Goal: Information Seeking & Learning: Learn about a topic

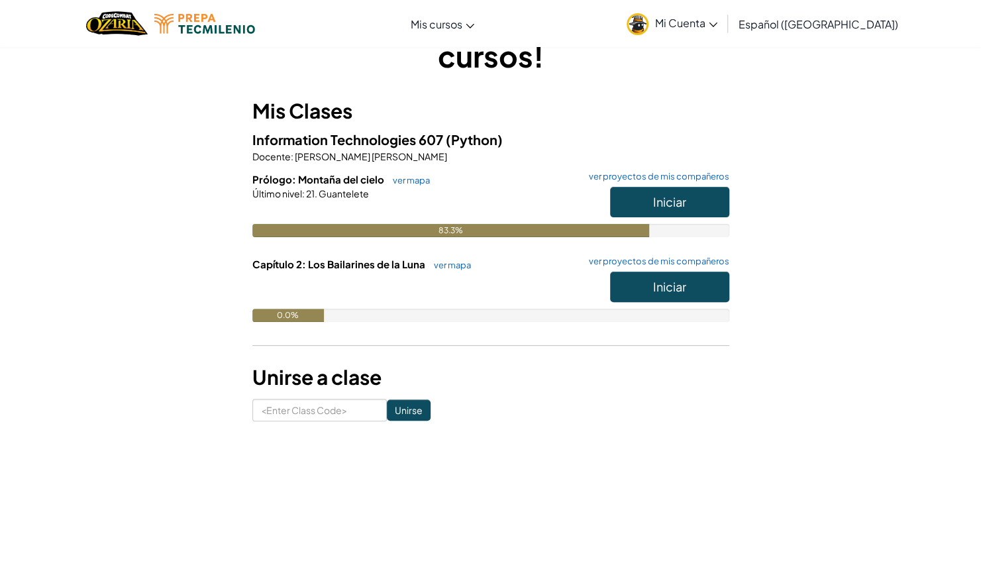
scroll to position [73, 0]
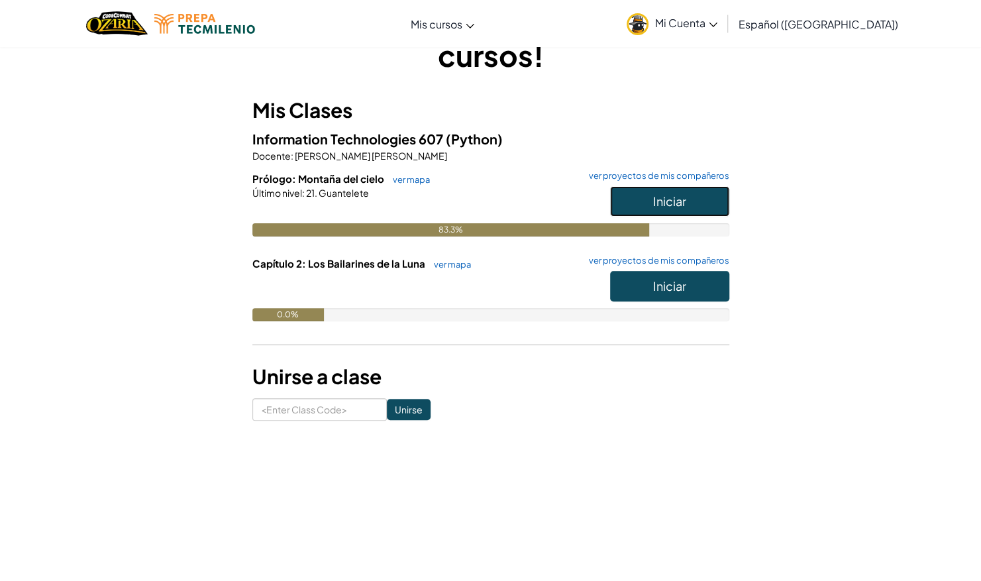
click at [705, 199] on button "Iniciar" at bounding box center [669, 201] width 119 height 30
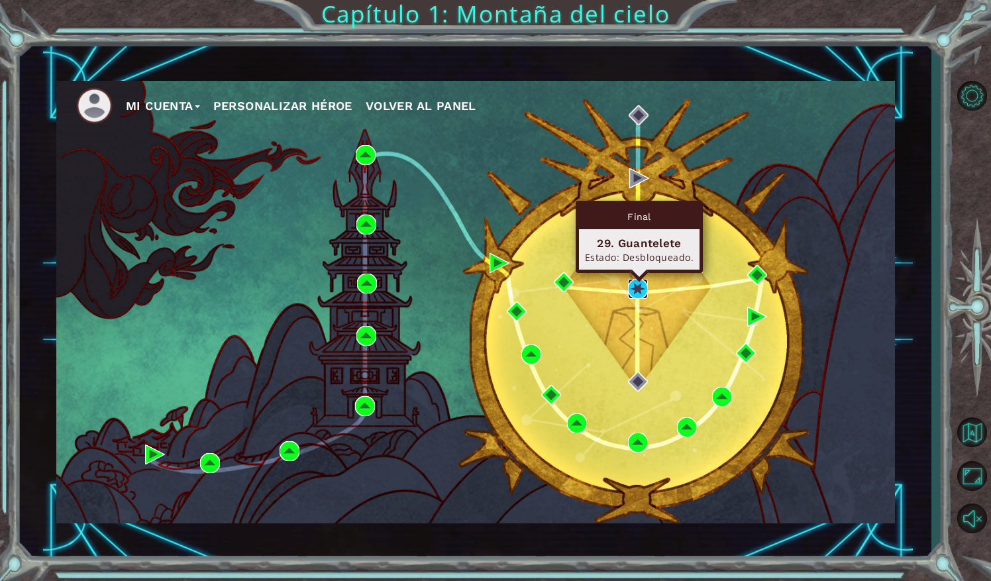
click at [639, 291] on img at bounding box center [638, 289] width 20 height 20
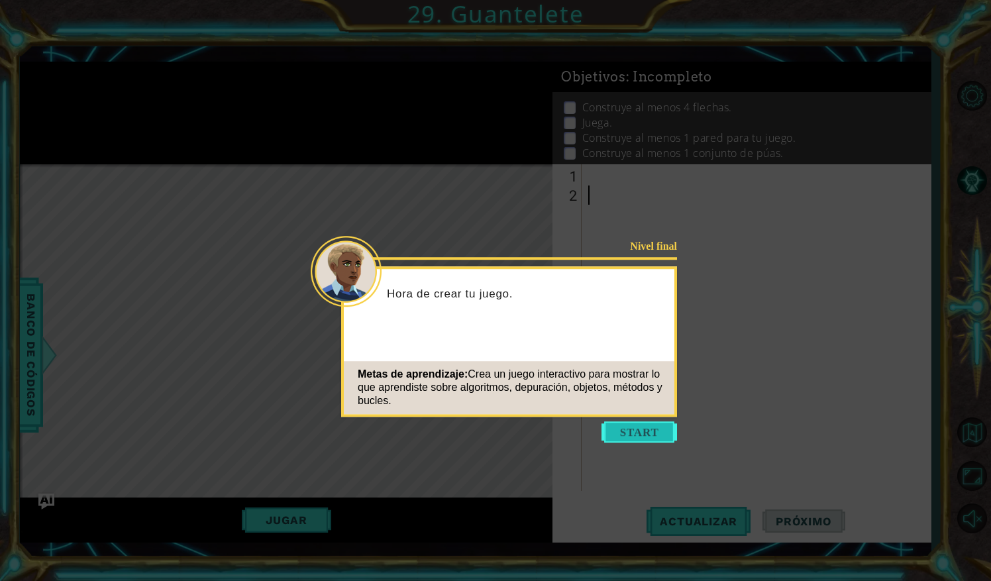
click at [649, 434] on button "Start" at bounding box center [638, 431] width 75 height 21
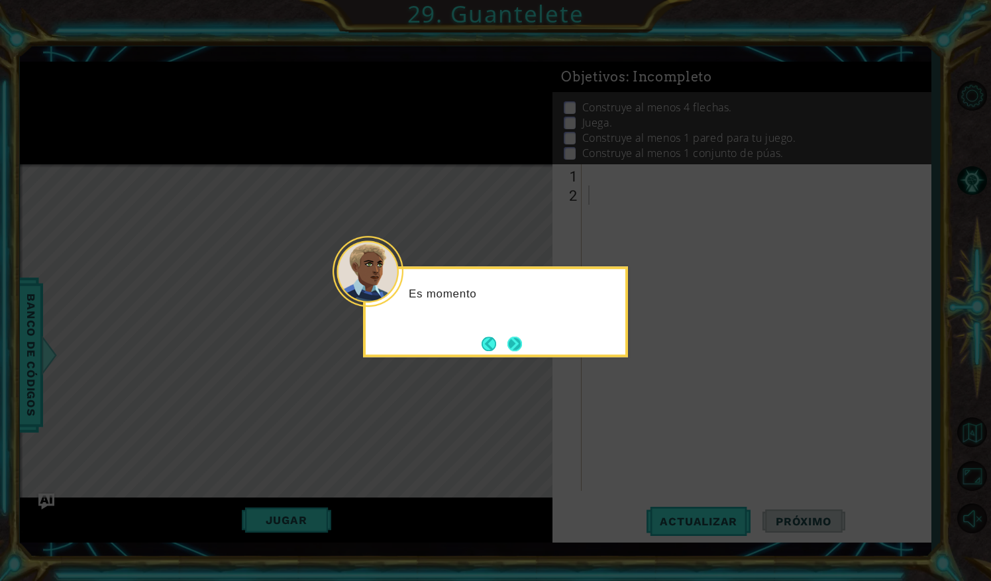
click at [516, 350] on button "Next" at bounding box center [514, 343] width 15 height 15
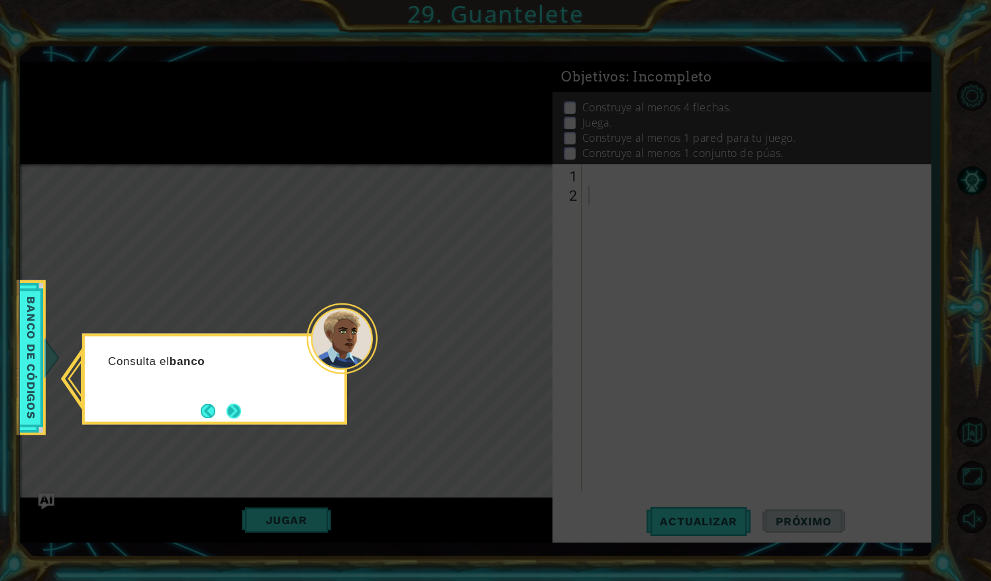
click at [239, 416] on button "Next" at bounding box center [233, 410] width 15 height 15
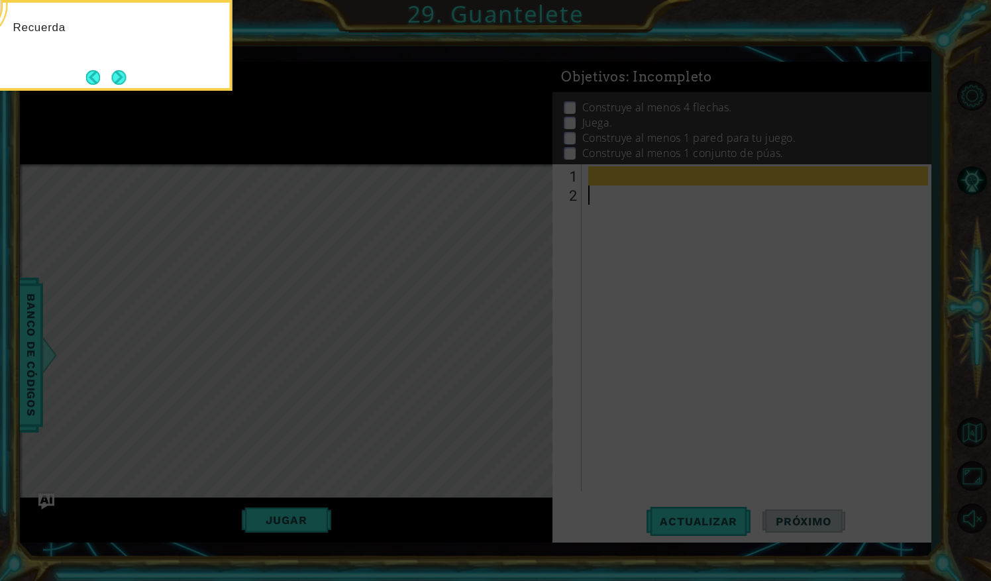
click at [551, 330] on icon at bounding box center [495, 108] width 991 height 946
click at [122, 89] on div "Recuerda: no modifiques el código del jefe. Lo haremos más ade" at bounding box center [99, 45] width 265 height 91
click at [117, 79] on button "Next" at bounding box center [118, 77] width 15 height 15
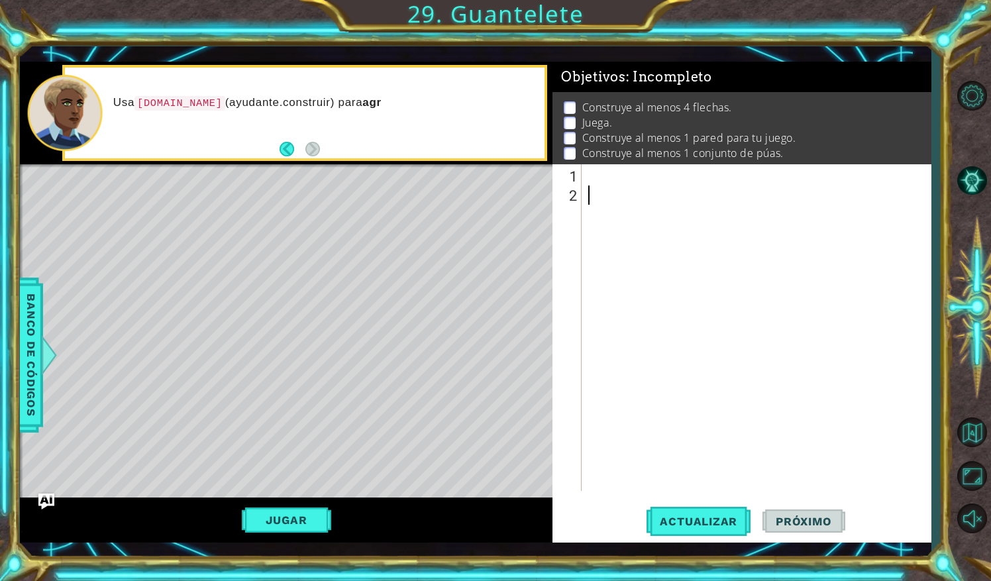
click at [587, 175] on div at bounding box center [759, 348] width 348 height 365
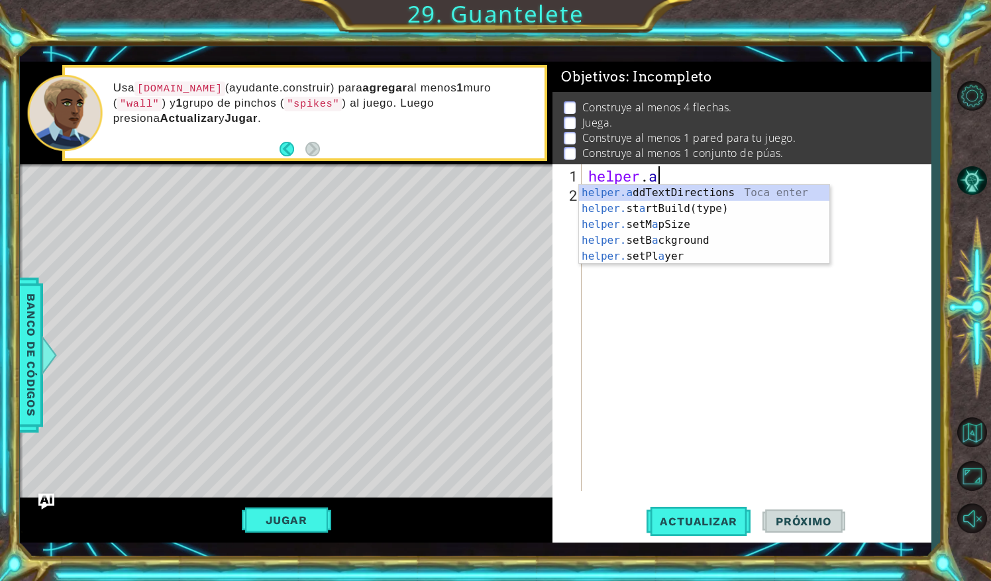
scroll to position [0, 3]
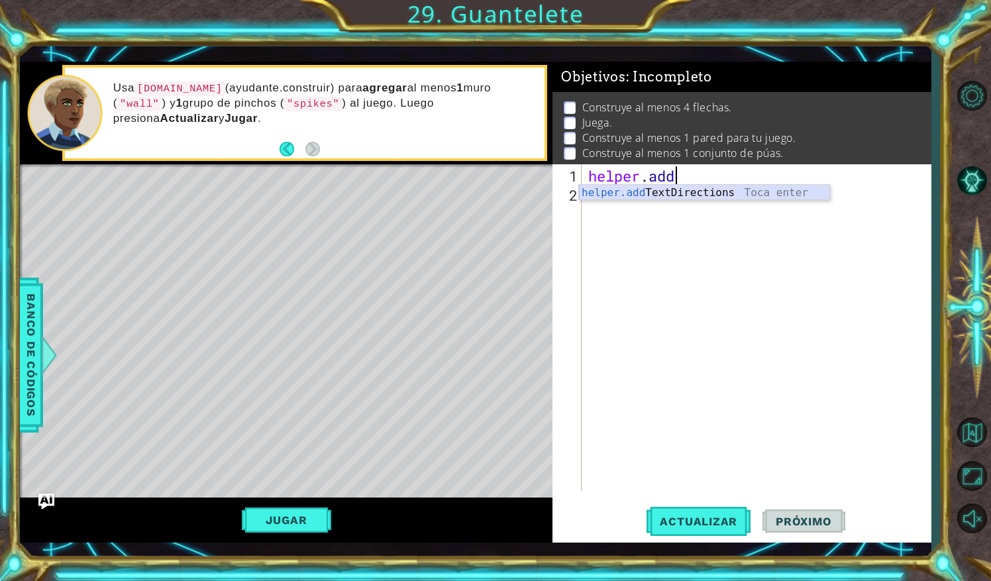
click at [736, 195] on div "helper.add TextDirections Toca enter" at bounding box center [704, 209] width 251 height 48
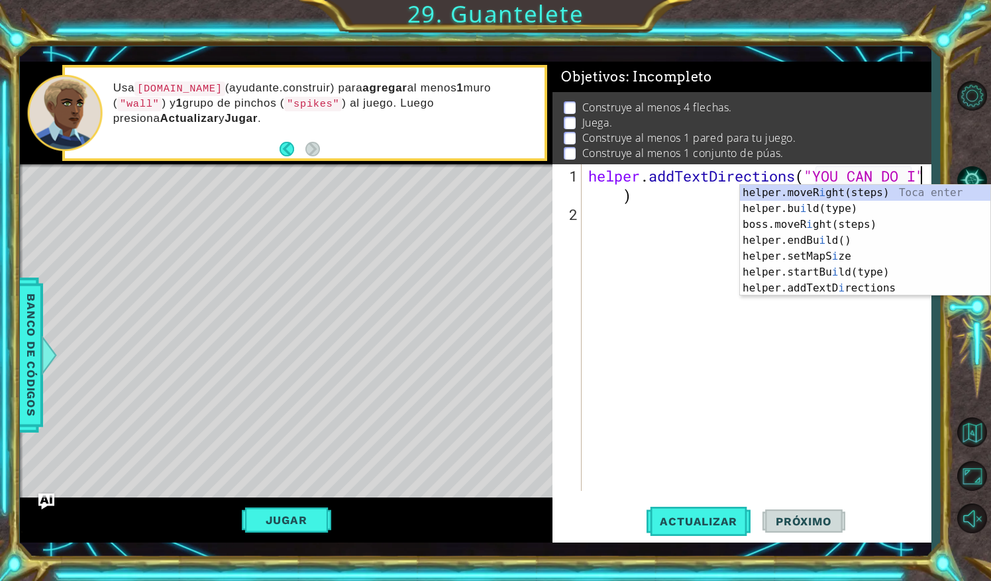
scroll to position [0, 15]
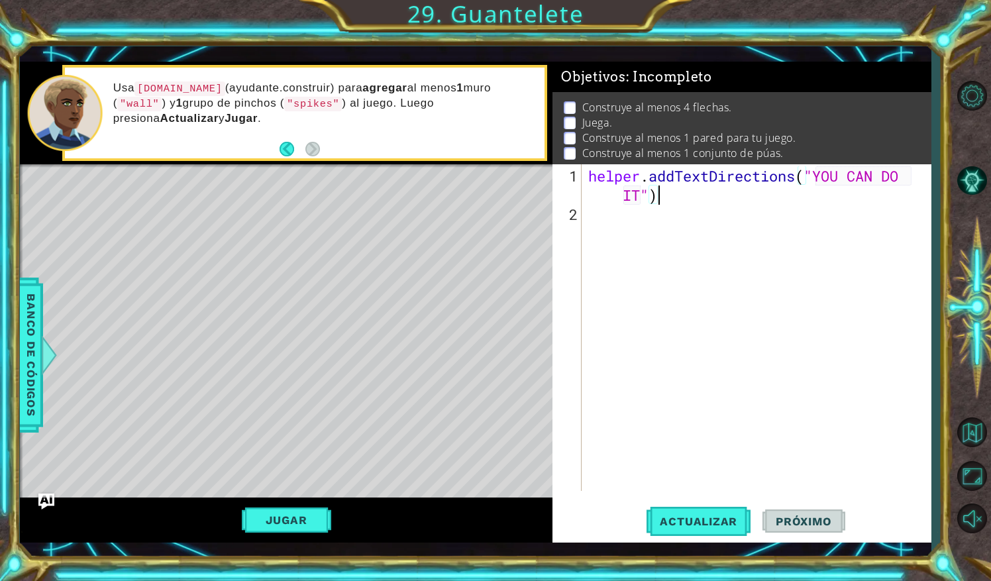
click at [736, 195] on div "helper . addTextDirections ( "YOU CAN DO IT" )" at bounding box center [759, 358] width 348 height 384
click at [641, 196] on div "helper . addTextDirections ( "YOU CAN DO IT" )" at bounding box center [759, 358] width 348 height 384
type textarea "helper.addTextDirections("YOU CAN DO IT!!")"
click at [628, 225] on div "helper . addTextDirections ( "YOU CAN DO IT!!" )" at bounding box center [759, 358] width 348 height 384
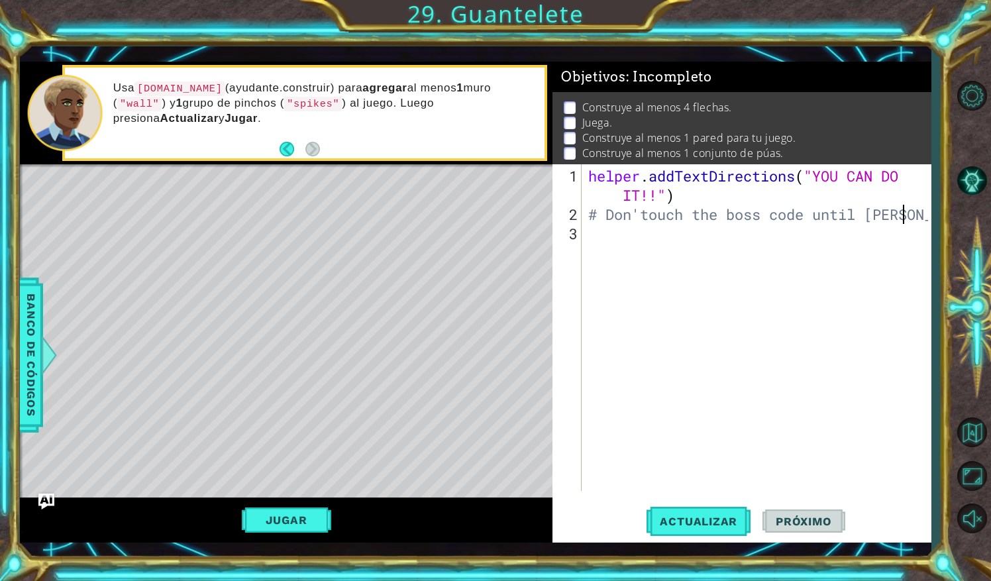
scroll to position [0, 13]
type textarea "# Don'touch the boss code until [PERSON_NAME]"
click at [596, 233] on div "helper . addTextDirections ( "YOU CAN DO IT!!" ) # Don'touch the boss code unti…" at bounding box center [759, 358] width 348 height 384
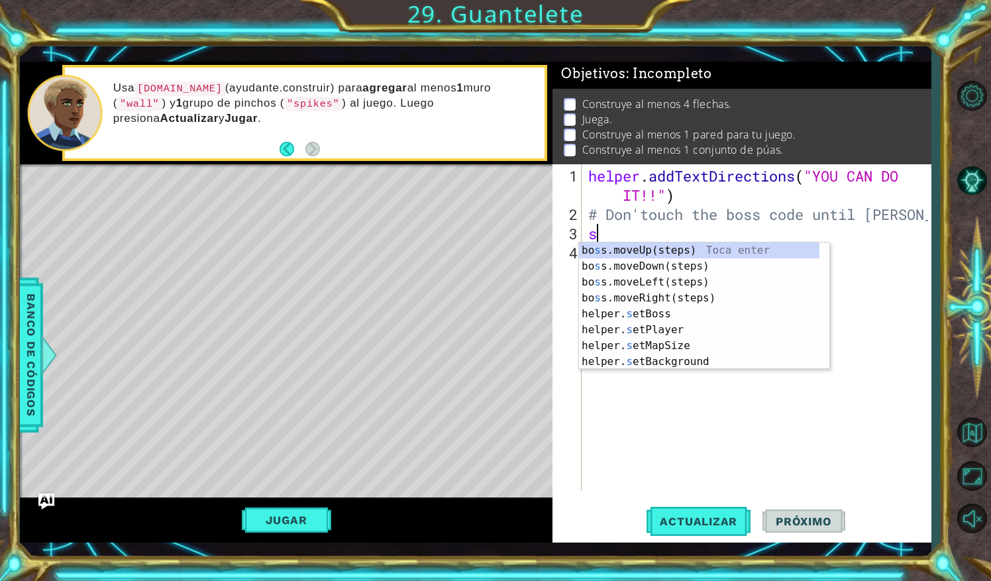
type textarea "s"
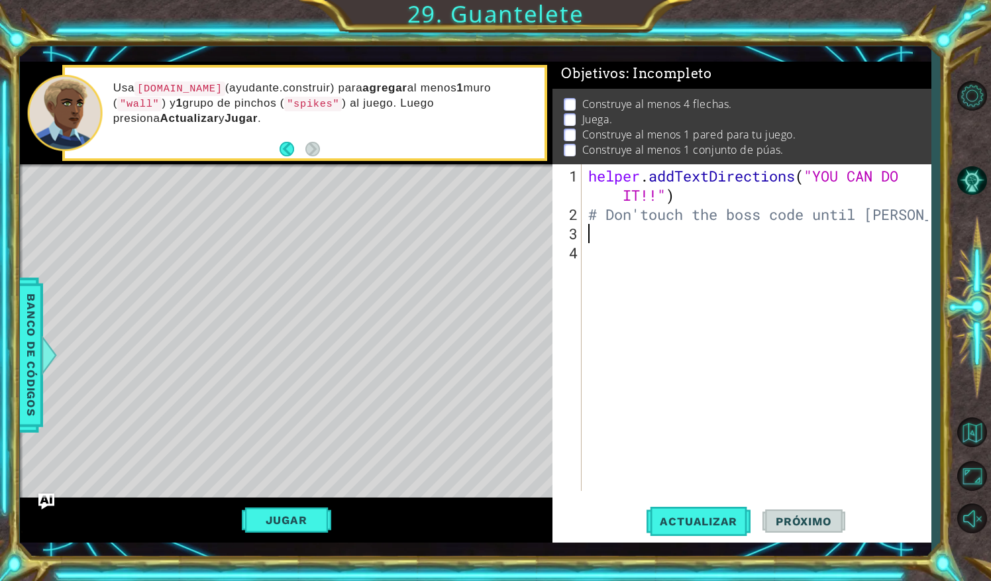
click at [908, 216] on div "helper . addTextDirections ( "YOU CAN DO IT!!" ) # Don'touch the boss code unti…" at bounding box center [759, 358] width 348 height 384
type textarea "# Don'touch the boss code until [PERSON_NAME] says you're ready!"
click at [775, 261] on div "helper . addTextDirections ( "YOU CAN DO IT!!" ) # Don'touch the boss code unti…" at bounding box center [759, 358] width 348 height 384
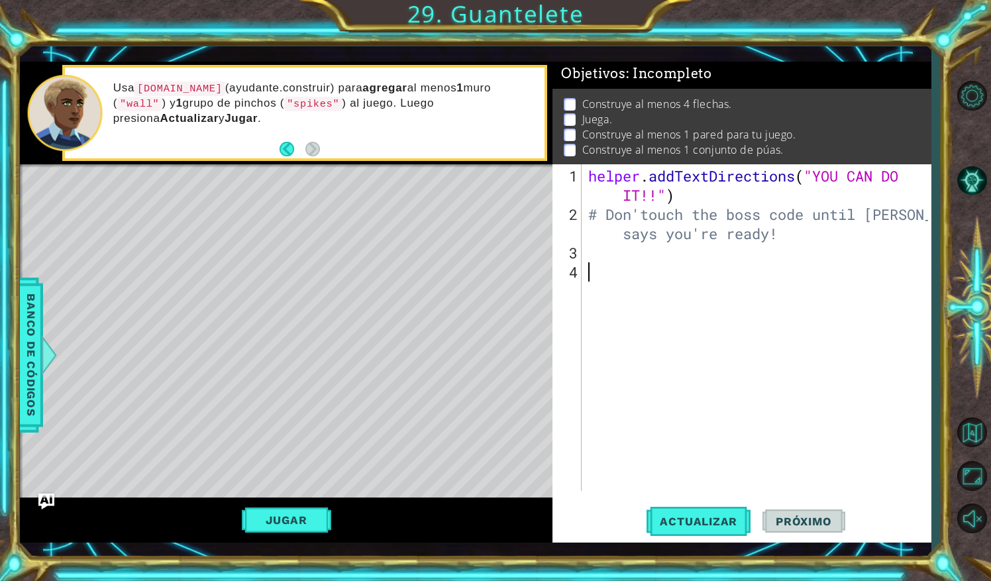
scroll to position [0, 0]
click at [720, 253] on div "helper . addTextDirections ( "YOU CAN DO IT!!" ) # Don'touch the boss code unti…" at bounding box center [759, 358] width 348 height 384
type textarea "for i in range(3):"
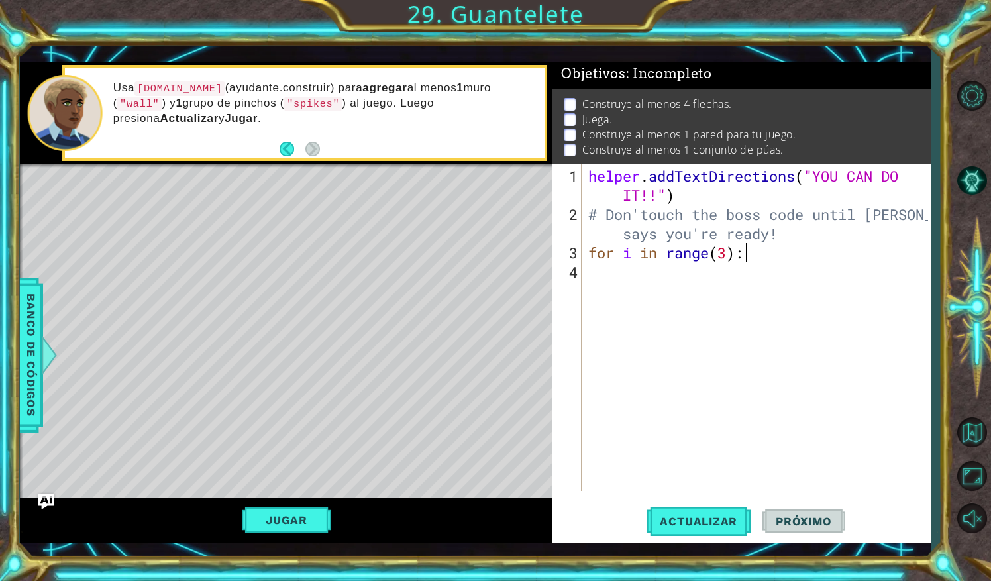
click at [709, 270] on div "helper . addTextDirections ( "YOU CAN DO IT!!" ) # Don'touch the boss code unti…" at bounding box center [759, 358] width 348 height 384
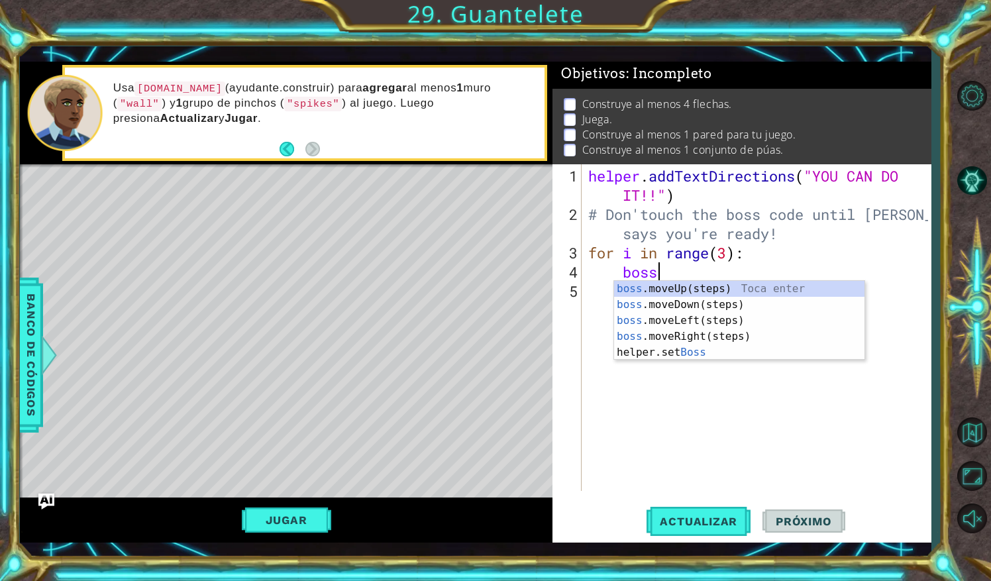
scroll to position [0, 3]
type textarea "boss."
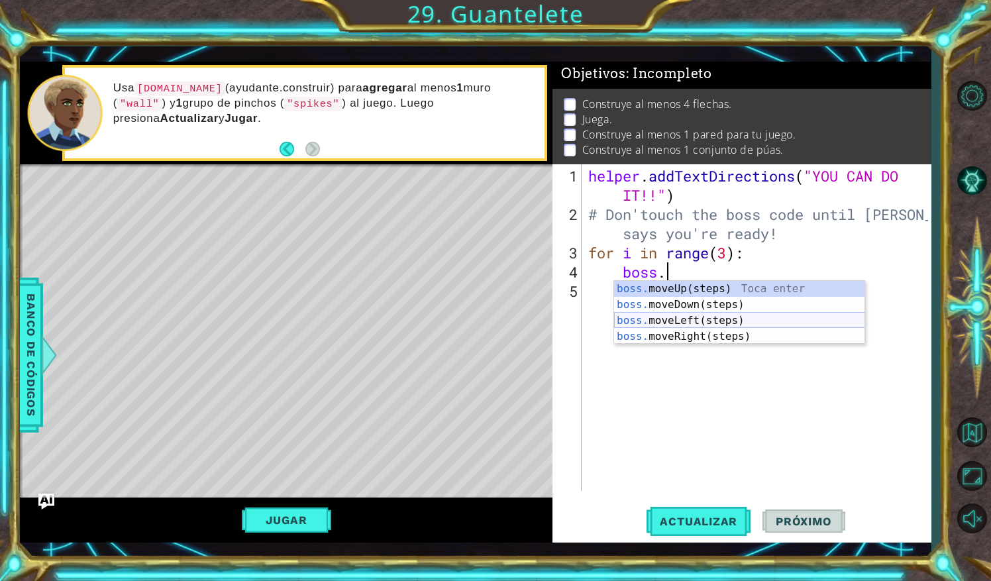
click at [717, 317] on div "boss. moveUp(steps) Toca enter boss. moveDown(steps) Toca enter boss. moveLeft(…" at bounding box center [739, 328] width 251 height 95
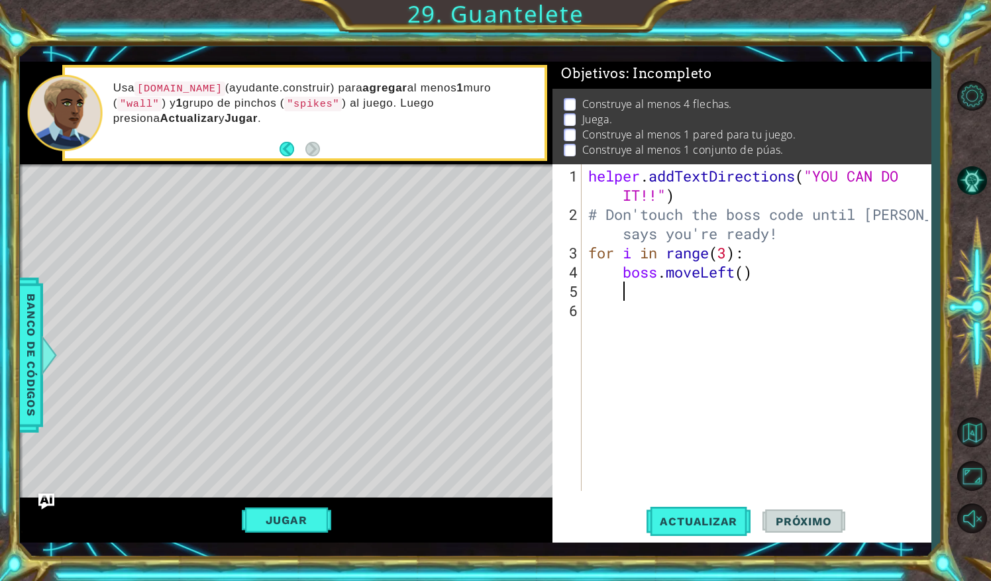
scroll to position [0, 1]
click at [750, 275] on div "helper . addTextDirections ( "YOU CAN DO IT!!" ) # Don'touch the boss code unti…" at bounding box center [759, 358] width 348 height 384
click at [744, 275] on div "helper . addTextDirections ( "YOU CAN DO IT!!" ) # Don'touch the boss code unti…" at bounding box center [759, 358] width 348 height 384
type textarea "boss.moveLeft(3)"
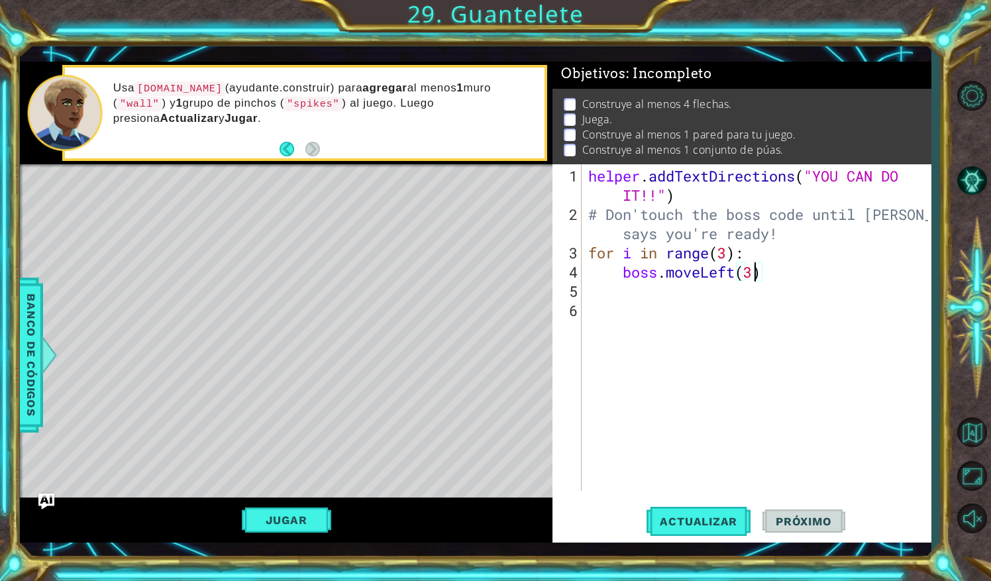
click at [622, 286] on div "helper . addTextDirections ( "YOU CAN DO IT!!" ) # Don'touch the boss code unti…" at bounding box center [759, 358] width 348 height 384
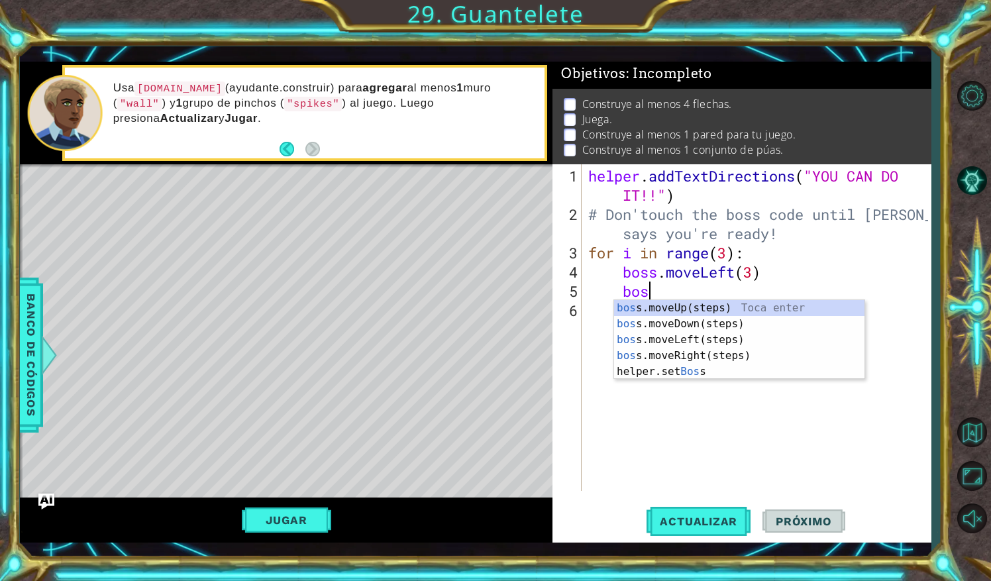
type textarea "boss"
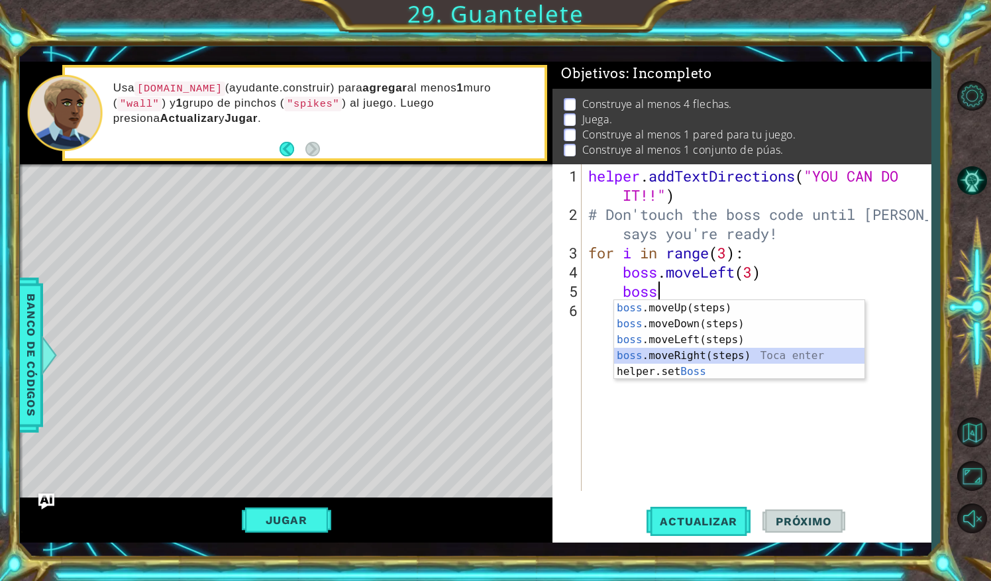
click at [698, 351] on div "boss .moveUp(steps) Toca enter boss .moveDown(steps) Toca enter boss .moveLeft(…" at bounding box center [739, 355] width 251 height 111
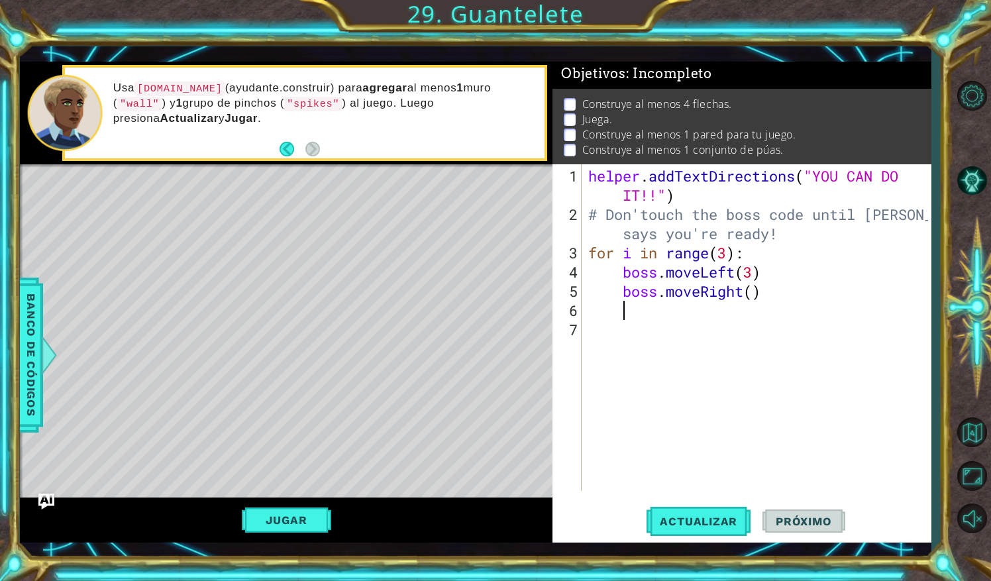
click at [748, 295] on div "helper . addTextDirections ( "YOU CAN DO IT!!" ) # Don'touch the boss code unti…" at bounding box center [759, 358] width 348 height 384
type textarea "boss.moveRight()"
click at [756, 299] on div "helper . addTextDirections ( "YOU CAN DO IT!!" ) # Don'touch the boss code unti…" at bounding box center [759, 358] width 348 height 384
click at [583, 311] on div "1 2 3 4 5 6 7 helper . addTextDirections ( "YOU CAN DO IT!!" ) # Don'touch the …" at bounding box center [739, 327] width 375 height 326
click at [587, 311] on div "helper . addTextDirections ( "YOU CAN DO IT!!" ) # Don'touch the boss code unti…" at bounding box center [759, 358] width 348 height 384
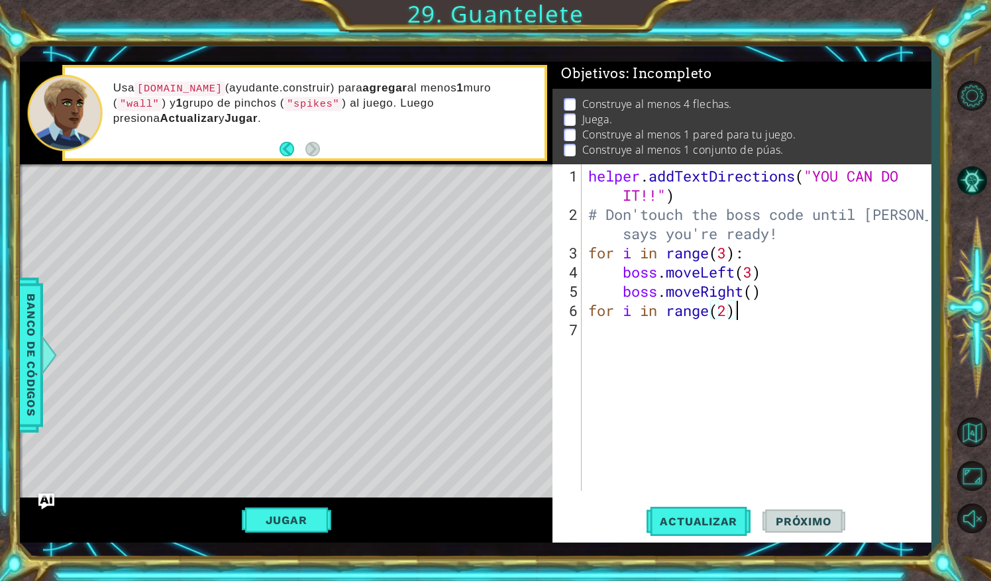
scroll to position [0, 7]
type textarea "for i in range(2):"
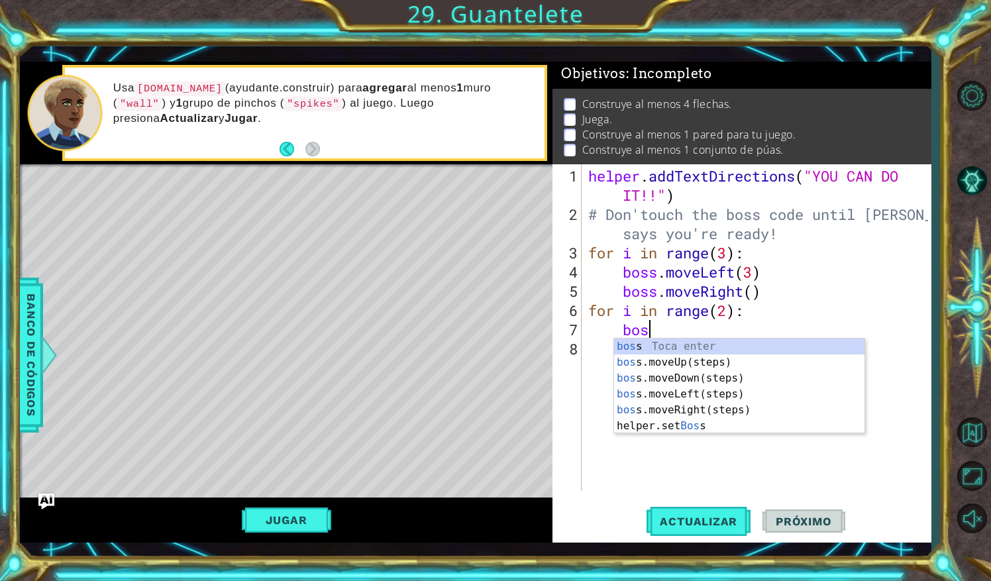
type textarea "boss"
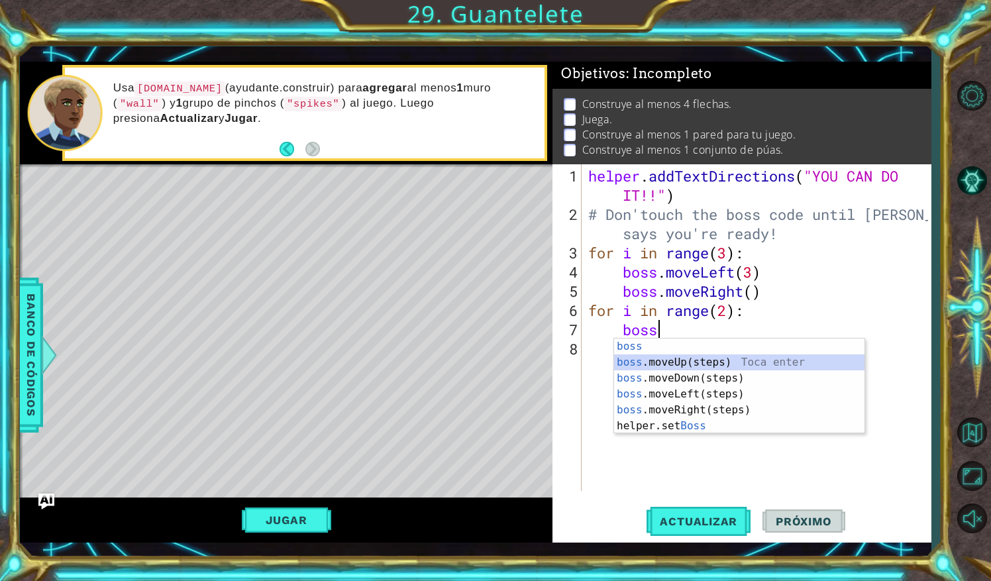
click at [652, 368] on div "boss Toca enter boss .moveUp(steps) Toca enter boss .moveDown(steps) Toca enter…" at bounding box center [739, 401] width 251 height 127
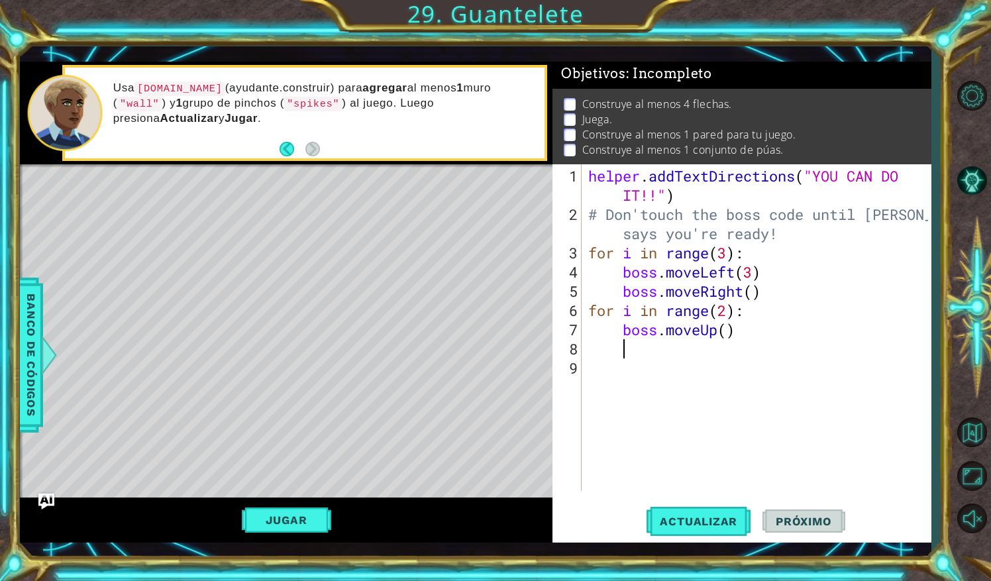
click at [731, 329] on div "helper . addTextDirections ( "YOU CAN DO IT!!" ) # Don'touch the boss code unti…" at bounding box center [759, 358] width 348 height 384
type textarea "boss.moveUp(3)"
click at [630, 356] on div "helper . addTextDirections ( "YOU CAN DO IT!!" ) # Don'touch the boss code unti…" at bounding box center [759, 358] width 348 height 384
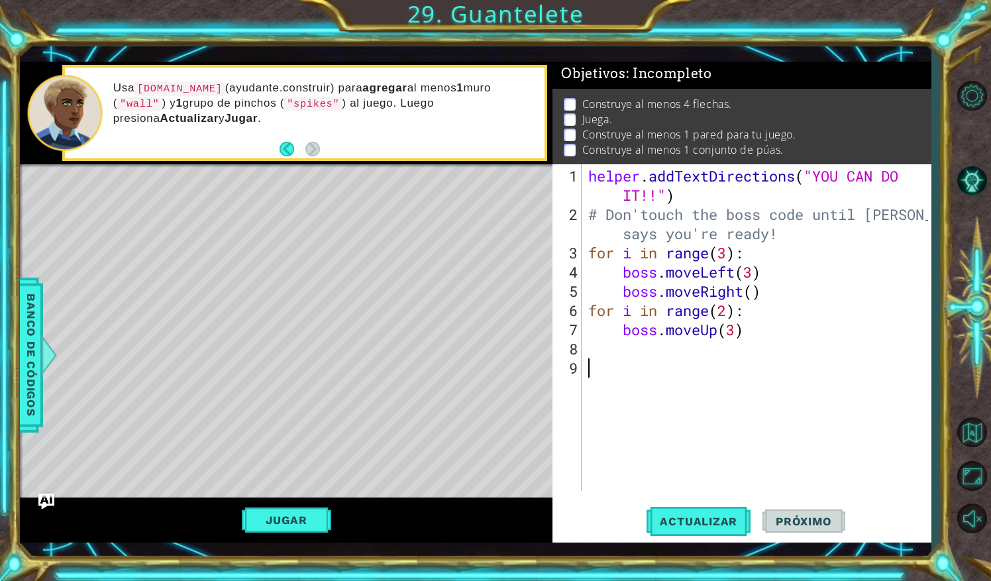
click at [630, 348] on div "helper . addTextDirections ( "YOU CAN DO IT!!" ) # Don'touch the boss code unti…" at bounding box center [759, 358] width 348 height 384
type textarea "boo"
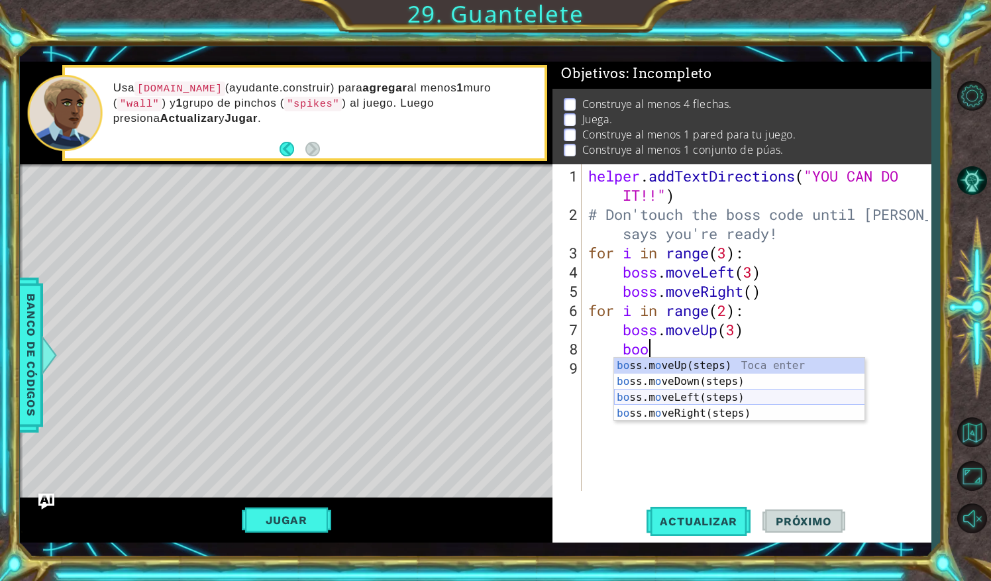
click at [687, 394] on div "bo ss.m o veUp(steps) Toca enter bo ss.m o veDown(steps) Toca enter bo ss.m o v…" at bounding box center [739, 405] width 251 height 95
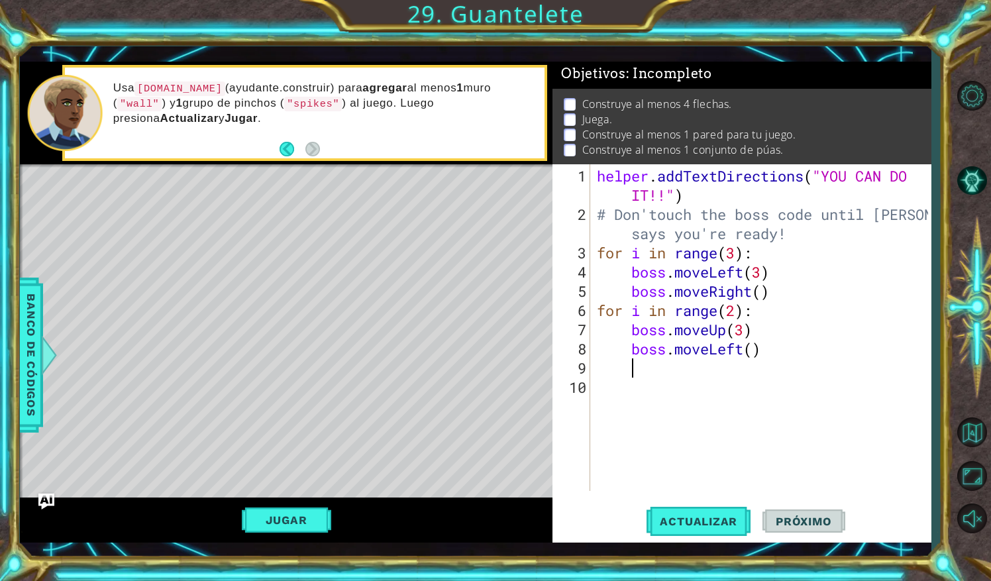
scroll to position [0, 1]
click at [755, 354] on div "helper . addTextDirections ( "YOU CAN DO IT!!" ) # Don'touch the boss code unti…" at bounding box center [764, 358] width 340 height 384
type textarea "boss.moveLeft(2)"
click at [620, 392] on div "helper . addTextDirections ( "YOU CAN DO IT!!" ) # Don'touch the boss code unti…" at bounding box center [764, 358] width 340 height 384
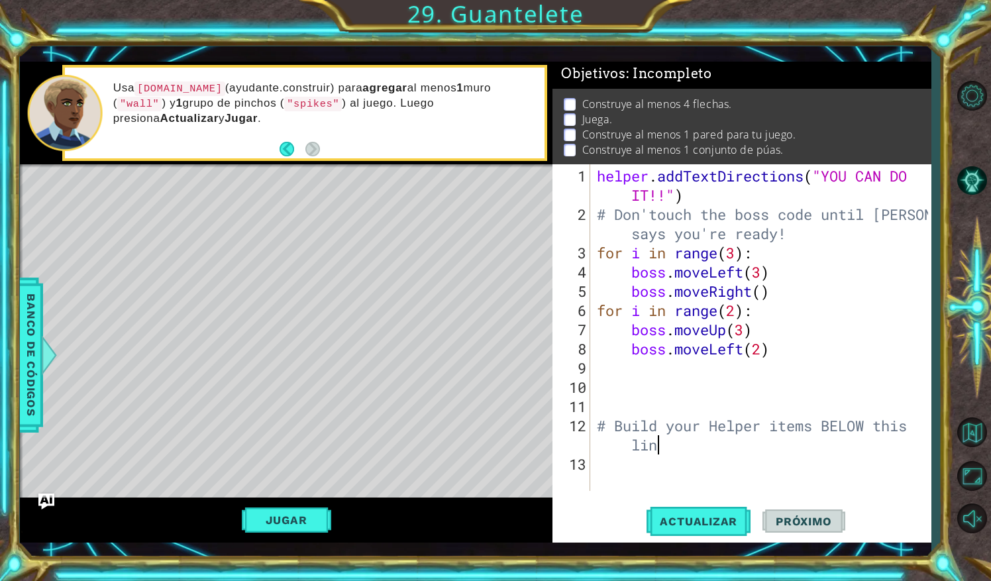
scroll to position [0, 15]
type textarea "# Build your Helper items BELOW this line"
type textarea "for i in range(4):"
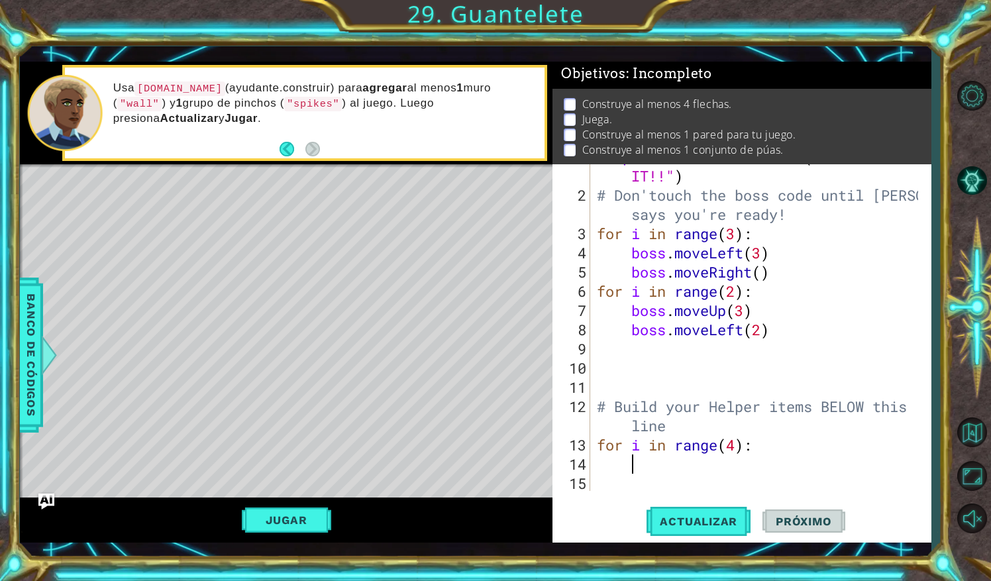
scroll to position [19, 0]
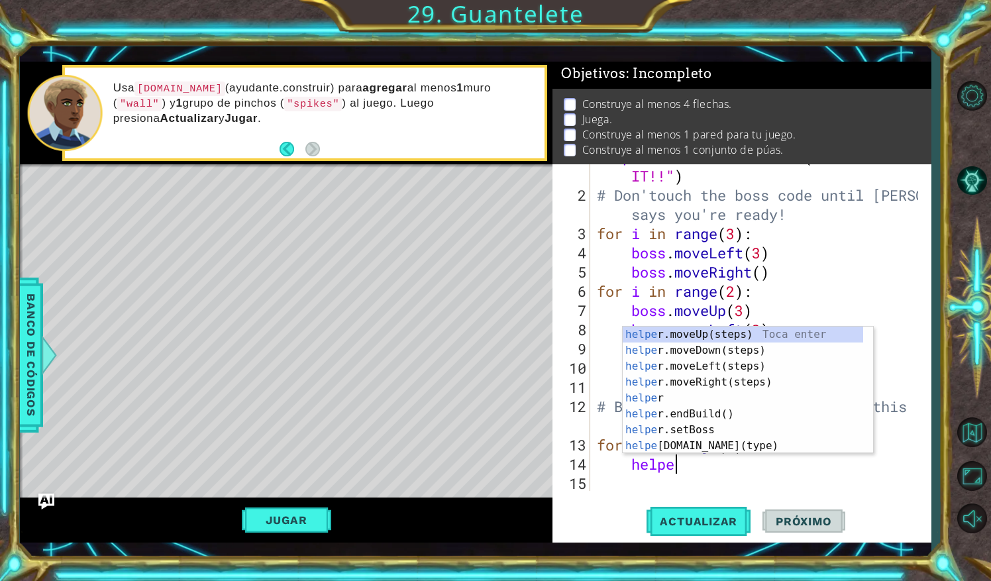
type textarea "helper"
click at [781, 399] on div "helper Toca enter helper .moveUp(steps) Toca enter helper .moveDown(steps) Toca…" at bounding box center [742, 405] width 241 height 159
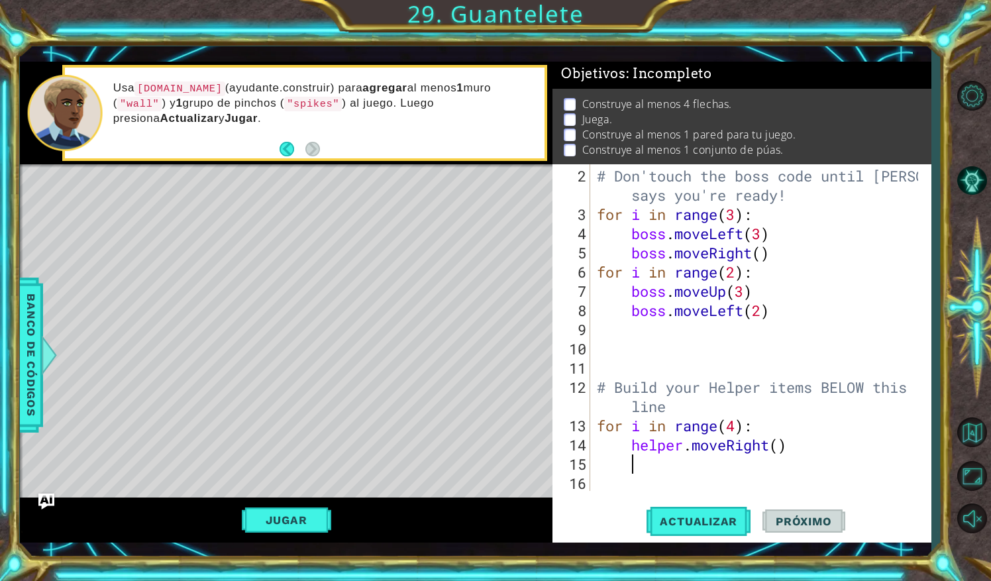
scroll to position [38, 0]
click at [783, 445] on div "# Don'touch the boss code until [PERSON_NAME] says you're ready! for i in range…" at bounding box center [759, 358] width 330 height 384
type textarea "helper.moveRight(1)"
click at [748, 467] on div "# Don'touch the boss code until [PERSON_NAME] says you're ready! for i in range…" at bounding box center [759, 358] width 330 height 384
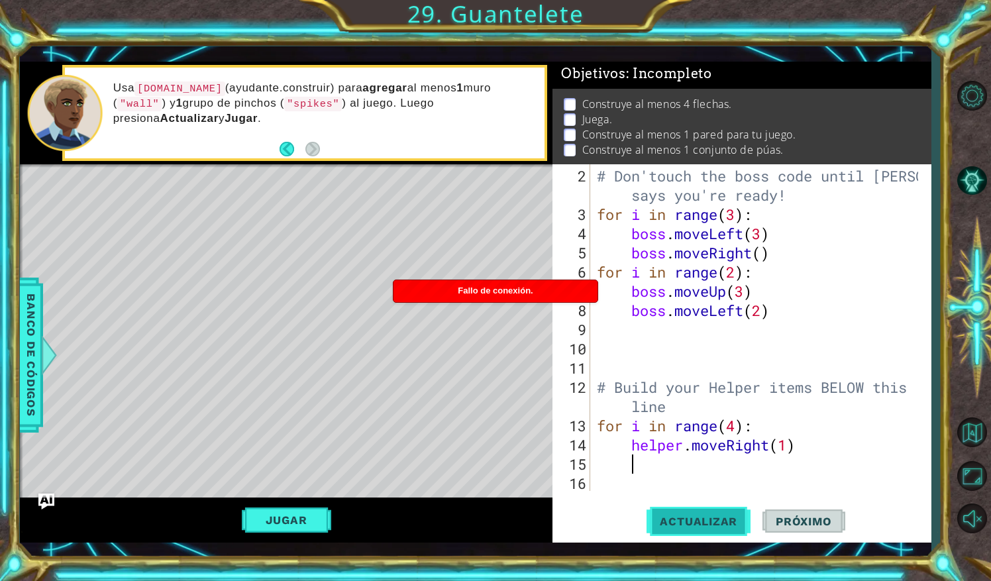
click at [711, 523] on span "Actualizar" at bounding box center [698, 521] width 104 height 13
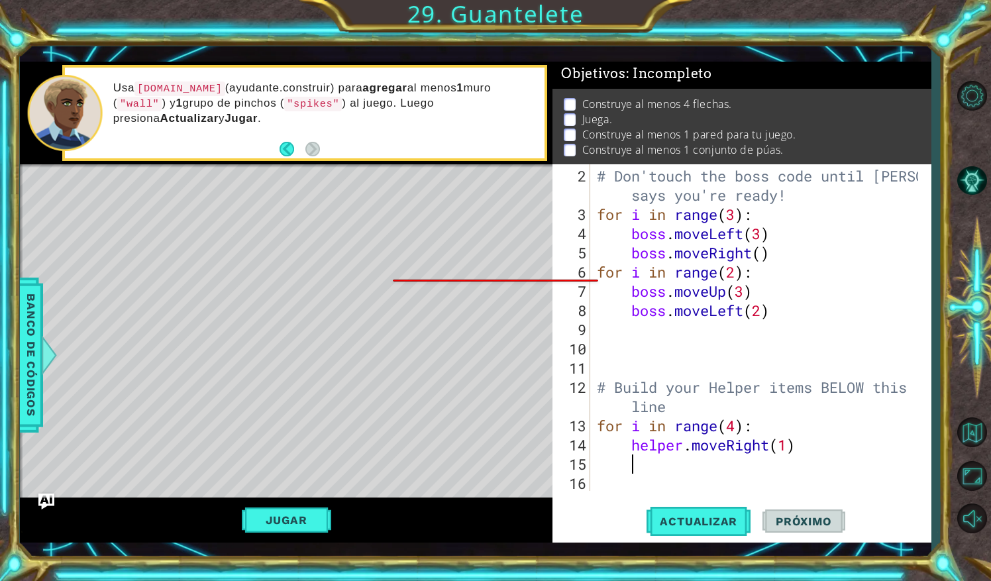
scroll to position [0, 0]
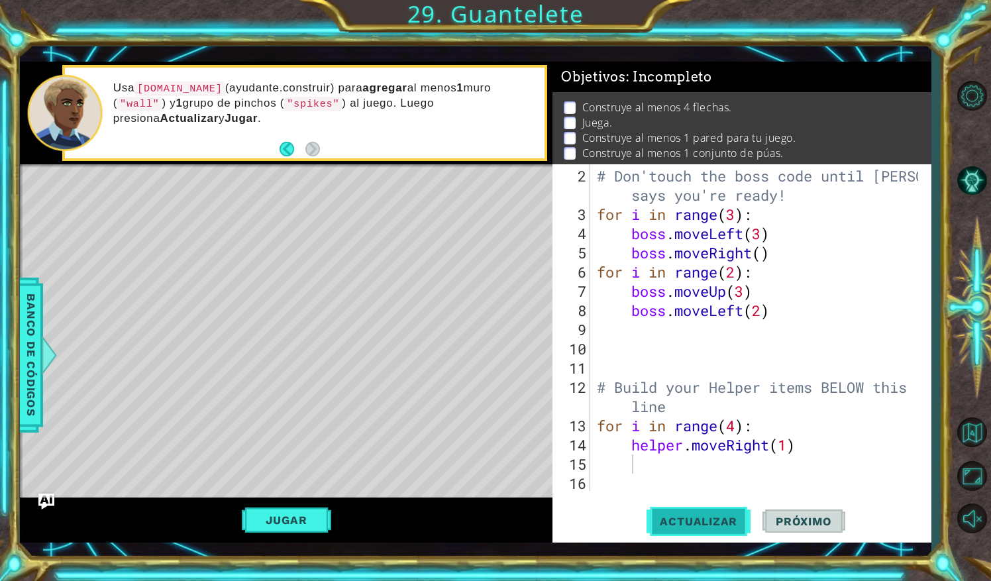
click at [726, 519] on span "Actualizar" at bounding box center [698, 521] width 104 height 13
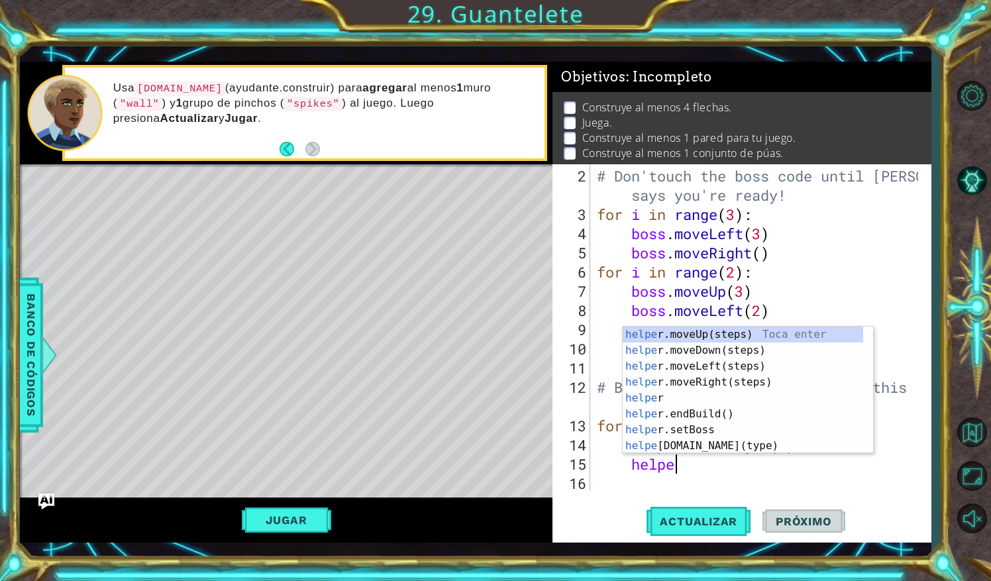
scroll to position [0, 3]
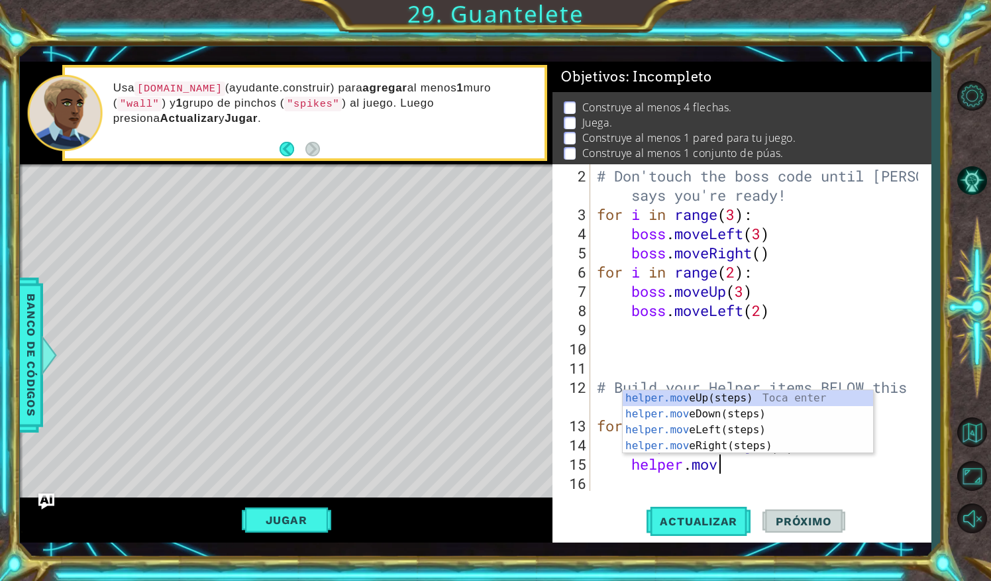
type textarea "helper.move"
click at [746, 449] on div "helper.move Up(steps) Toca enter helper.move Down(steps) Toca enter helper.move…" at bounding box center [747, 437] width 251 height 95
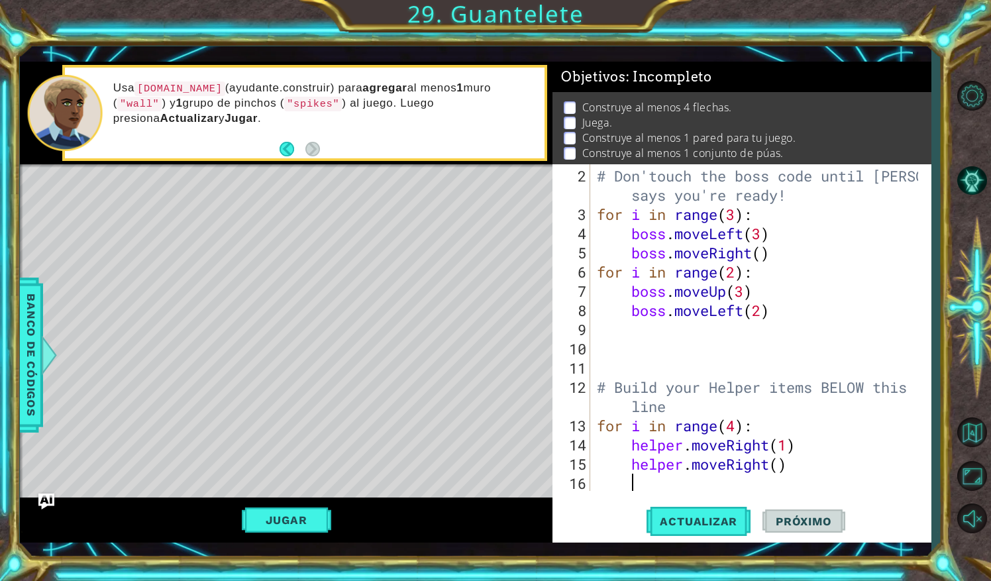
scroll to position [57, 0]
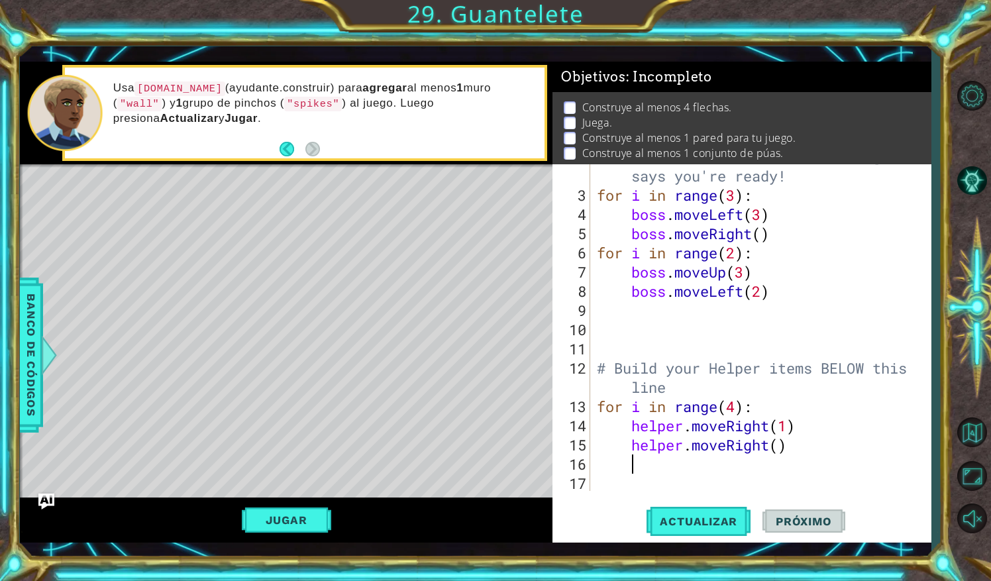
click at [777, 449] on div "# Don'touch the boss code until [PERSON_NAME] says you're ready! for i in range…" at bounding box center [759, 339] width 330 height 384
type textarea "helper.moveRight(1)"
click at [638, 460] on div "# Don'touch the boss code until [PERSON_NAME] says you're ready! for i in range…" at bounding box center [759, 339] width 330 height 384
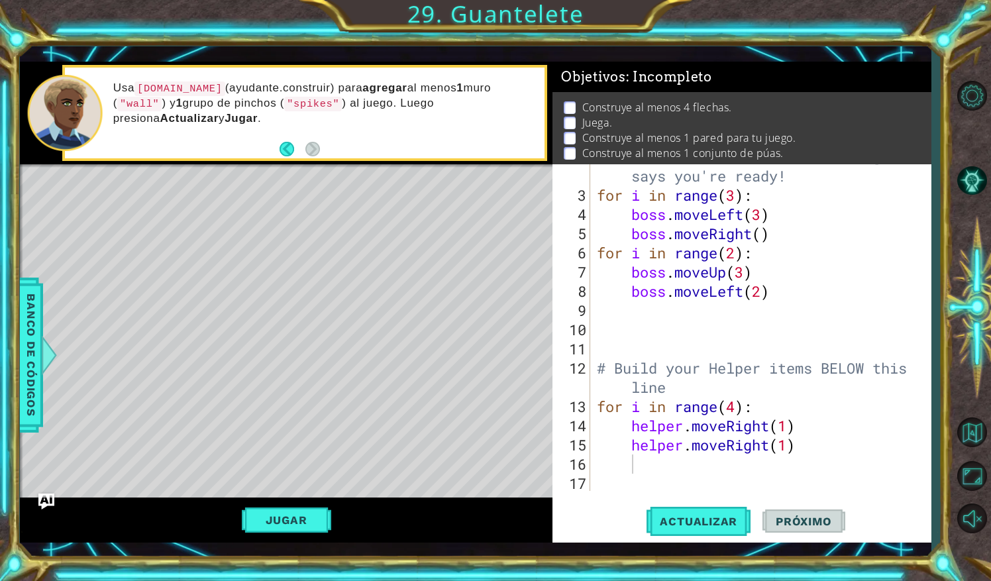
click at [592, 462] on div "2 3 4 5 6 7 8 9 10 11 12 13 14 15 16 17 # Don'touch the boss code until [PERSON…" at bounding box center [739, 327] width 375 height 326
click at [597, 467] on div "# Don'touch the boss code until [PERSON_NAME] says you're ready! for i in range…" at bounding box center [759, 339] width 330 height 384
type textarea "for i in range(4):"
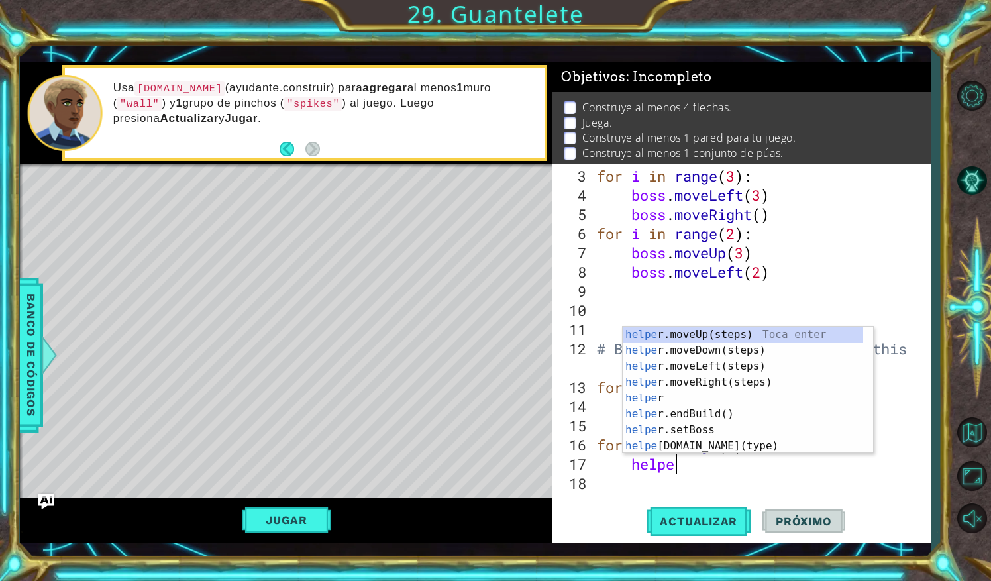
scroll to position [0, 3]
type textarea "helper"
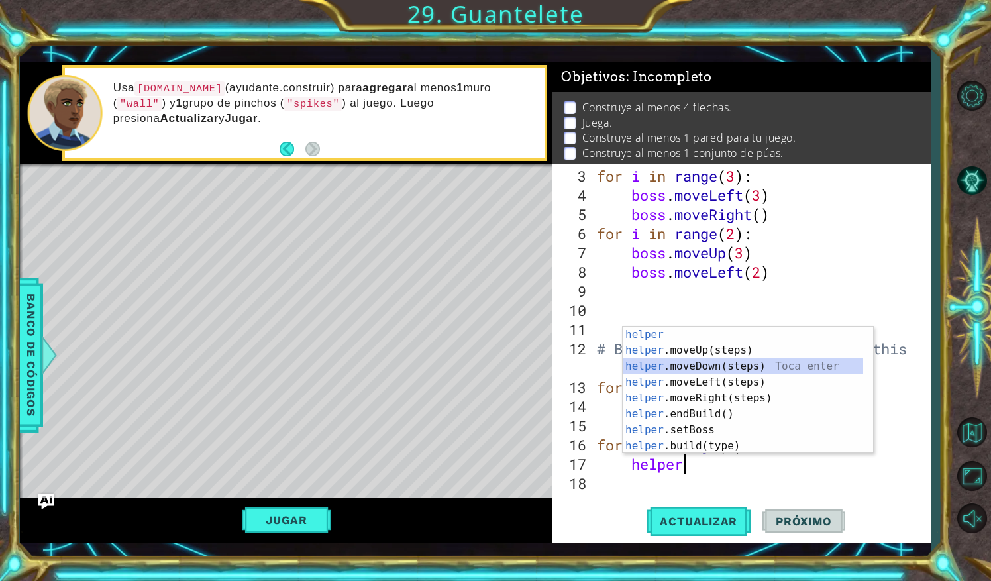
click at [708, 364] on div "helper Toca enter helper .moveUp(steps) Toca enter helper .moveDown(steps) Toca…" at bounding box center [742, 405] width 241 height 159
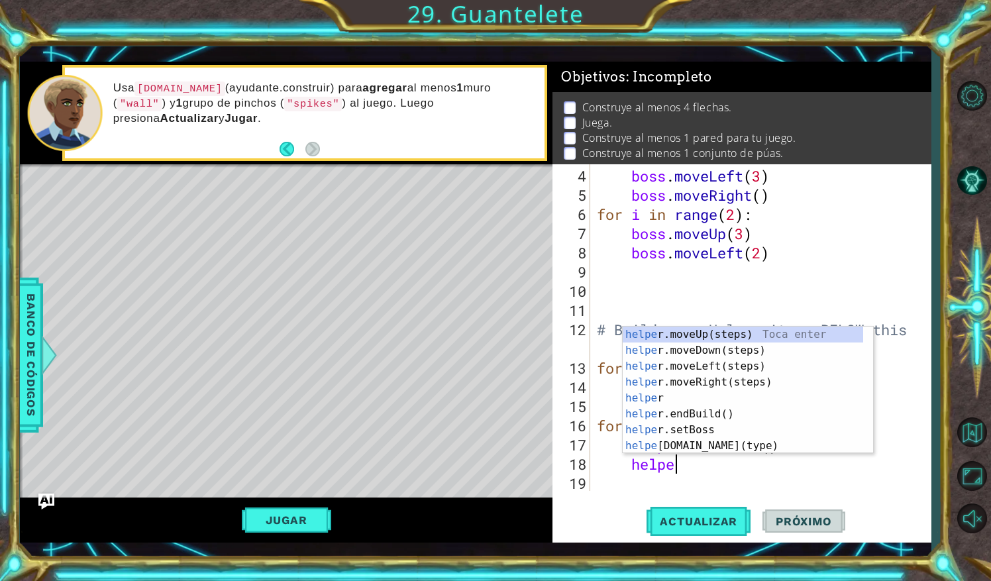
scroll to position [0, 3]
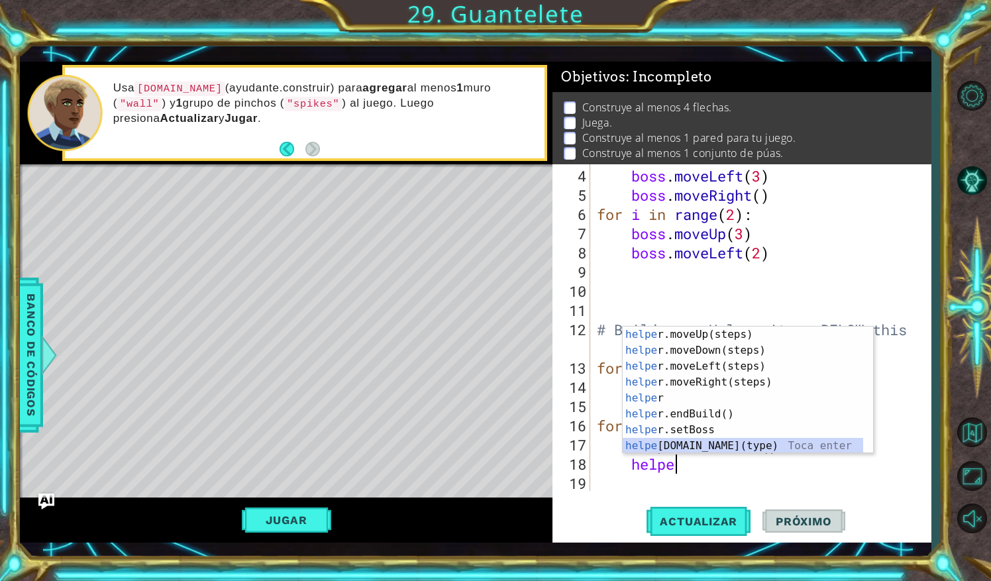
click at [696, 443] on div "helpe [PERSON_NAME]moveUp(steps) Toca enter helpe r.moveDown(steps) Toca enter …" at bounding box center [742, 405] width 241 height 159
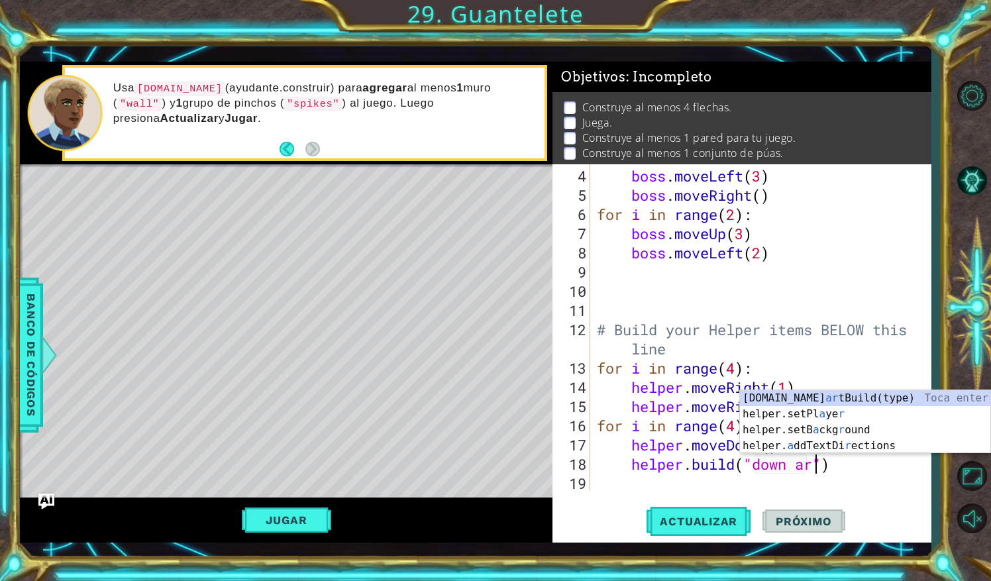
scroll to position [0, 11]
type textarea "[DOMAIN_NAME]("down arrow")"
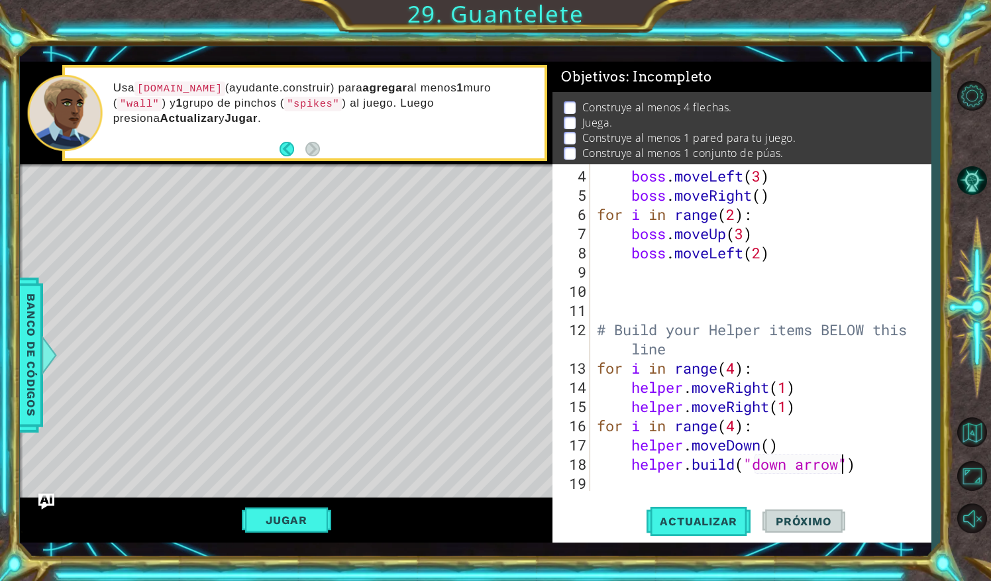
click at [807, 472] on div "boss . moveLeft ( 3 ) boss . moveRight ( ) for i in range ( 2 ) : boss . moveUp…" at bounding box center [759, 348] width 330 height 365
click at [807, 466] on div "boss . moveLeft ( 3 ) boss . moveRight ( ) for i in range ( 2 ) : boss . moveUp…" at bounding box center [759, 348] width 330 height 365
type textarea "[DOMAIN_NAME]("downArrow")"
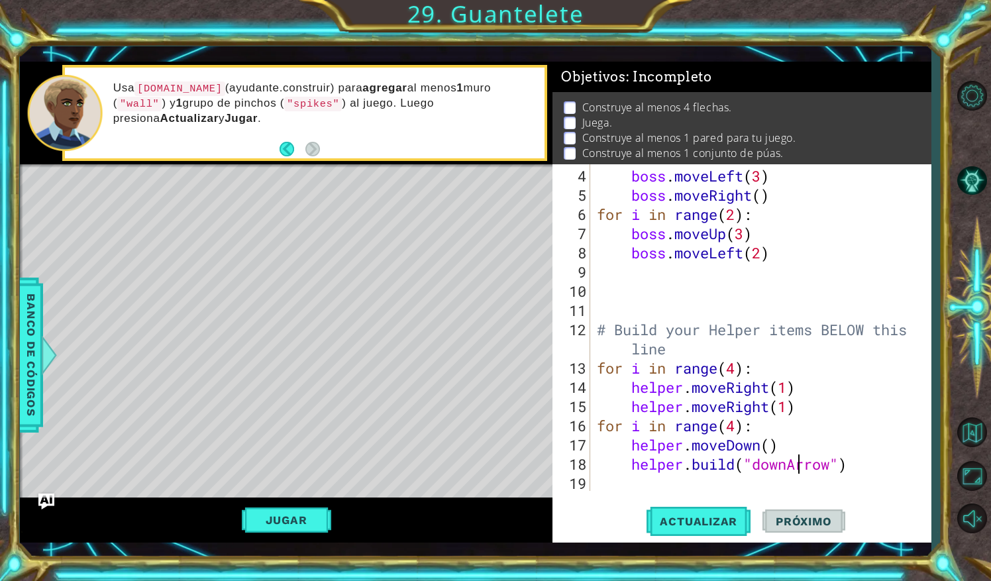
scroll to position [0, 9]
click at [609, 481] on div "boss . moveLeft ( 3 ) boss . moveRight ( ) for i in range ( 2 ) : boss . moveUp…" at bounding box center [759, 348] width 330 height 365
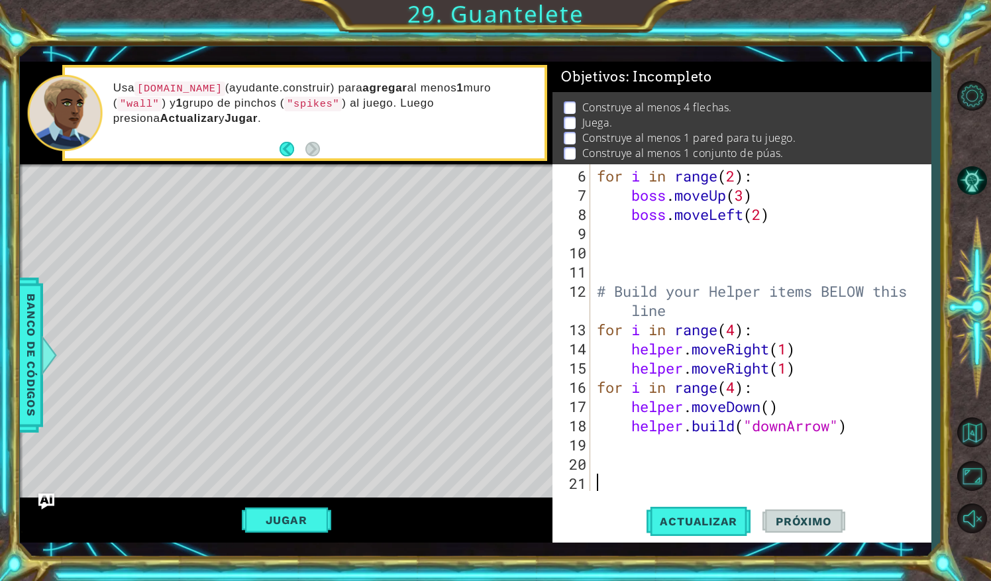
scroll to position [134, 0]
click at [608, 465] on div "for i in range ( 2 ) : boss . moveUp ( 3 ) boss . moveLeft ( 2 ) # Build your H…" at bounding box center [759, 348] width 330 height 365
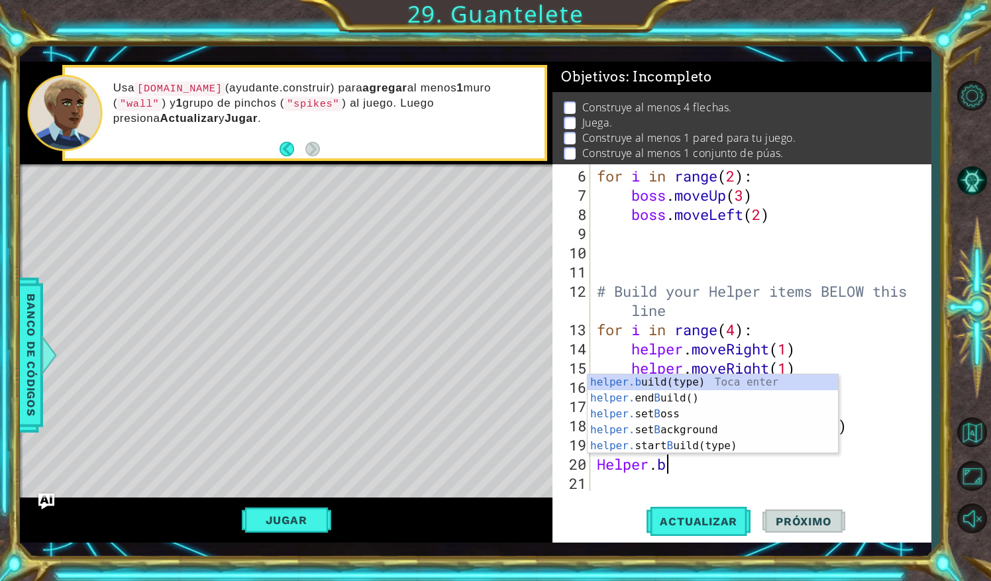
scroll to position [0, 3]
click at [709, 383] on div "helper.b uild(type) Toca enter helper. end B uild() Toca enter helper. set B os…" at bounding box center [712, 429] width 251 height 111
type textarea "[DOMAIN_NAME]("wall")"
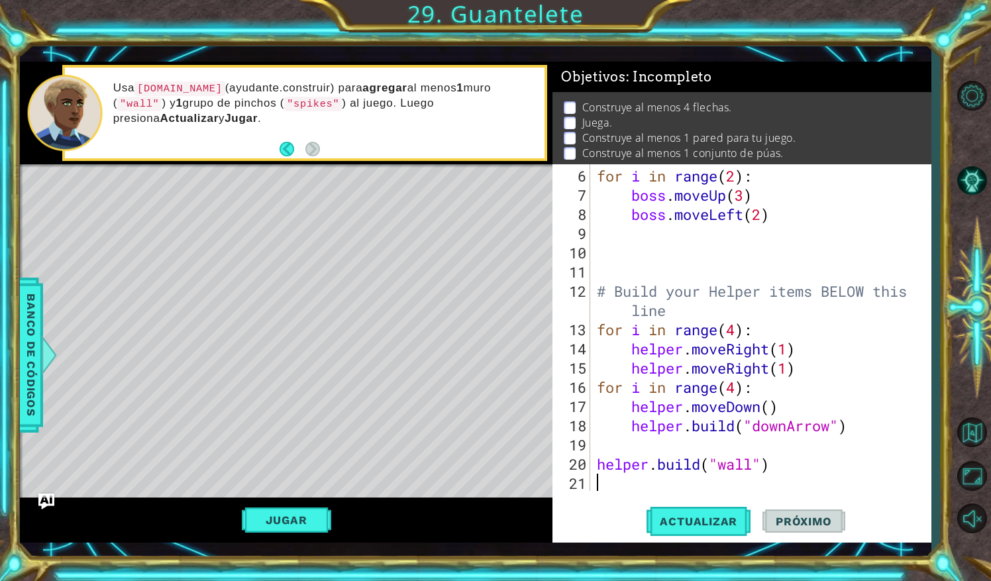
click at [660, 478] on div "for i in range ( 2 ) : boss . moveUp ( 3 ) boss . moveLeft ( 2 ) # Build your H…" at bounding box center [759, 348] width 330 height 365
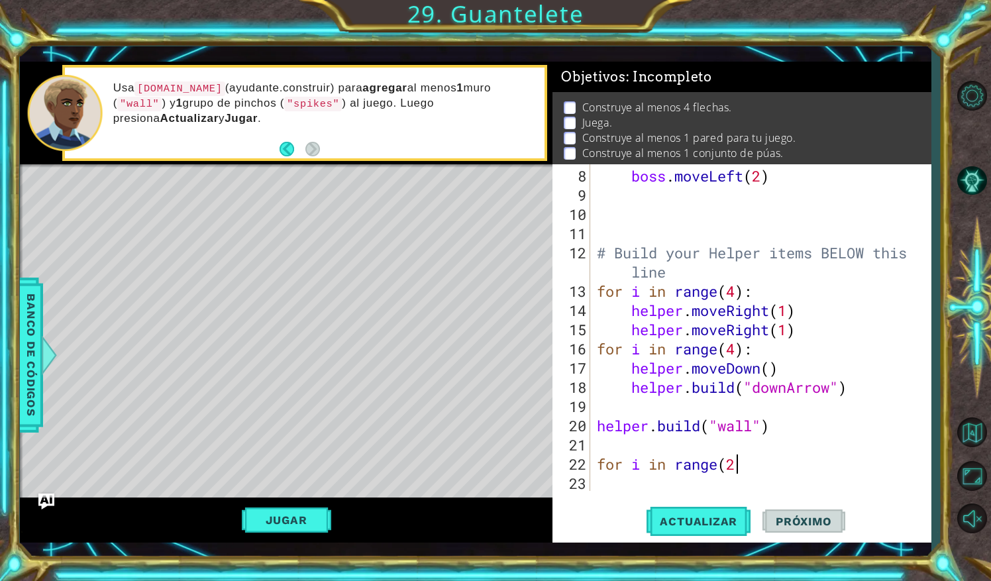
scroll to position [0, 6]
type textarea "for i in range(2):"
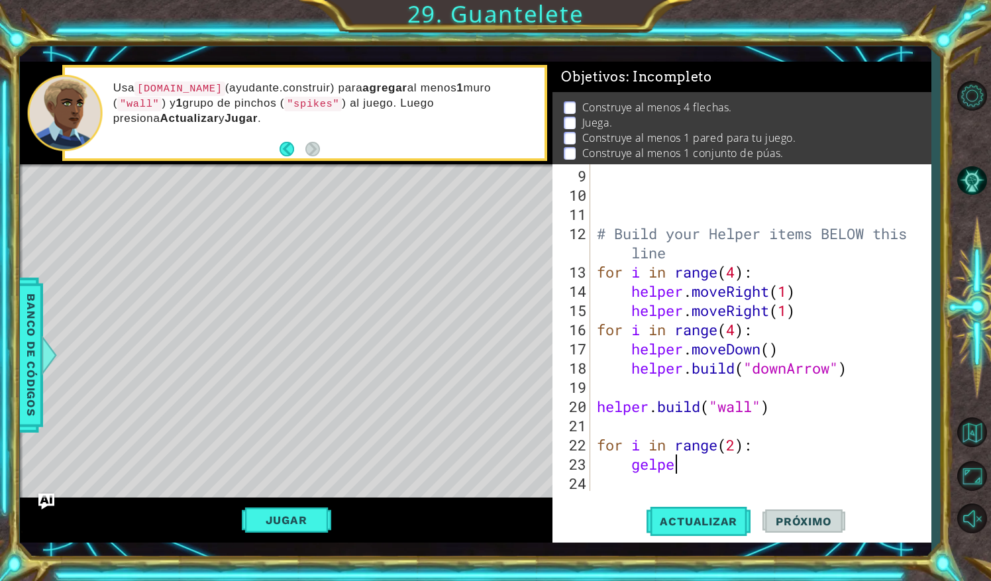
scroll to position [0, 3]
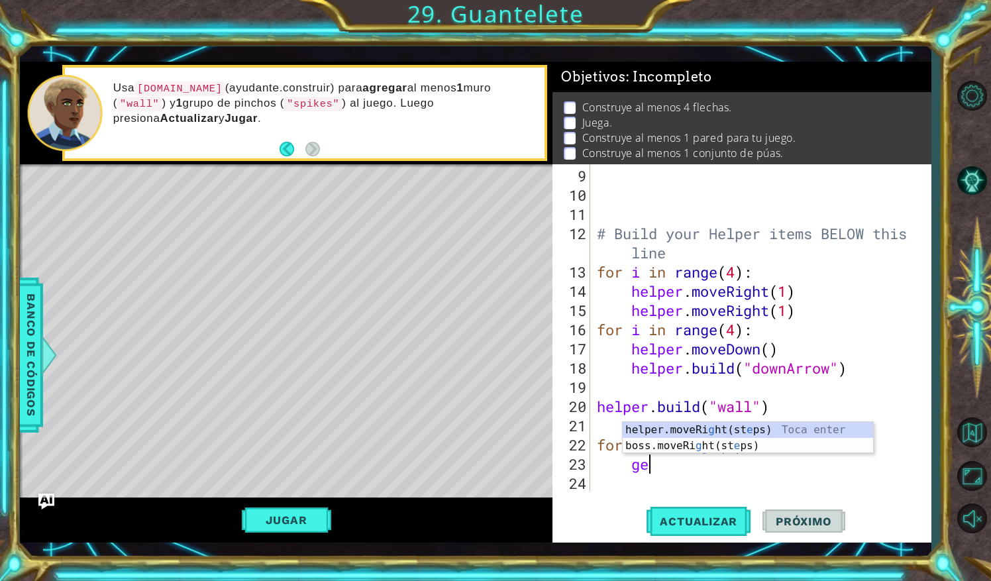
type textarea "g"
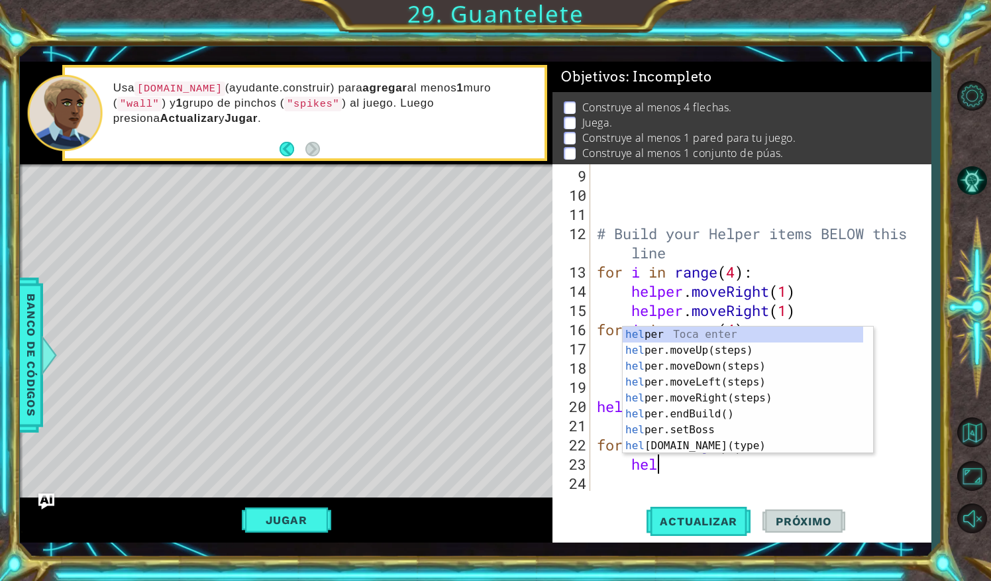
type textarea "helpe"
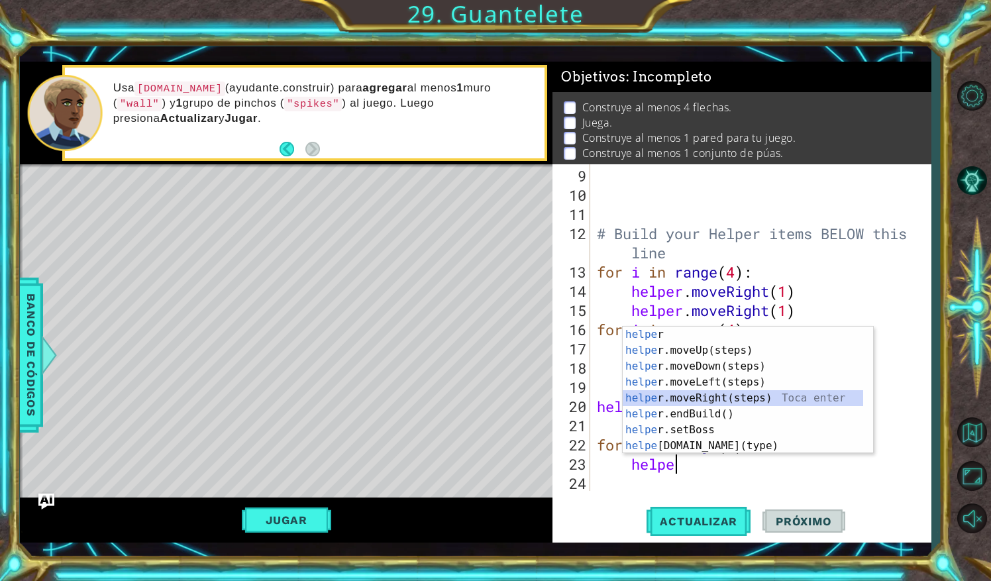
click at [697, 403] on div "helpe r Toca enter helpe r.moveUp(steps) Toca enter helpe r.moveDown(steps) Toc…" at bounding box center [742, 405] width 241 height 159
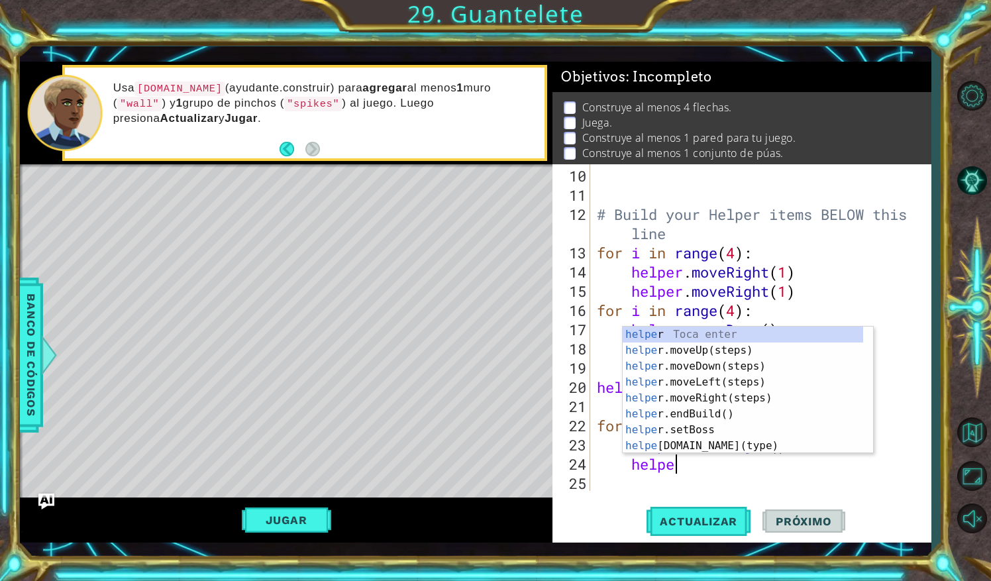
scroll to position [0, 3]
click at [674, 441] on div "helper Toca enter helper .moveUp(steps) Toca enter helper .moveDown(steps) Toca…" at bounding box center [742, 405] width 241 height 159
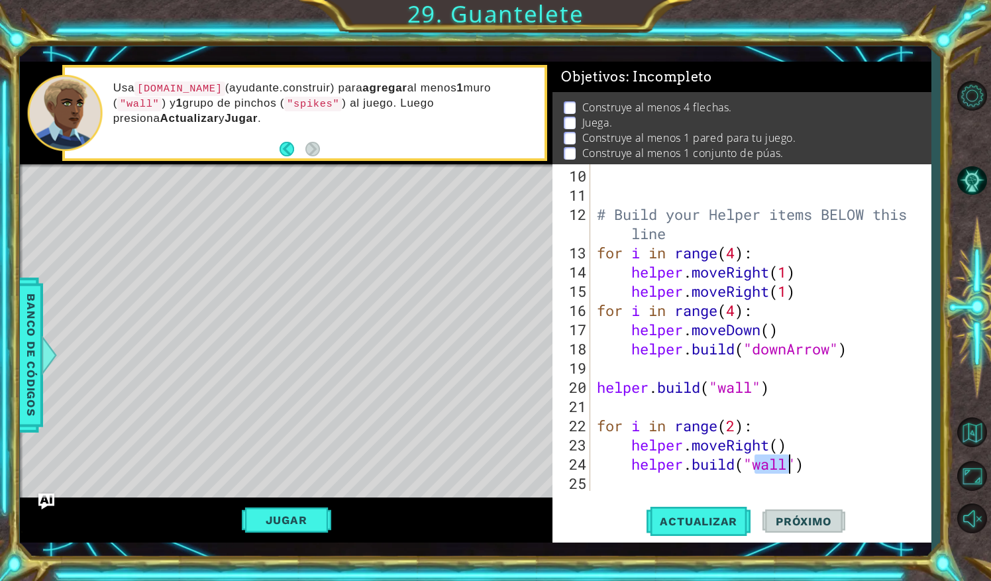
click at [772, 471] on div "# Build your Helper items BELOW this line for i in range ( 4 ) : helper . moveR…" at bounding box center [755, 327] width 323 height 326
drag, startPoint x: 788, startPoint y: 465, endPoint x: 763, endPoint y: 465, distance: 25.2
click at [763, 465] on div "# Build your Helper items BELOW this line for i in range ( 4 ) : helper . moveR…" at bounding box center [759, 348] width 330 height 365
type textarea "[DOMAIN_NAME]("rightArrow")"
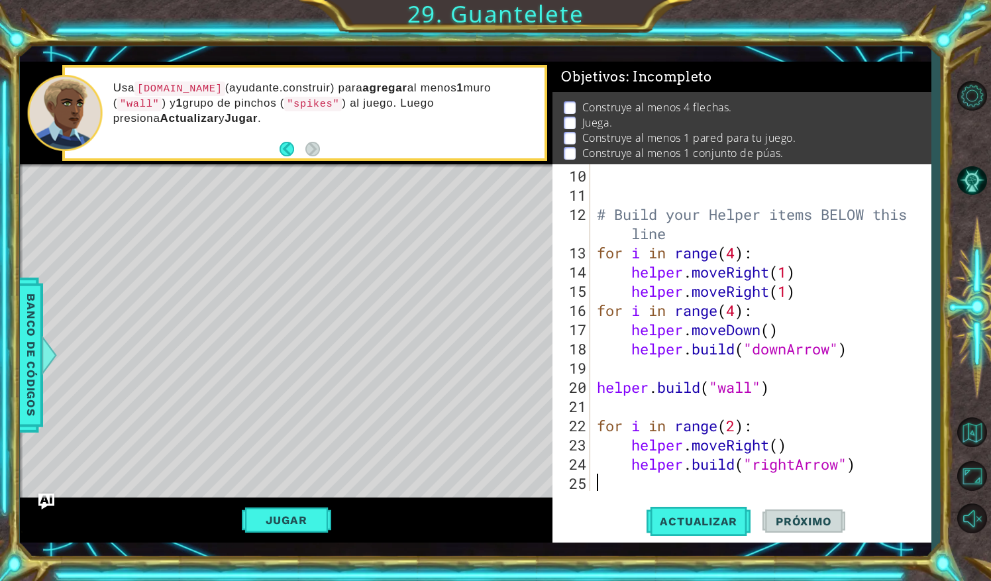
click at [758, 477] on div "# Build your Helper items BELOW this line for i in range ( 4 ) : helper . moveR…" at bounding box center [759, 348] width 330 height 365
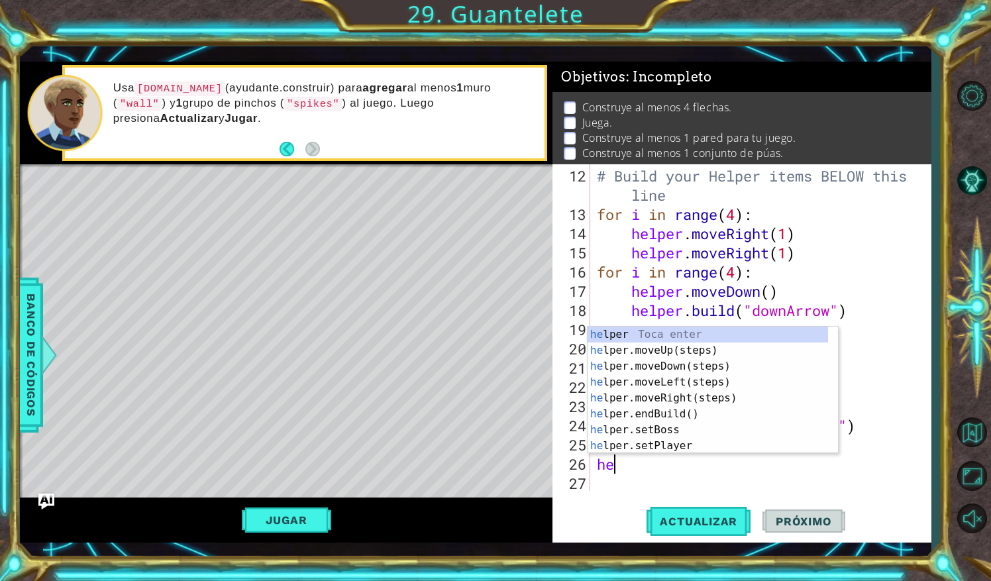
scroll to position [0, 0]
type textarea "helpe"
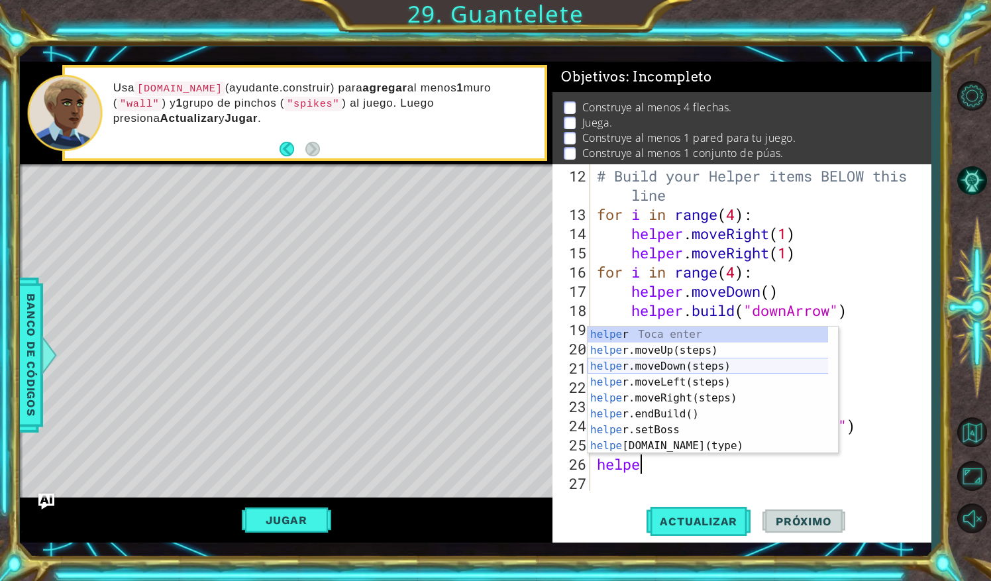
click at [699, 367] on div "helpe r Toca enter helpe r.moveUp(steps) Toca enter helpe r.moveDown(steps) Toc…" at bounding box center [707, 405] width 241 height 159
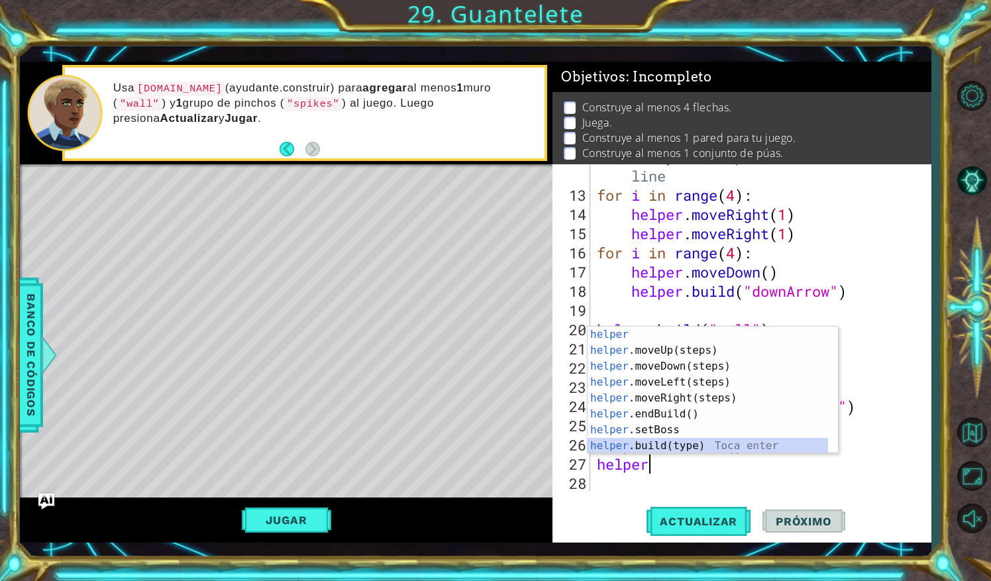
click at [704, 448] on div "helper Toca enter helper .moveUp(steps) Toca enter helper .moveDown(steps) Toca…" at bounding box center [707, 405] width 241 height 159
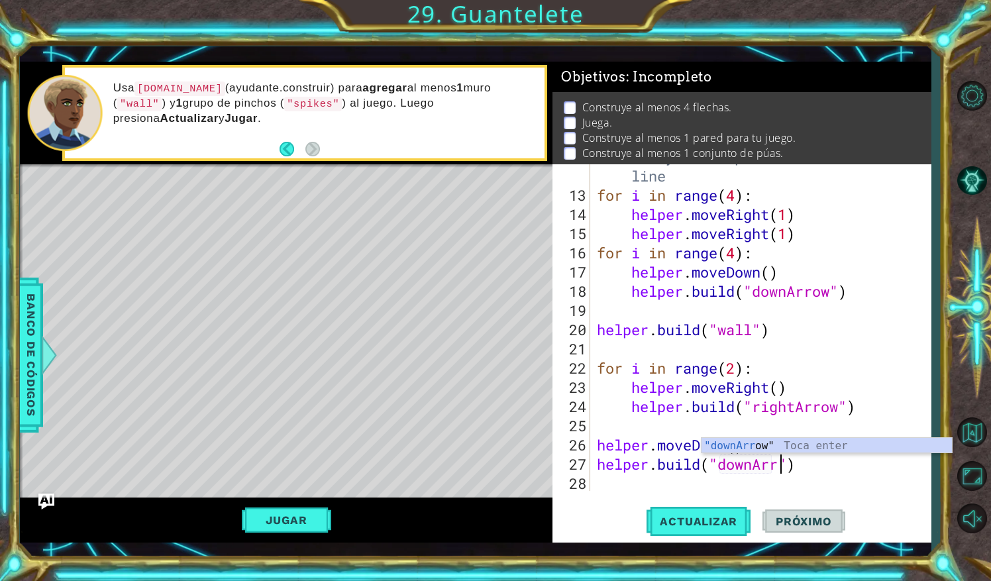
scroll to position [0, 9]
type textarea "[DOMAIN_NAME]("downArrow")"
click at [760, 484] on div "# Build your Helper items BELOW this line for i in range ( 4 ) : helper . moveR…" at bounding box center [759, 339] width 330 height 384
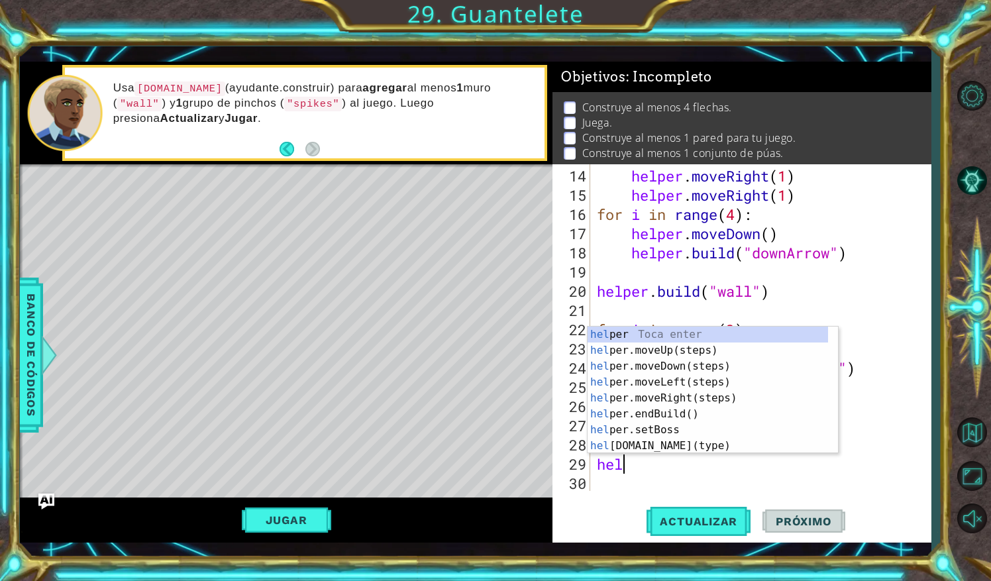
scroll to position [0, 1]
type textarea "helper"
click at [685, 384] on div "helper Toca enter helper .moveUp(steps) Toca enter helper .moveDown(steps) Toca…" at bounding box center [707, 405] width 241 height 159
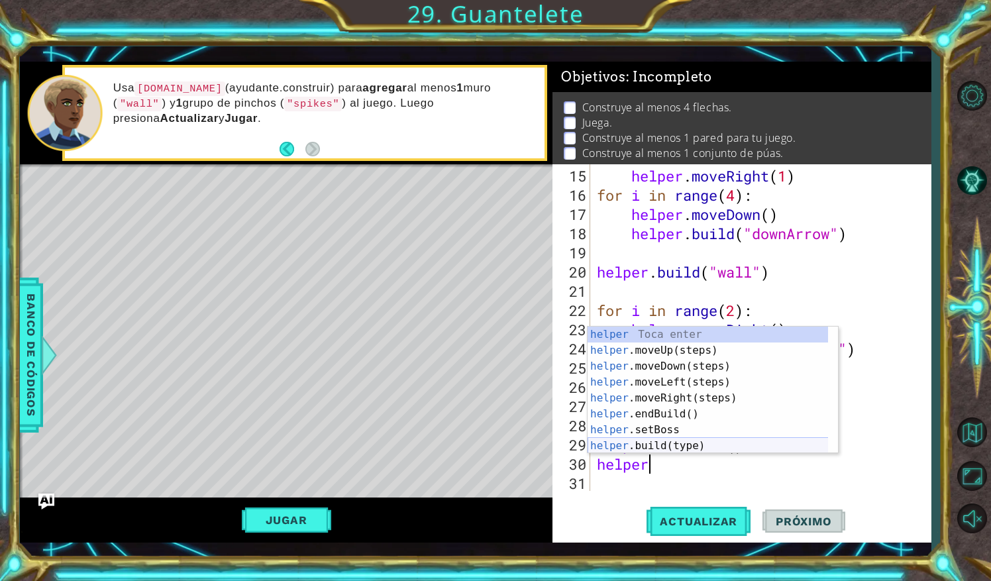
click at [707, 446] on div "helper Toca enter helper .moveUp(steps) Toca enter helper .moveDown(steps) Toca…" at bounding box center [707, 405] width 241 height 159
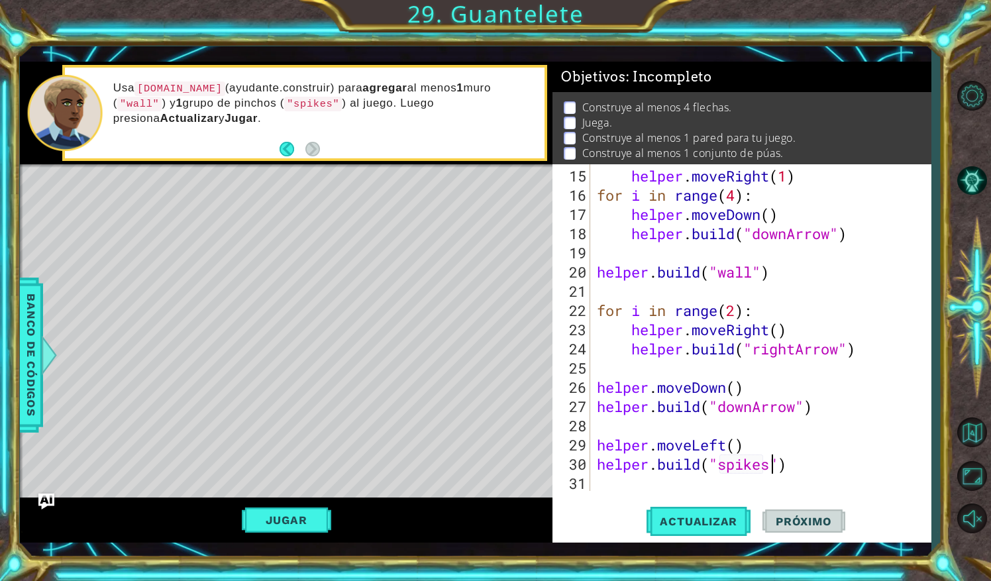
scroll to position [0, 8]
click at [723, 523] on span "Actualizar" at bounding box center [698, 521] width 104 height 13
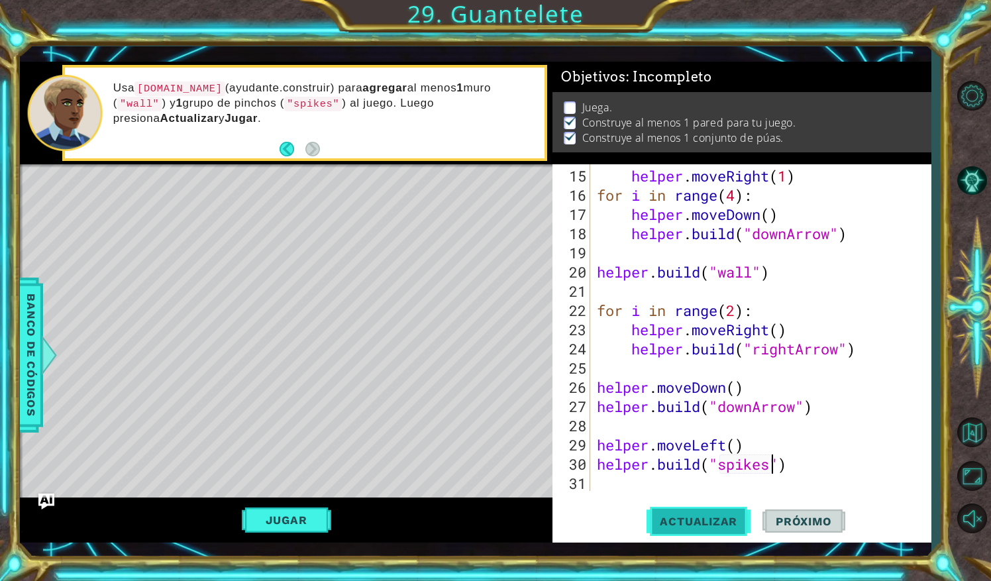
scroll to position [5, 0]
click at [723, 523] on span "Actualizar" at bounding box center [698, 521] width 104 height 13
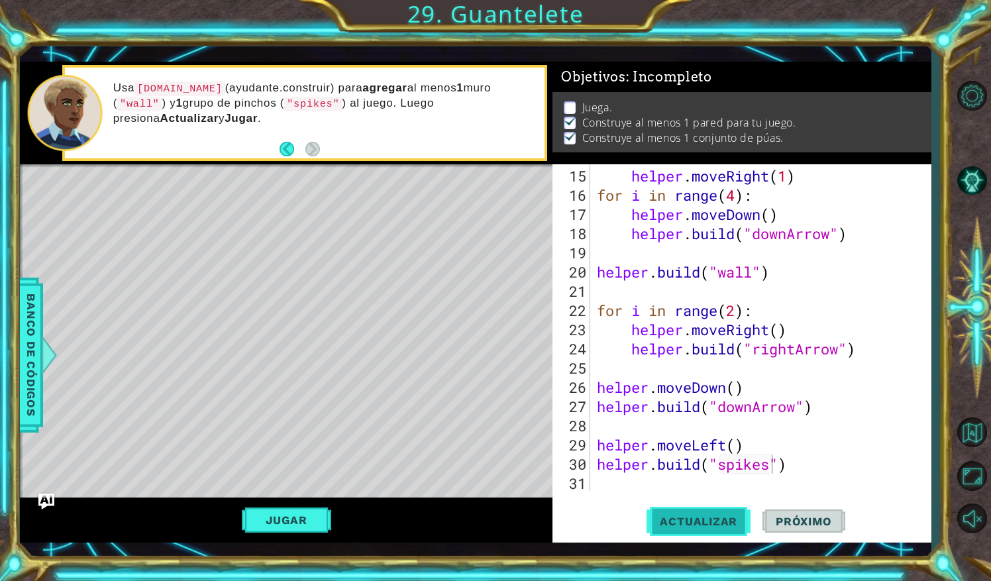
click at [723, 523] on span "Actualizar" at bounding box center [698, 521] width 104 height 13
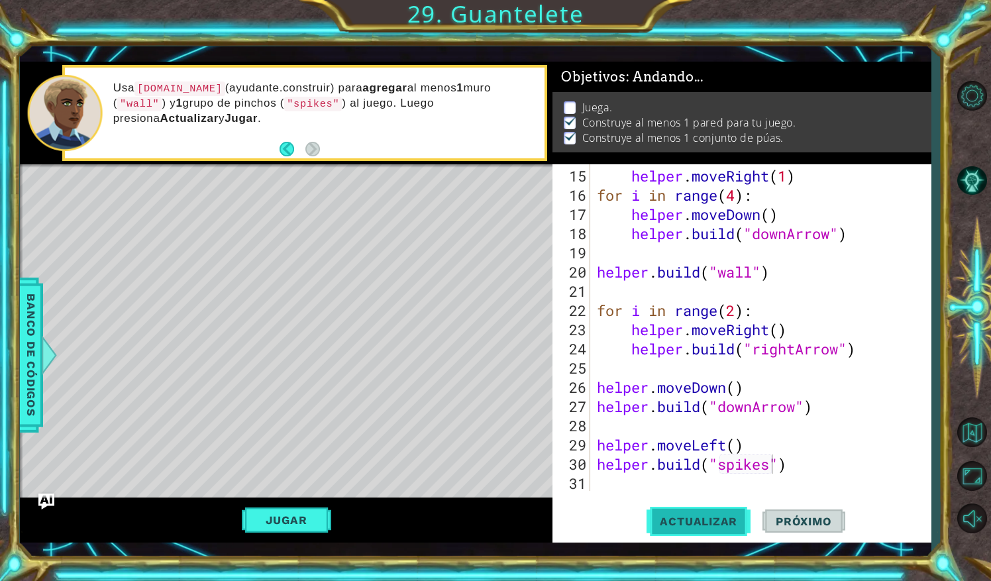
click at [723, 523] on span "Actualizar" at bounding box center [698, 521] width 104 height 13
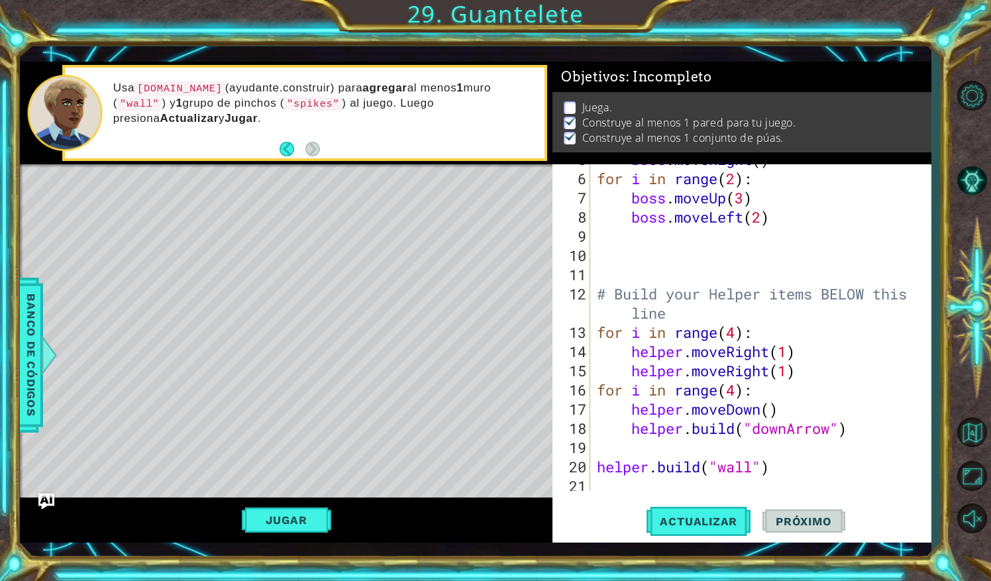
scroll to position [0, 0]
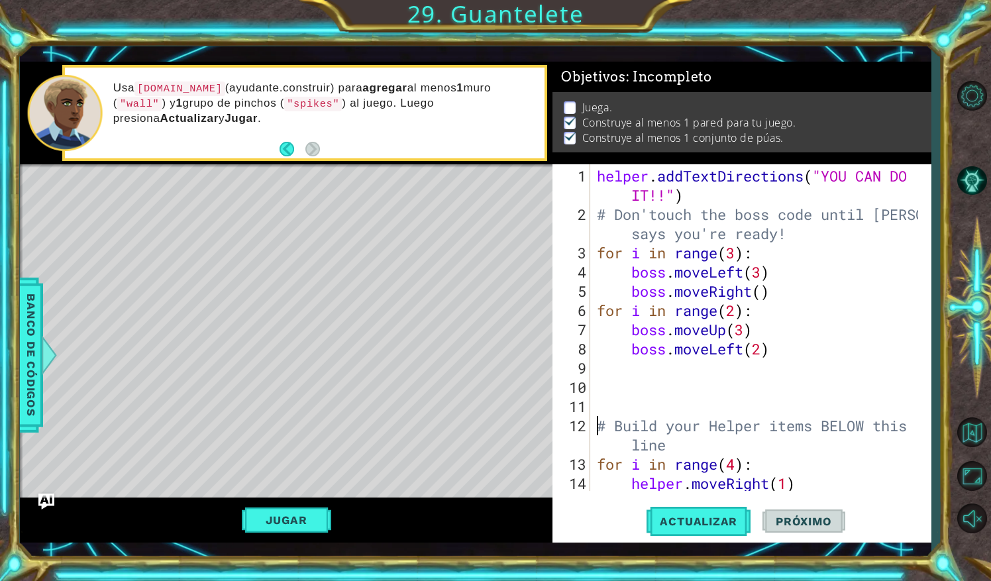
click at [595, 429] on div "helper . addTextDirections ( "YOU CAN DO IT!!" ) # Don'touch the boss code unti…" at bounding box center [759, 358] width 330 height 384
type textarea "# Build your Helper items BELOW this line"
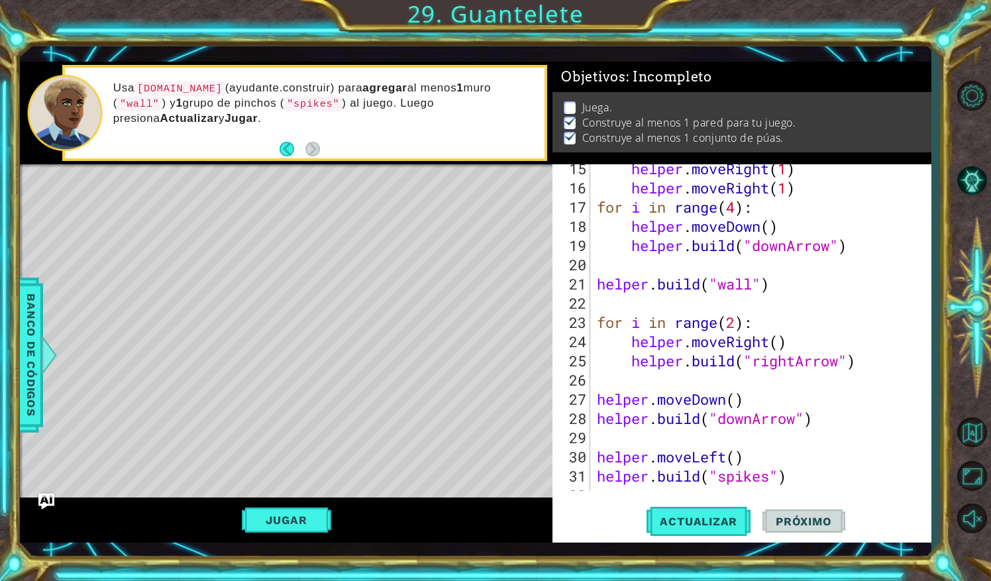
scroll to position [346, 0]
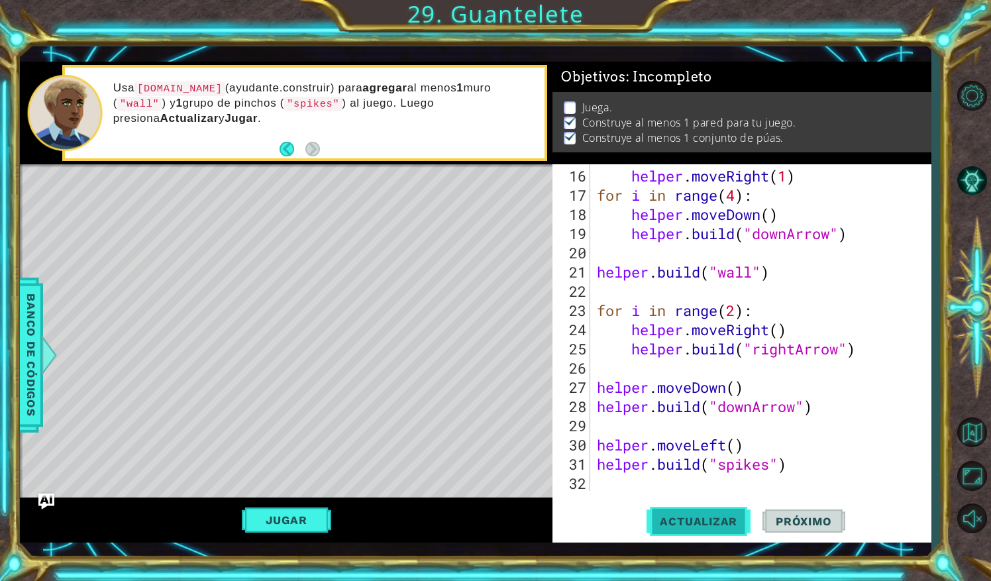
click at [715, 522] on span "Actualizar" at bounding box center [698, 521] width 104 height 13
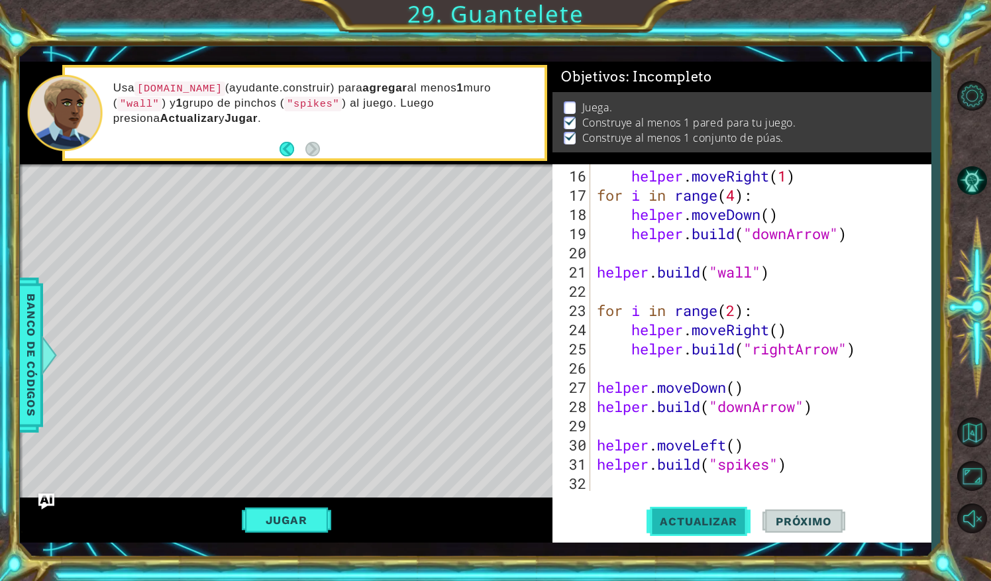
click at [715, 522] on span "Actualizar" at bounding box center [698, 521] width 104 height 13
click at [270, 515] on button "Jugar" at bounding box center [286, 519] width 89 height 25
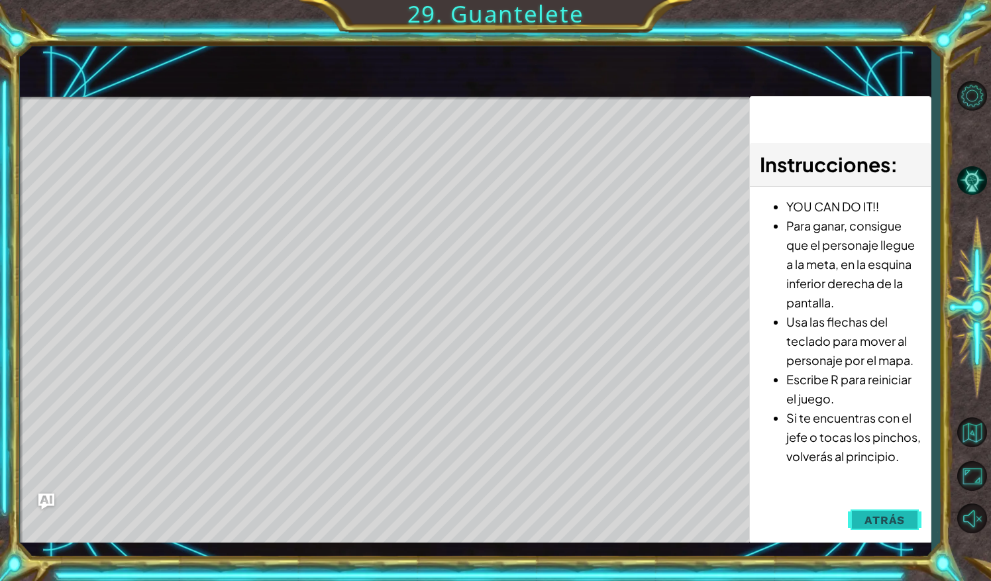
click at [905, 517] on button "Atrás" at bounding box center [885, 520] width 74 height 26
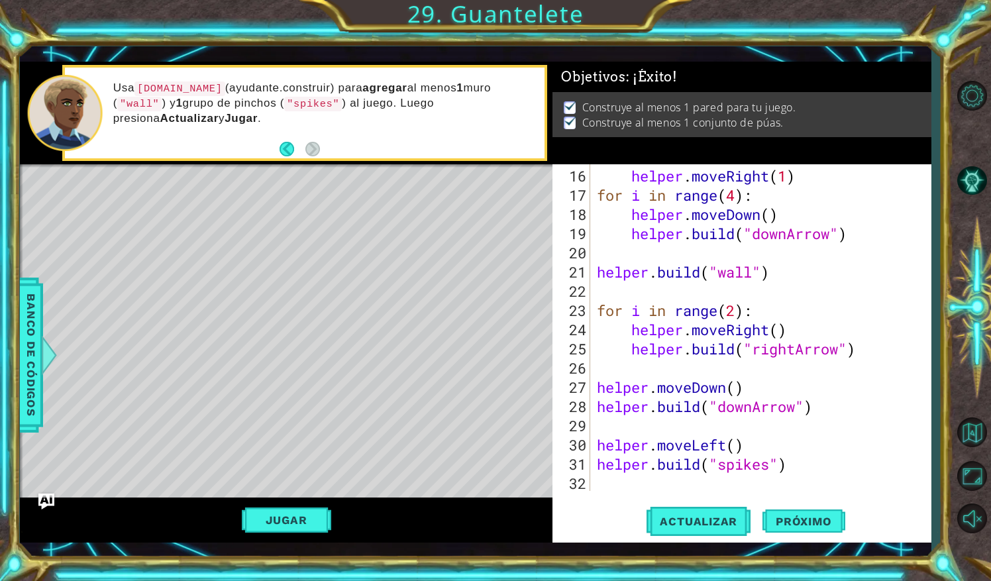
scroll to position [0, 0]
click at [809, 528] on button "Próximo" at bounding box center [803, 521] width 82 height 38
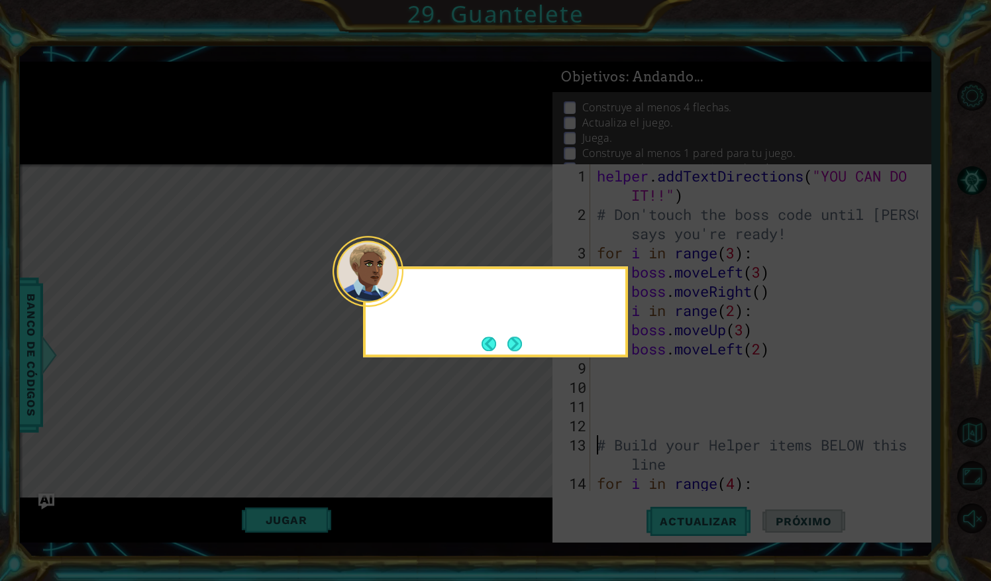
scroll to position [5, 0]
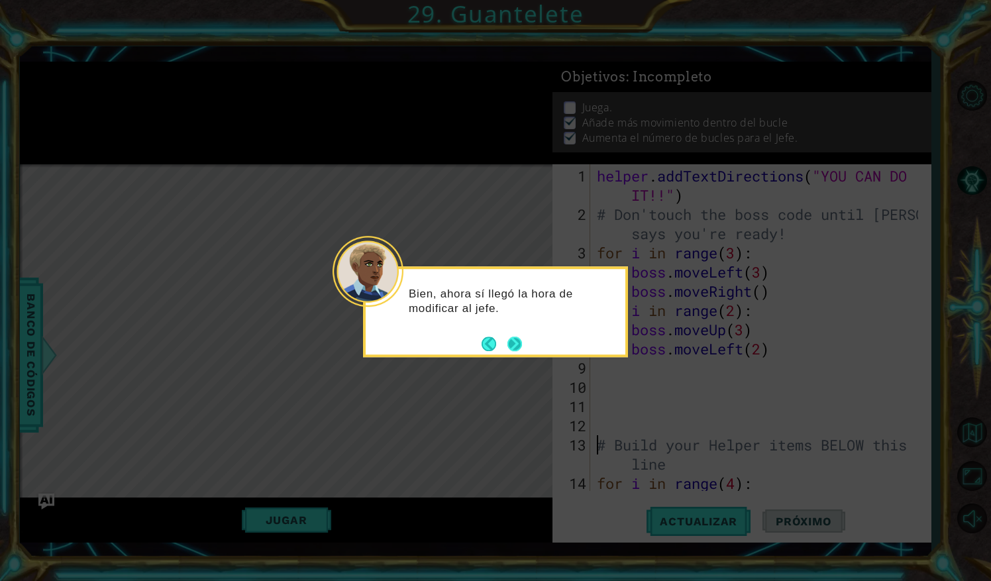
click at [520, 344] on button "Next" at bounding box center [514, 343] width 15 height 15
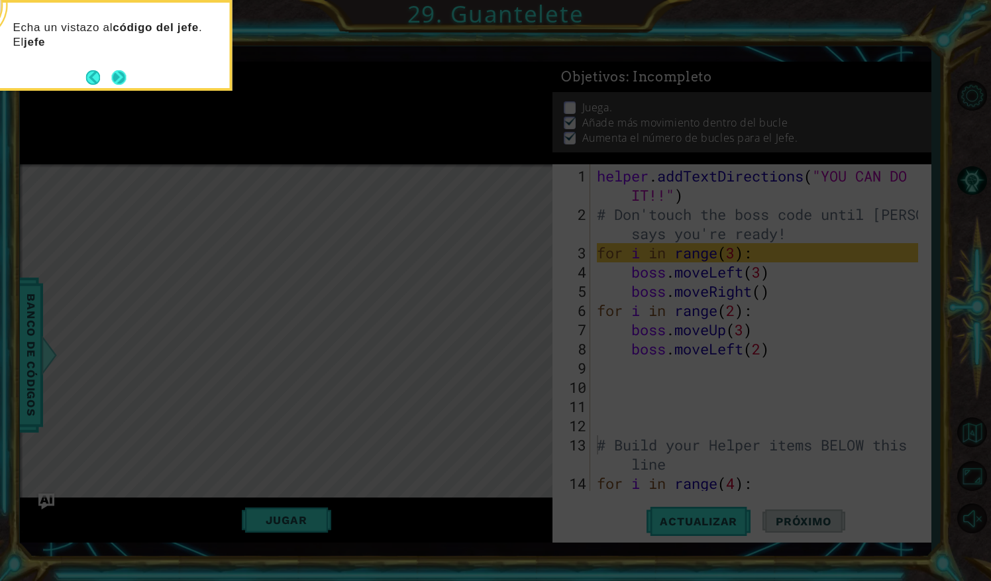
click at [125, 75] on button "Next" at bounding box center [118, 77] width 15 height 15
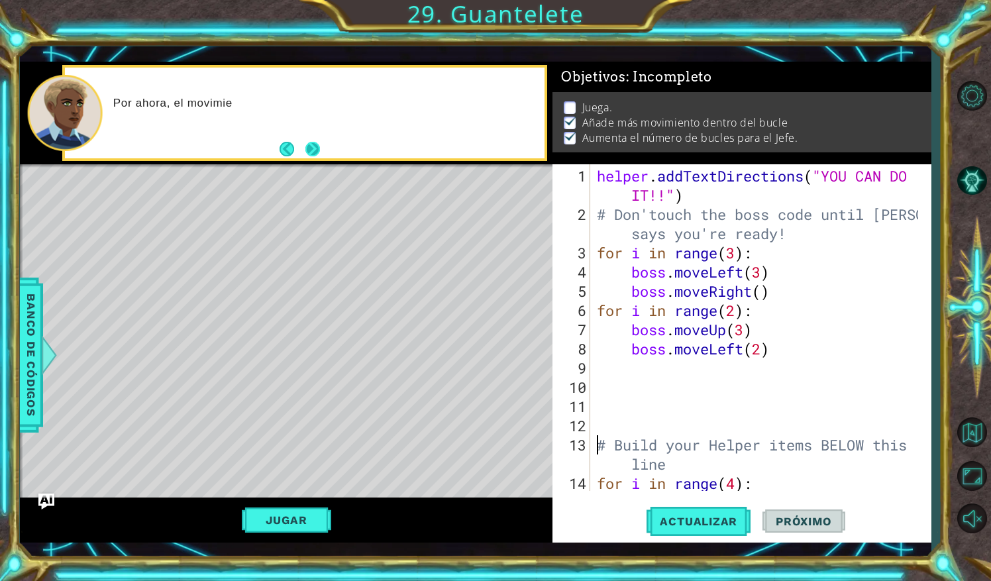
click at [313, 154] on button "Next" at bounding box center [312, 149] width 15 height 15
click at [477, 306] on div "Level Map" at bounding box center [326, 359] width 612 height 390
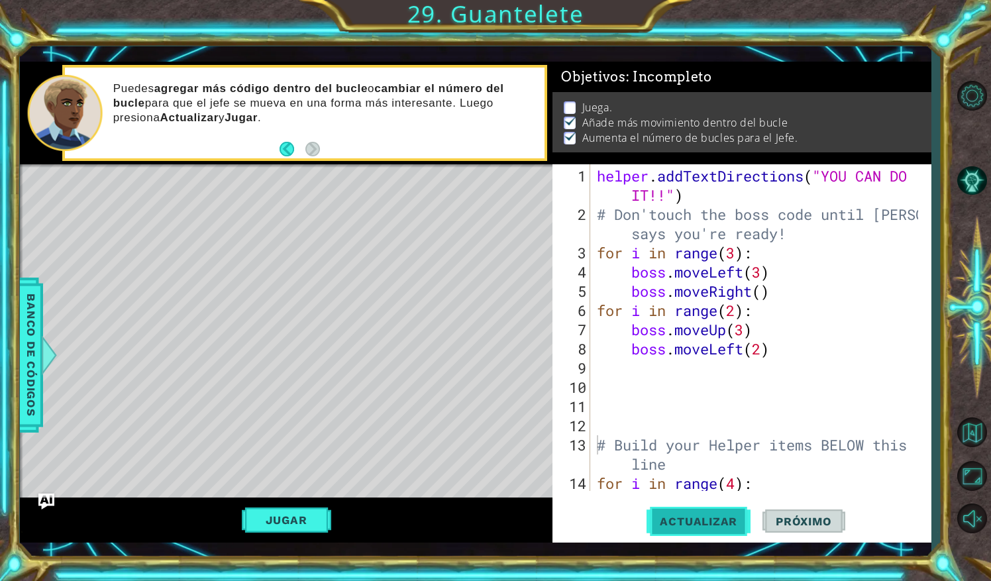
click at [712, 528] on button "Actualizar" at bounding box center [698, 521] width 104 height 38
click at [307, 519] on button "Jugar" at bounding box center [286, 519] width 89 height 25
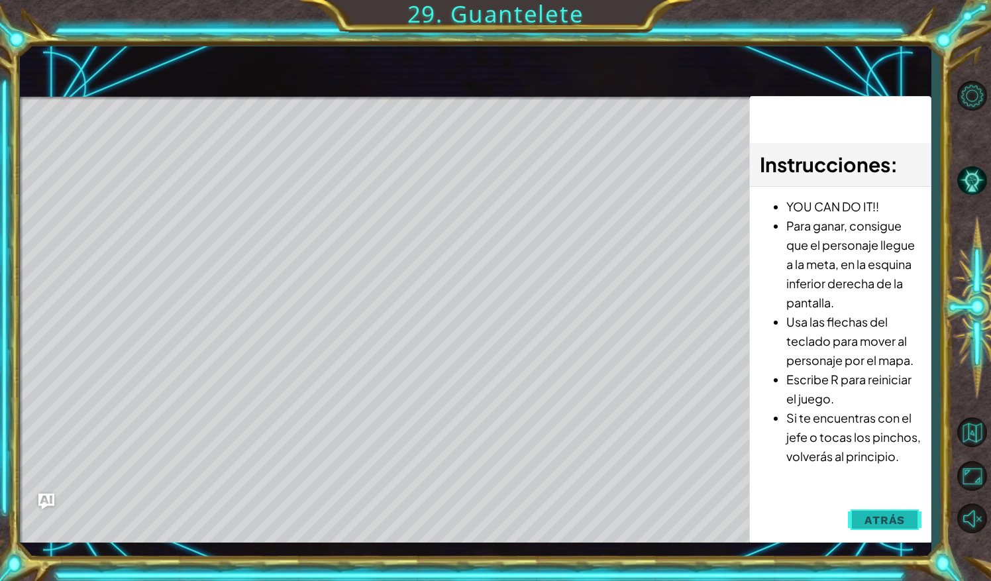
click at [878, 528] on button "Atrás" at bounding box center [885, 520] width 74 height 26
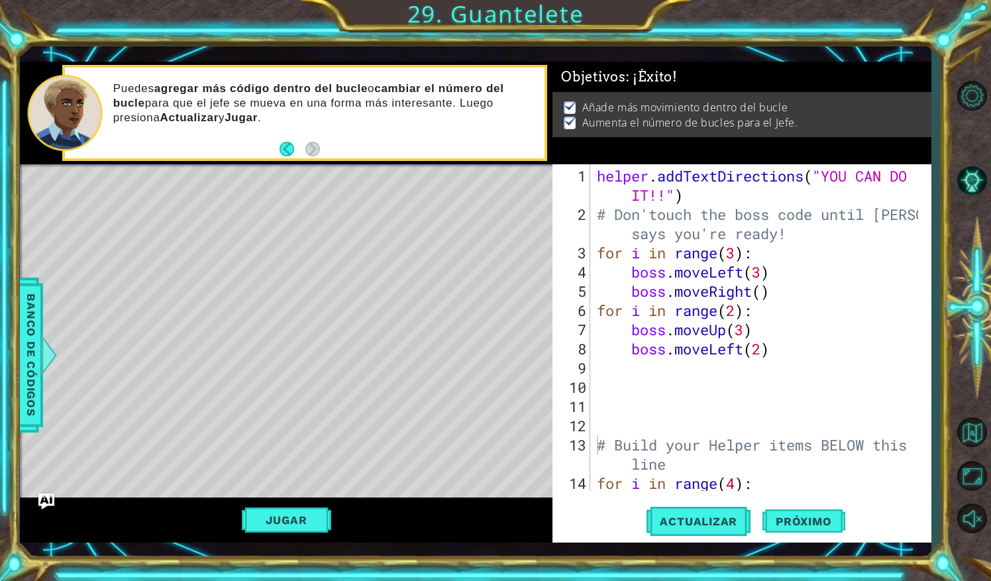
scroll to position [0, 0]
click at [812, 520] on span "Próximo" at bounding box center [803, 521] width 82 height 13
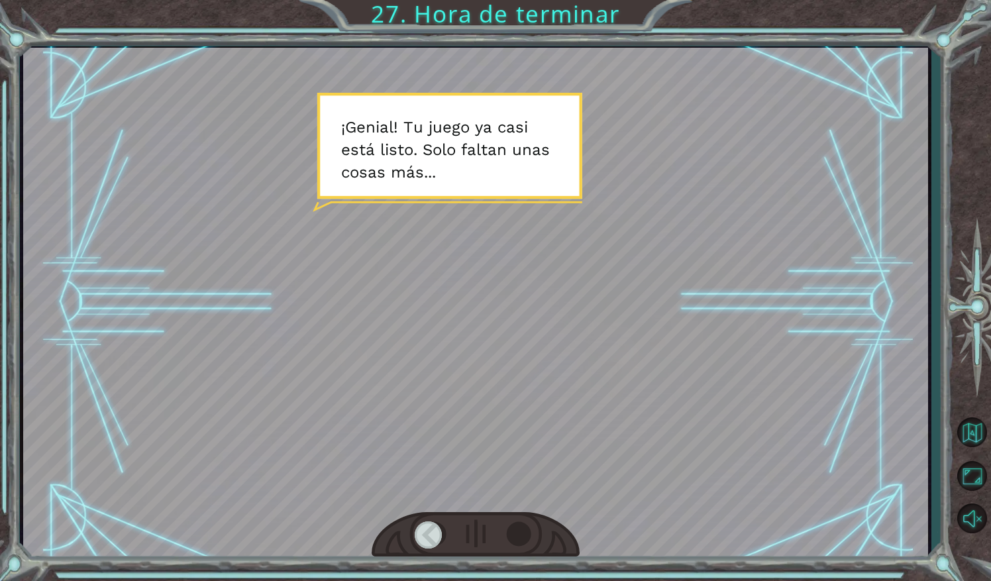
click at [516, 526] on div at bounding box center [522, 534] width 30 height 27
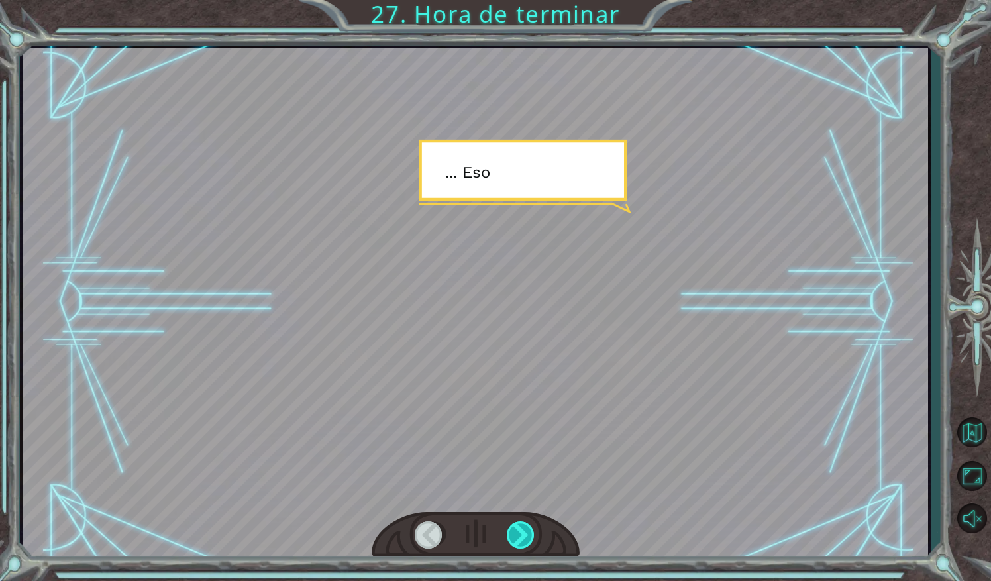
click at [516, 526] on div at bounding box center [522, 534] width 30 height 27
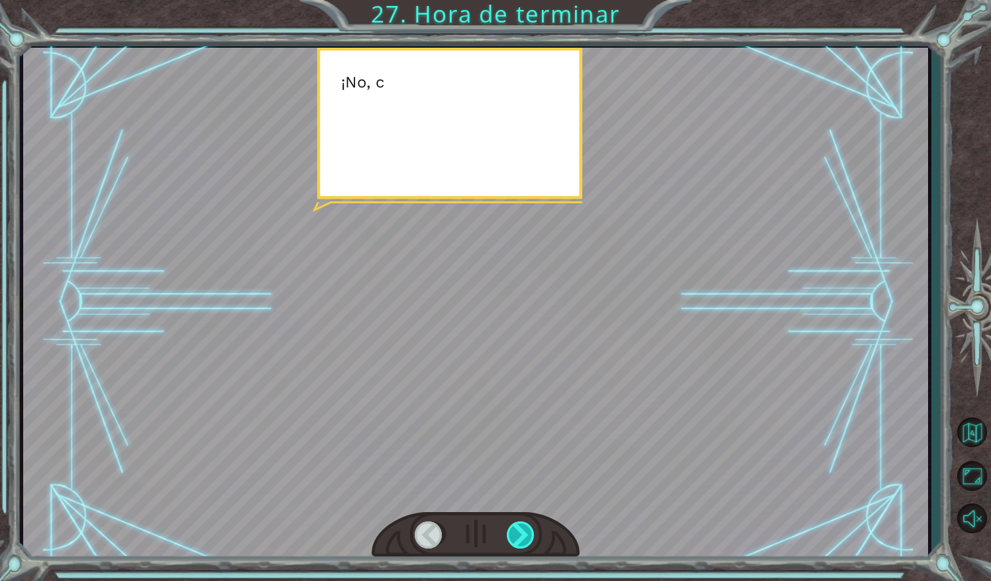
click at [516, 526] on div at bounding box center [522, 534] width 30 height 27
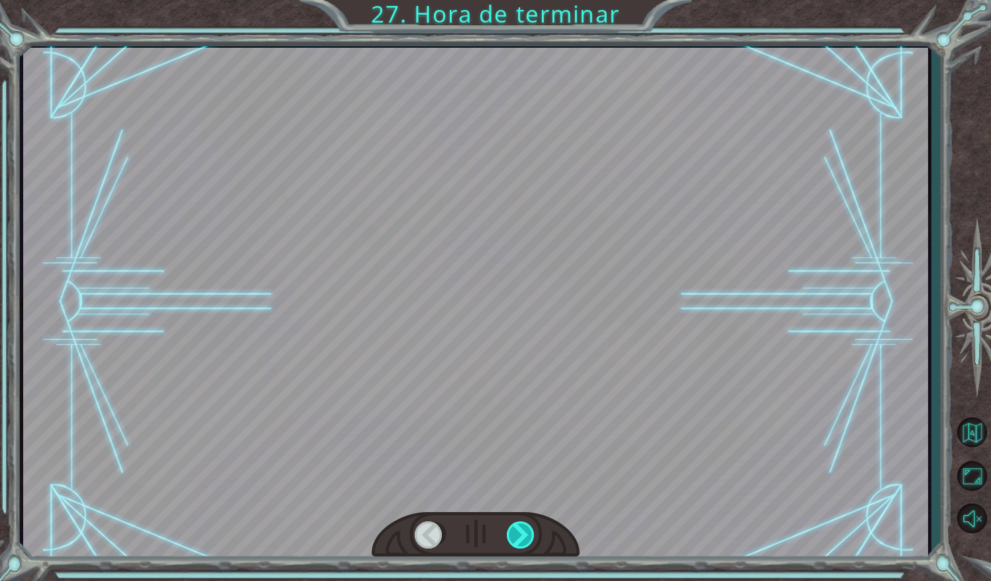
click at [516, 526] on div at bounding box center [522, 534] width 30 height 27
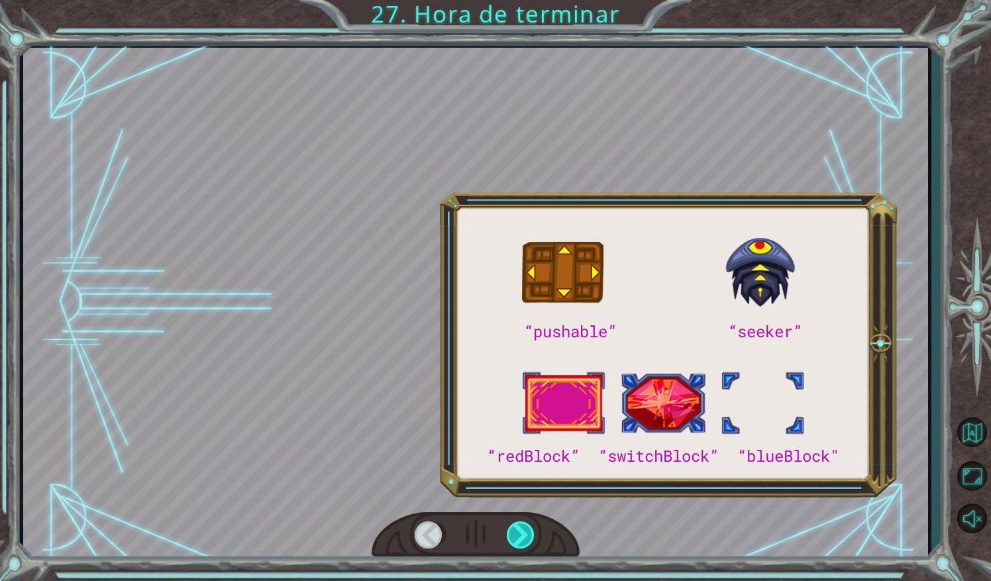
click at [516, 526] on div at bounding box center [522, 534] width 30 height 27
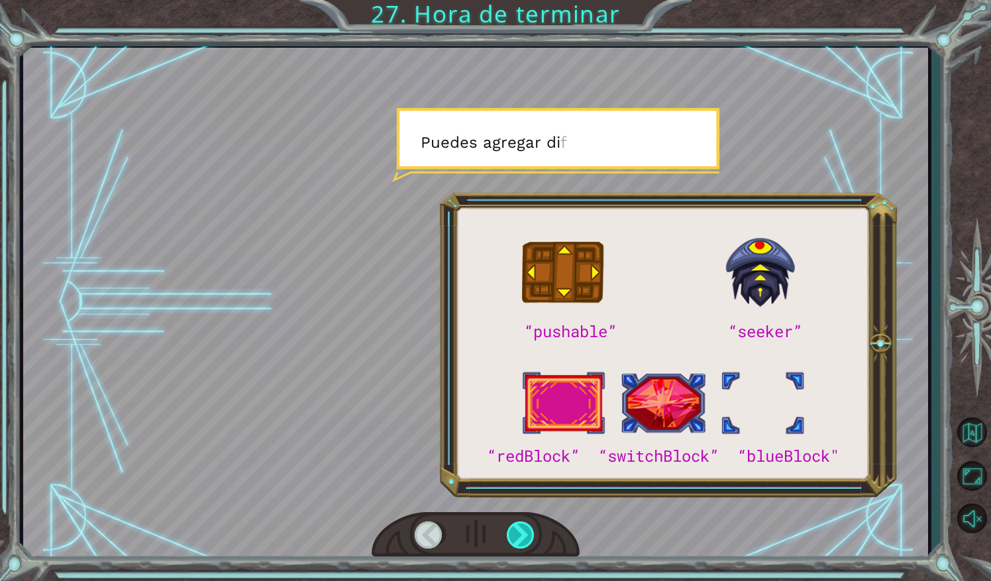
click at [516, 526] on div at bounding box center [522, 534] width 30 height 27
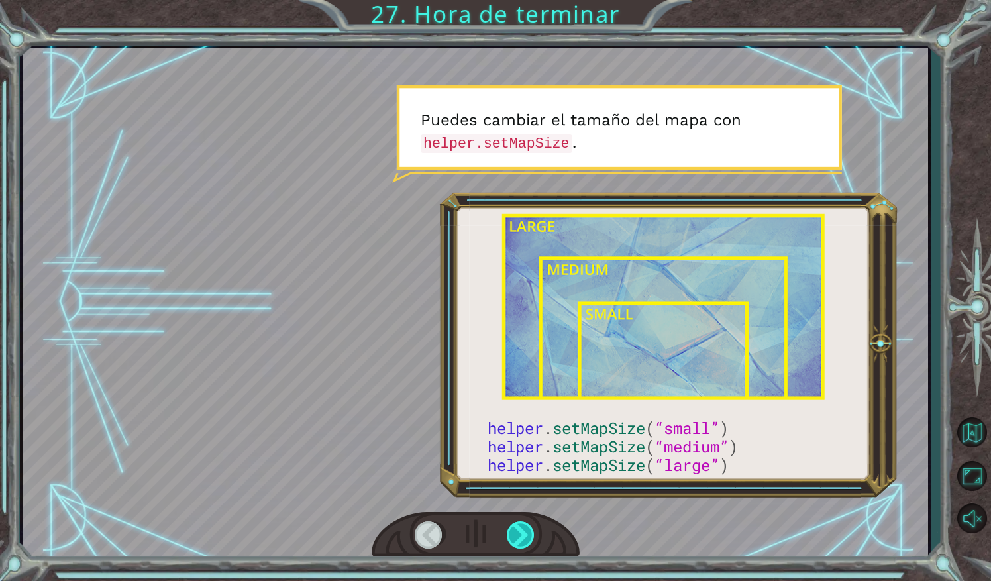
click at [523, 531] on div at bounding box center [522, 534] width 30 height 27
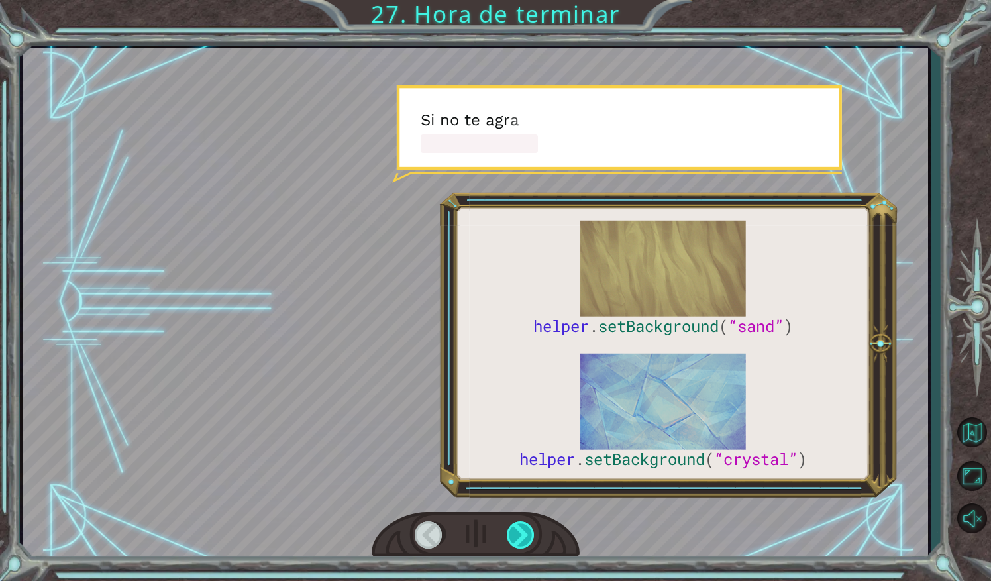
click at [523, 531] on div at bounding box center [522, 534] width 30 height 27
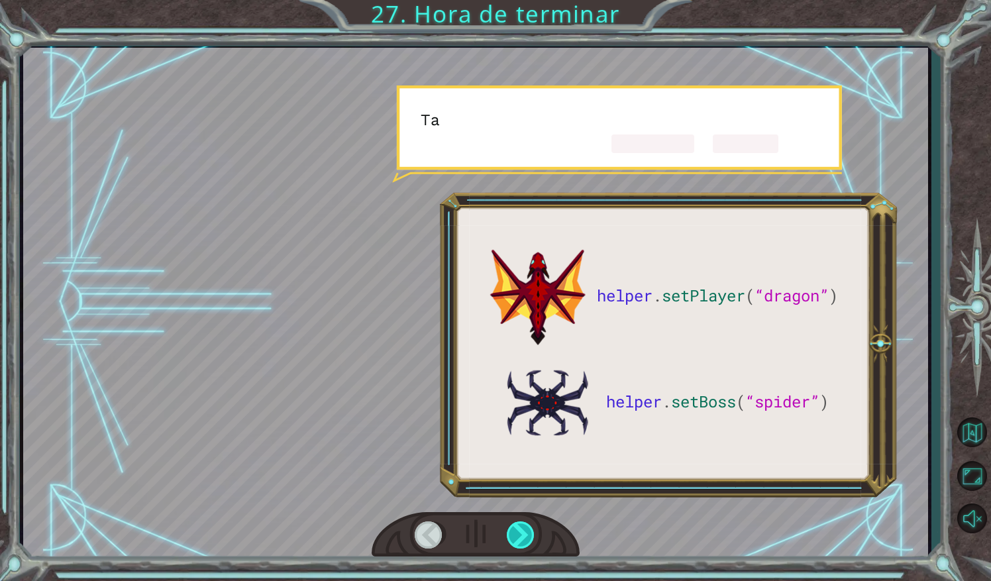
click at [523, 531] on div at bounding box center [522, 534] width 30 height 27
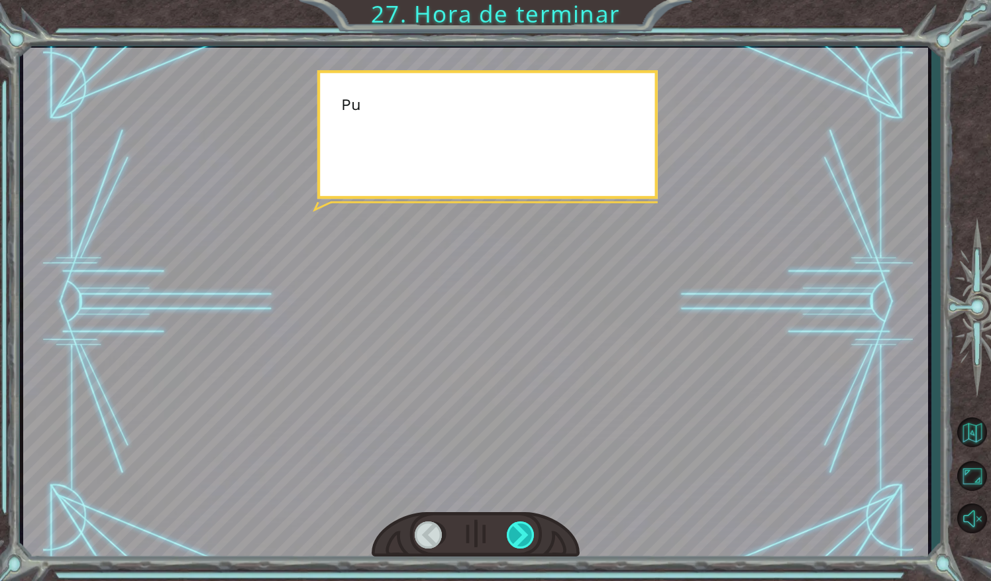
click at [523, 531] on div at bounding box center [522, 534] width 30 height 27
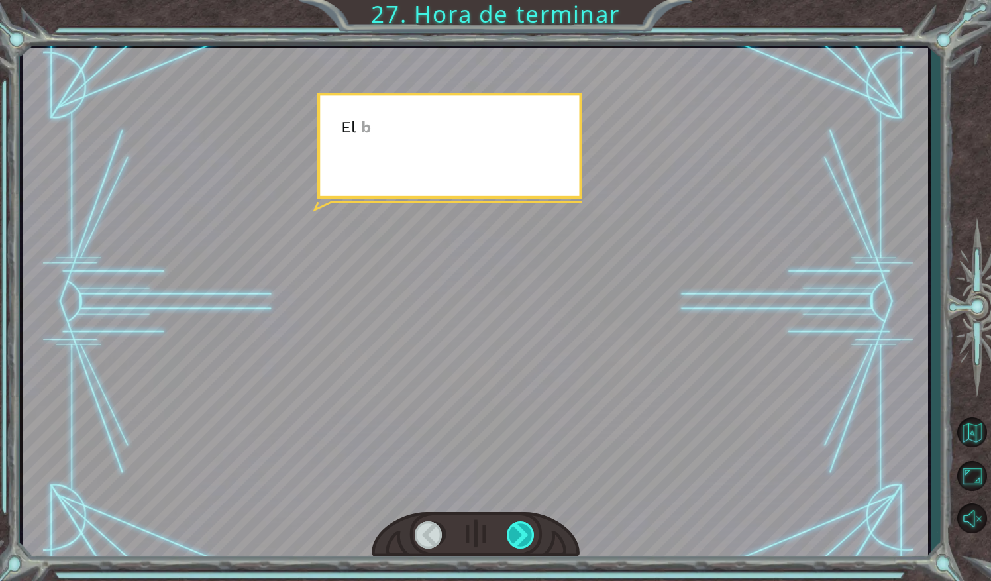
click at [523, 531] on div at bounding box center [522, 534] width 30 height 27
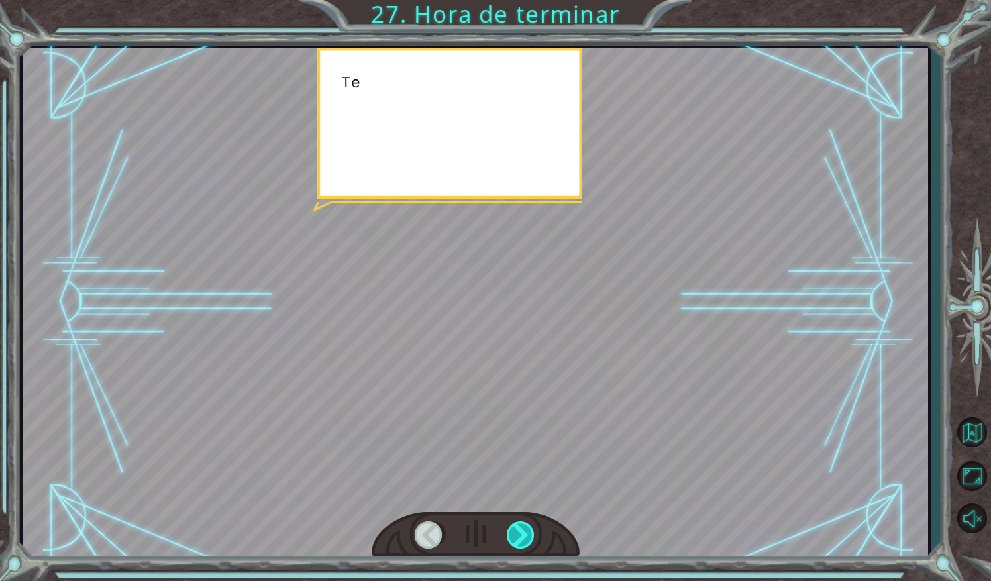
click at [523, 531] on div at bounding box center [522, 534] width 30 height 27
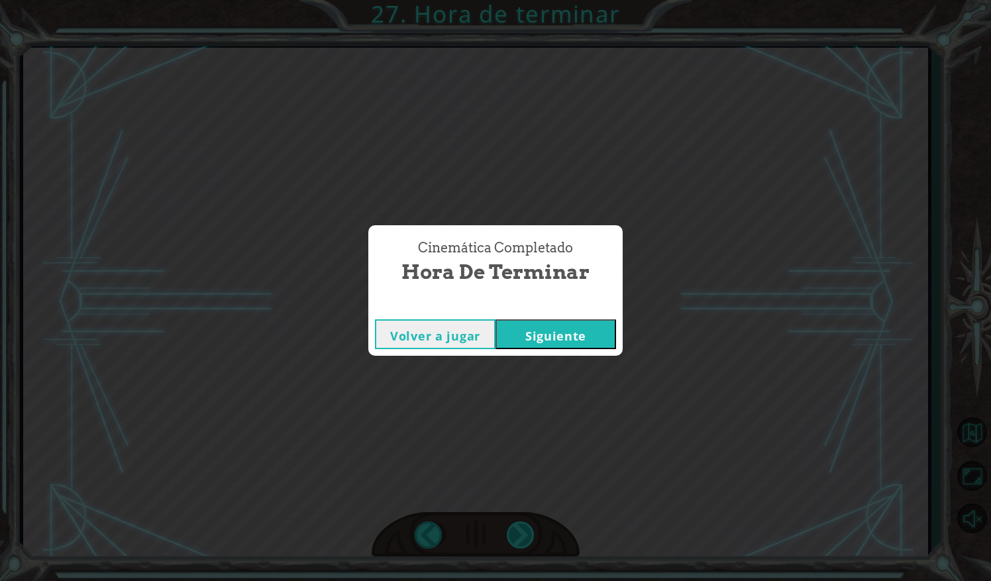
click at [523, 0] on div "helper . setPlayer ( “dragon” ) helper . setBoss ( “spider” ) ¡ G e n i a l ! T…" at bounding box center [495, 0] width 991 height 0
click at [523, 531] on div "Cinemática Completado Hora de terminar Volver a jugar [GEOGRAPHIC_DATA]" at bounding box center [495, 290] width 991 height 581
drag, startPoint x: 523, startPoint y: 531, endPoint x: 544, endPoint y: 315, distance: 216.9
click at [544, 315] on div "Volver a jugar [GEOGRAPHIC_DATA]" at bounding box center [495, 334] width 254 height 43
click at [548, 330] on button "Siguiente" at bounding box center [555, 334] width 121 height 30
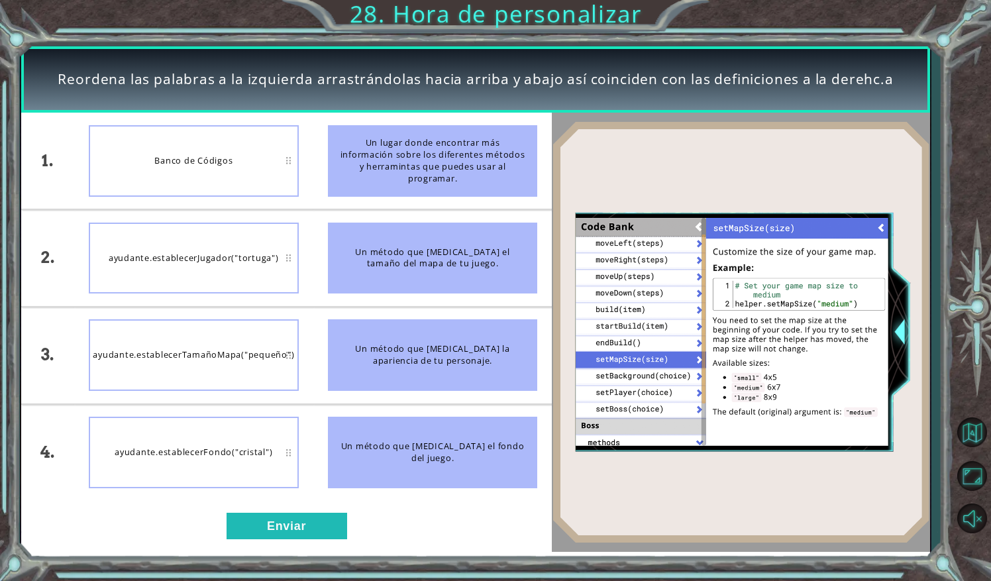
drag, startPoint x: 433, startPoint y: 256, endPoint x: 258, endPoint y: 377, distance: 213.1
click at [258, 377] on div "1. 2. 3. 4. Banco de Códigos ayudante.establecerJugador("tortuga") ayudante.est…" at bounding box center [286, 307] width 531 height 388
click at [258, 377] on div "ayudante.establecerTamañoMapa("pequeño")" at bounding box center [194, 355] width 210 height 72
click at [364, 287] on div "Un método que [MEDICAL_DATA] el tamaño del mapa de tu juego." at bounding box center [433, 258] width 210 height 72
click at [329, 523] on button "Enviar" at bounding box center [286, 526] width 121 height 26
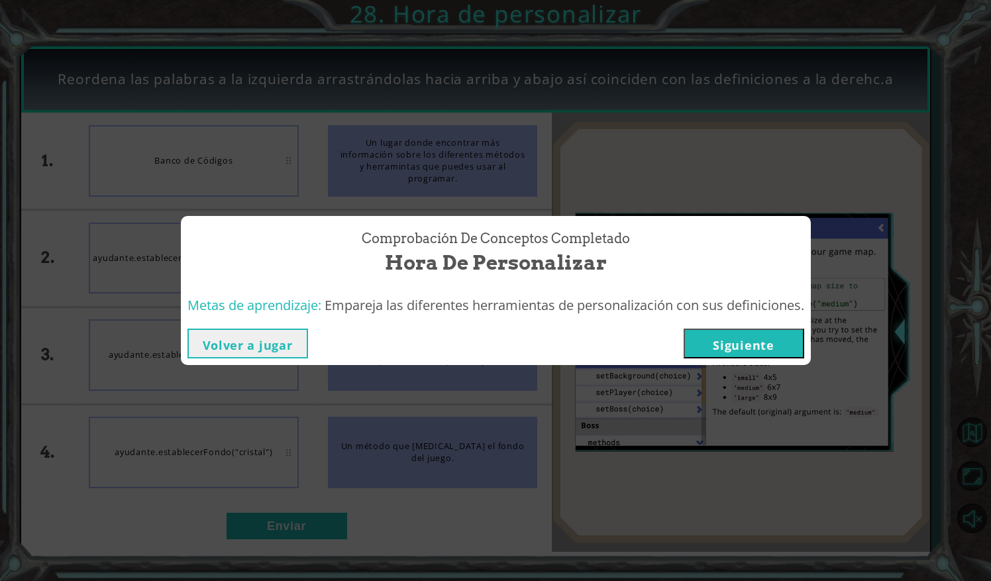
click at [788, 347] on button "Siguiente" at bounding box center [743, 343] width 121 height 30
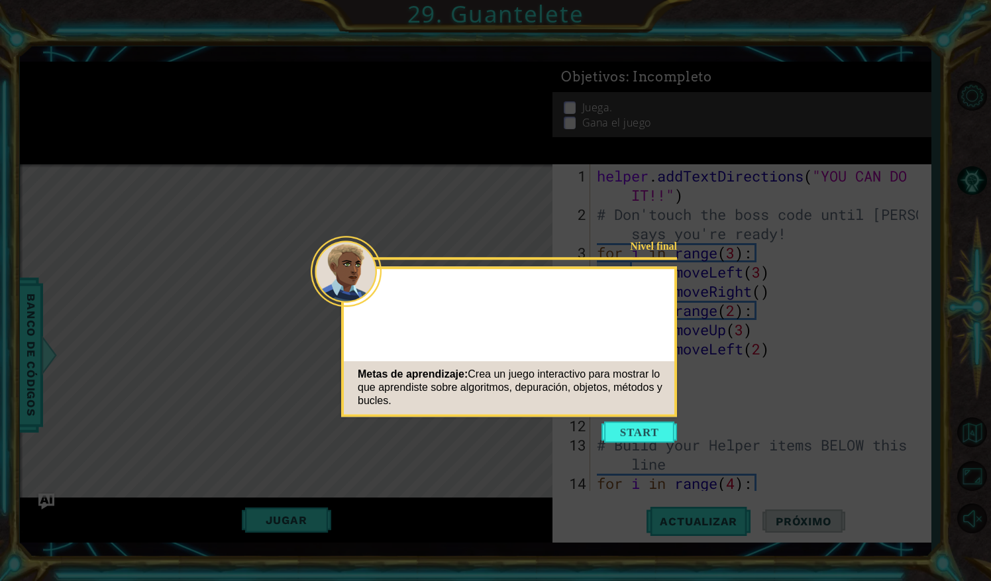
click at [660, 428] on button "Start" at bounding box center [638, 431] width 75 height 21
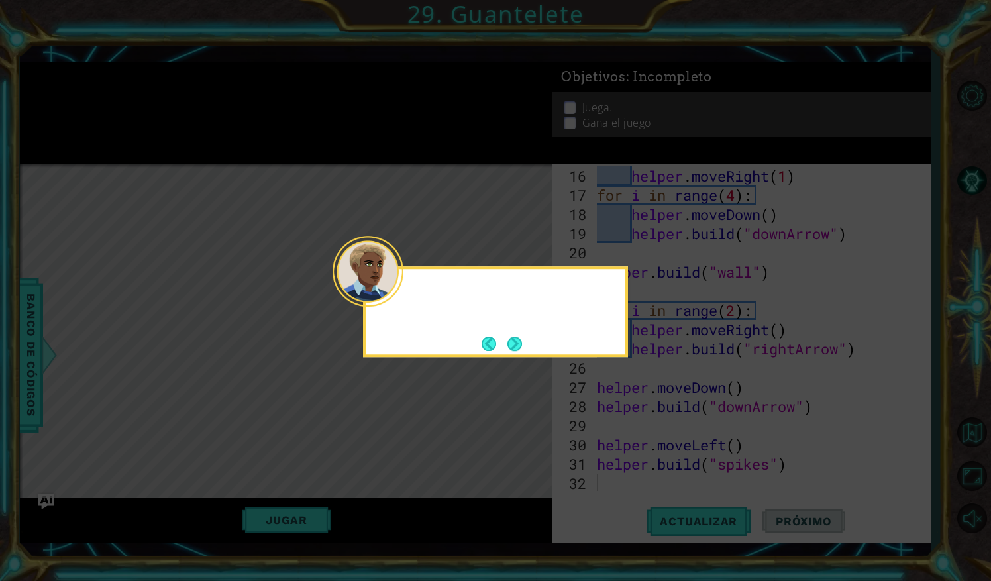
scroll to position [346, 0]
click at [522, 344] on button "Next" at bounding box center [514, 343] width 15 height 15
click at [524, 344] on div "El últi" at bounding box center [495, 311] width 265 height 91
click at [522, 344] on button "Next" at bounding box center [514, 343] width 15 height 15
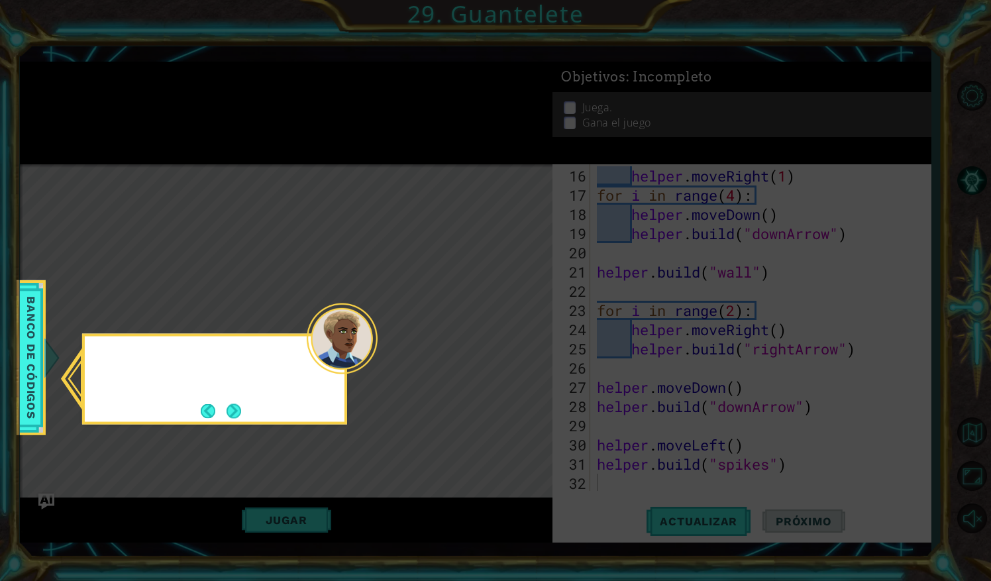
click at [524, 344] on icon at bounding box center [495, 290] width 991 height 581
click at [236, 413] on button "Next" at bounding box center [233, 410] width 15 height 15
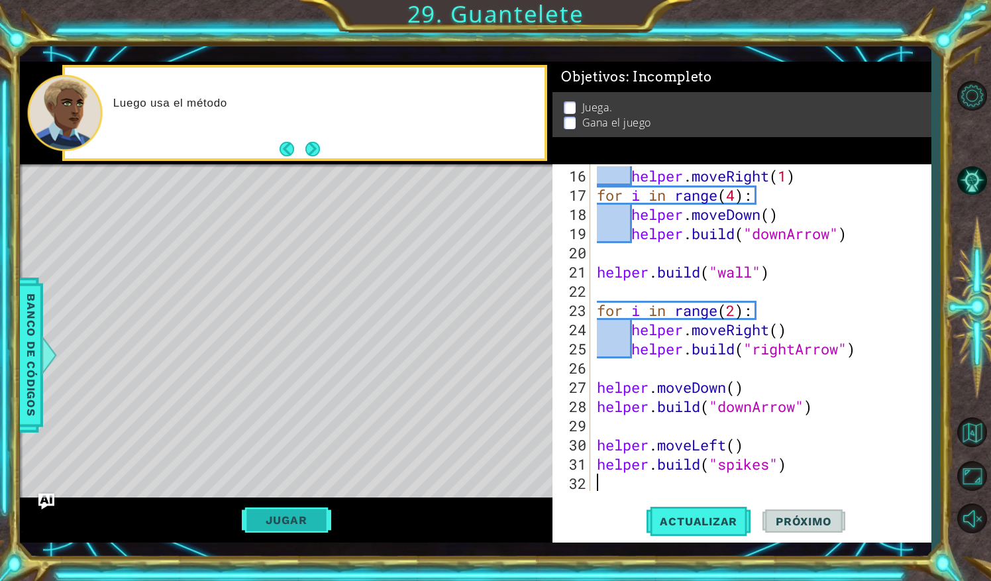
click at [299, 519] on button "Jugar" at bounding box center [286, 519] width 89 height 25
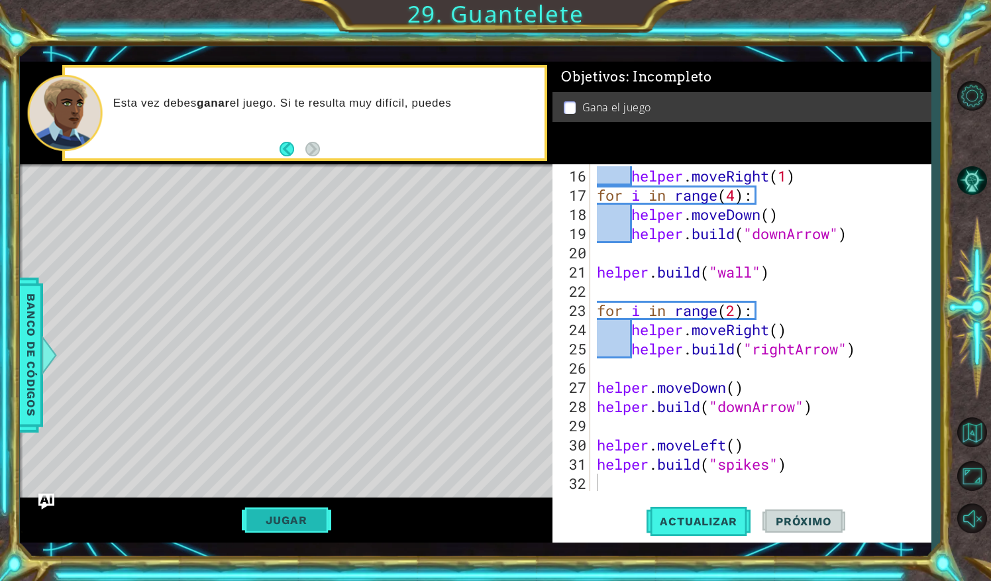
click at [313, 516] on button "Jugar" at bounding box center [286, 519] width 89 height 25
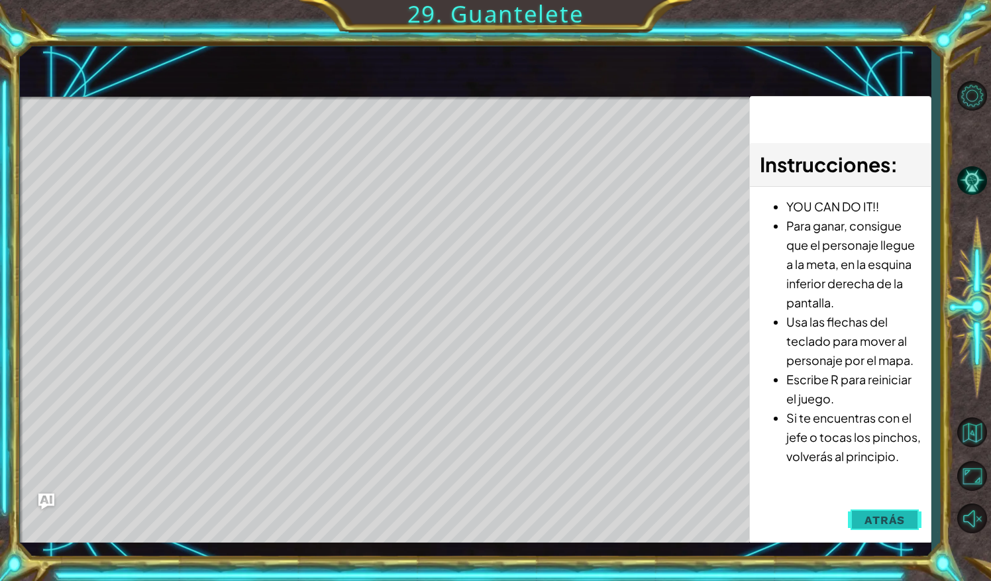
click at [872, 509] on button "Atrás" at bounding box center [885, 520] width 74 height 26
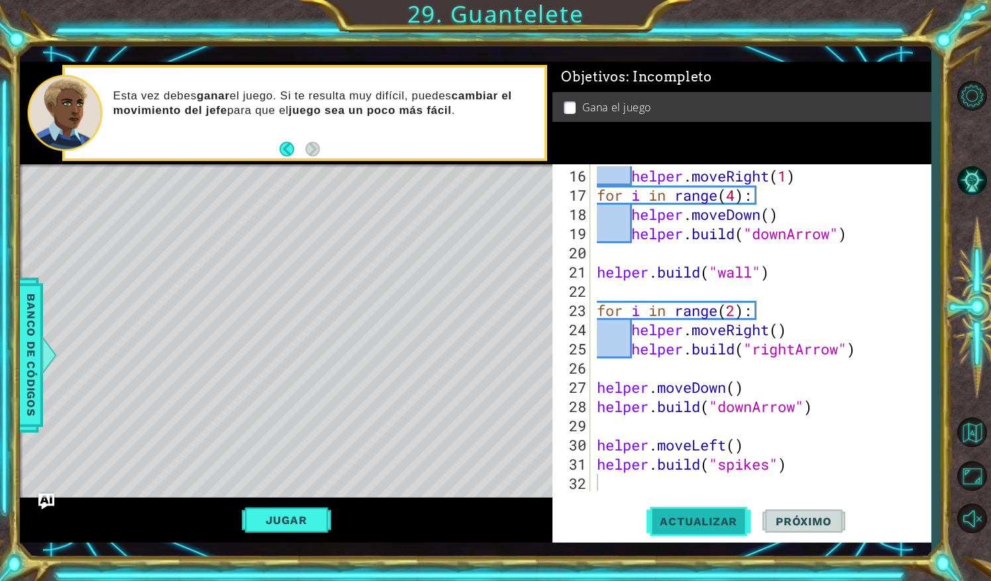
click at [716, 522] on span "Actualizar" at bounding box center [698, 521] width 104 height 13
click at [319, 518] on button "Jugar" at bounding box center [286, 519] width 89 height 25
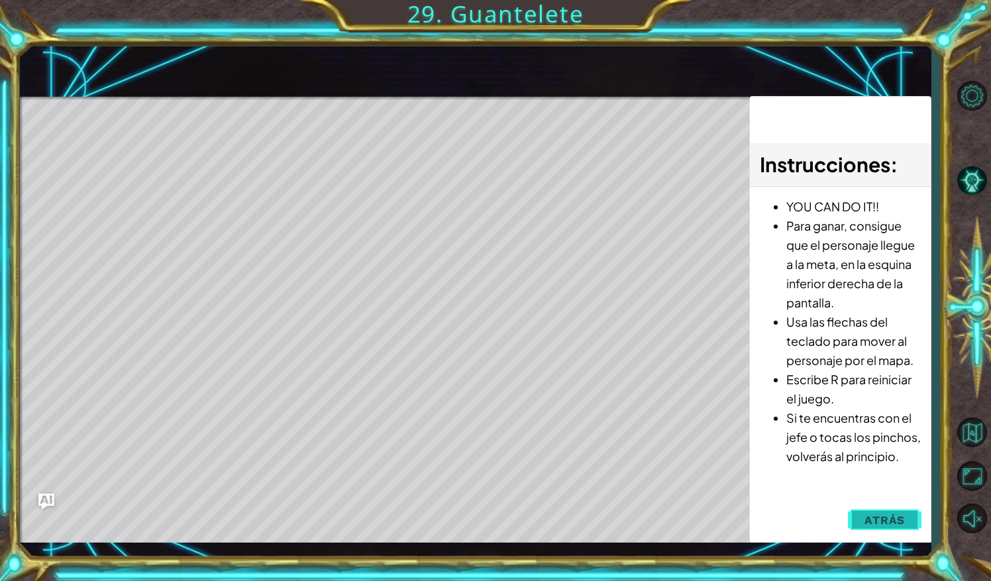
click at [889, 512] on button "Atrás" at bounding box center [885, 520] width 74 height 26
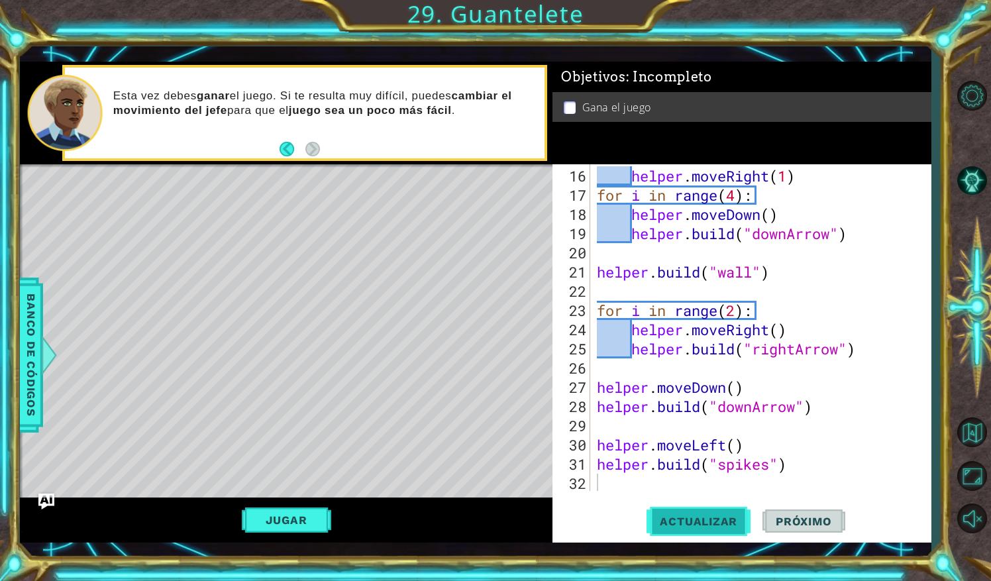
click at [715, 527] on span "Actualizar" at bounding box center [698, 521] width 104 height 13
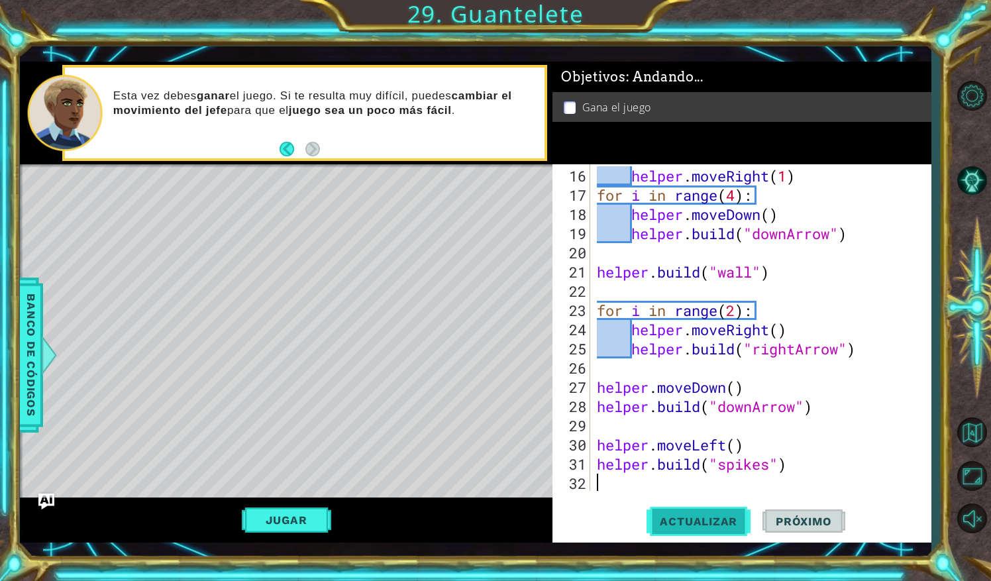
click at [715, 527] on span "Actualizar" at bounding box center [698, 521] width 104 height 13
click at [715, 524] on span "Actualizar" at bounding box center [698, 521] width 104 height 13
click at [741, 447] on div "helper . moveRight ( 1 ) for i in range ( 4 ) : helper . moveDown ( ) helper . …" at bounding box center [759, 348] width 330 height 365
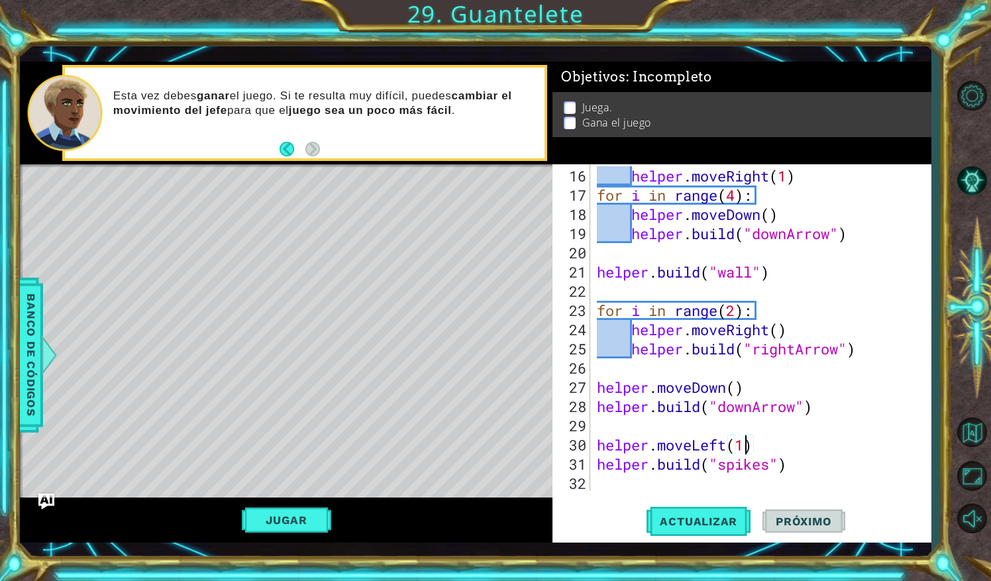
click at [734, 389] on div "helper . moveRight ( 1 ) for i in range ( 4 ) : helper . moveDown ( ) helper . …" at bounding box center [759, 348] width 330 height 365
click at [780, 335] on div "helper . moveRight ( 1 ) for i in range ( 4 ) : helper . moveDown ( ) helper . …" at bounding box center [759, 348] width 330 height 365
click at [772, 219] on div "helper . moveRight ( 1 ) for i in range ( 4 ) : helper . moveDown ( ) helper . …" at bounding box center [759, 348] width 330 height 365
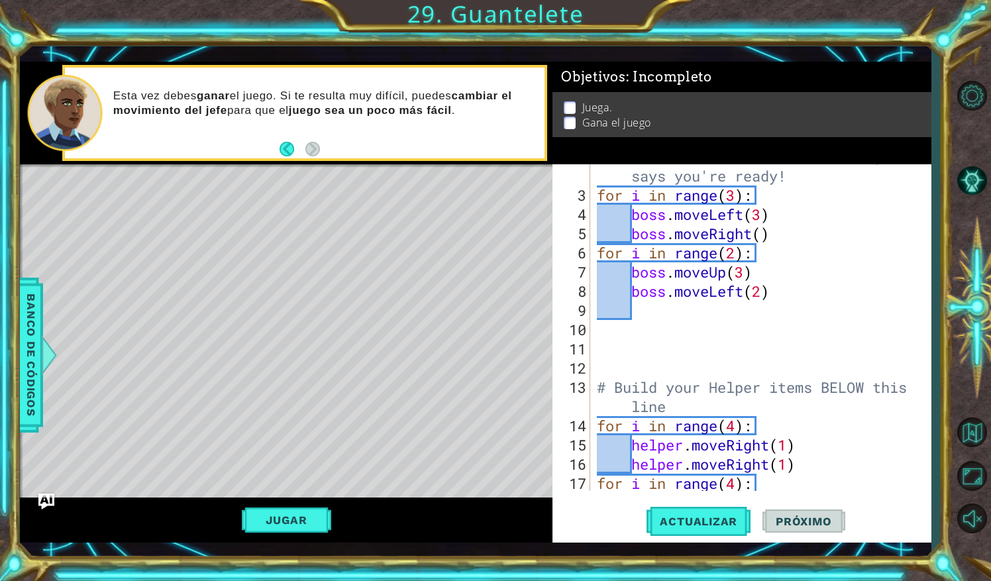
scroll to position [58, 0]
click at [761, 232] on div "# Don'touch the boss code until [PERSON_NAME] says you're ready! for i in range…" at bounding box center [759, 339] width 330 height 384
click at [740, 524] on span "Actualizar" at bounding box center [698, 521] width 104 height 13
drag, startPoint x: 740, startPoint y: 524, endPoint x: 304, endPoint y: 518, distance: 435.7
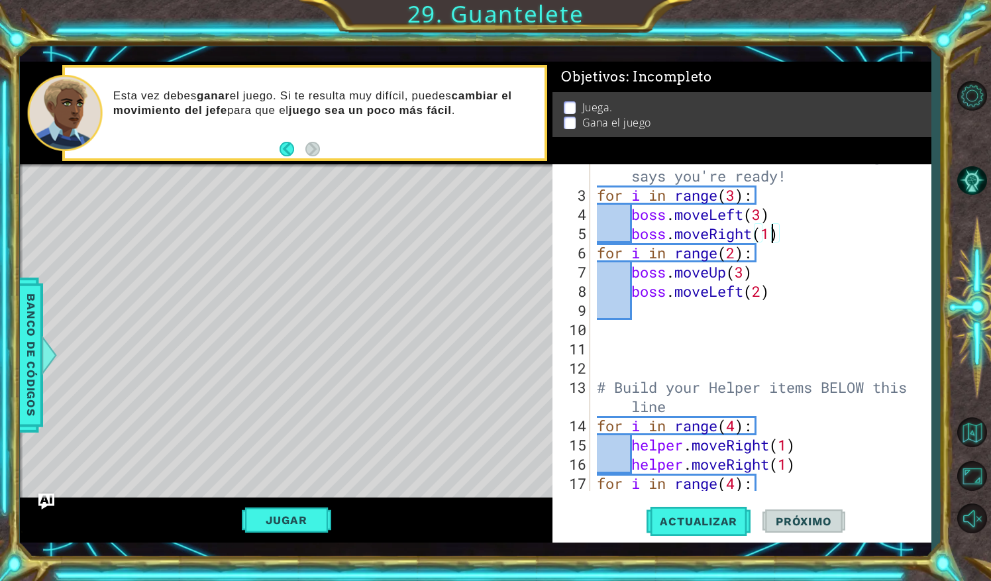
click at [304, 518] on button "Jugar" at bounding box center [286, 519] width 89 height 25
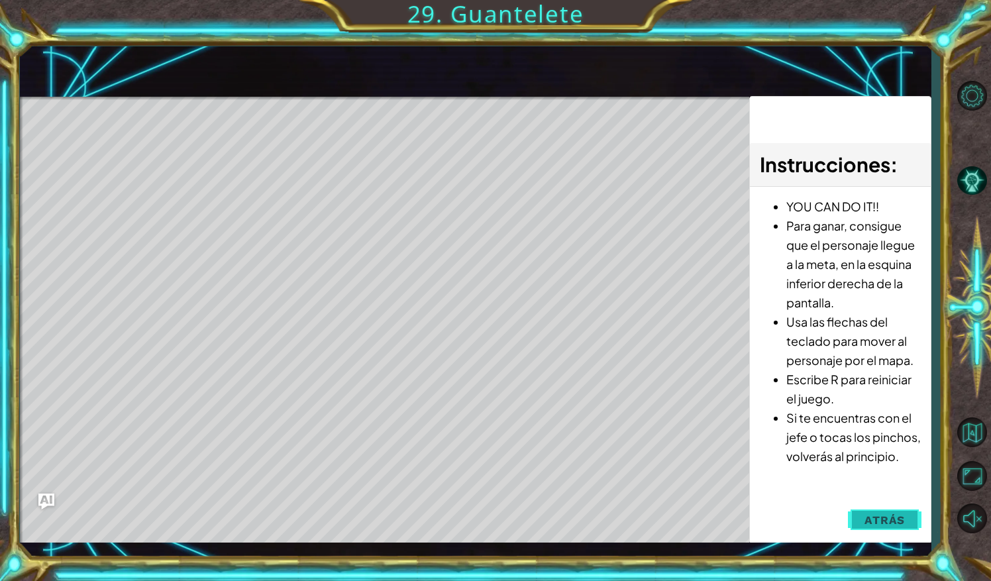
click at [904, 520] on span "Atrás" at bounding box center [884, 519] width 40 height 13
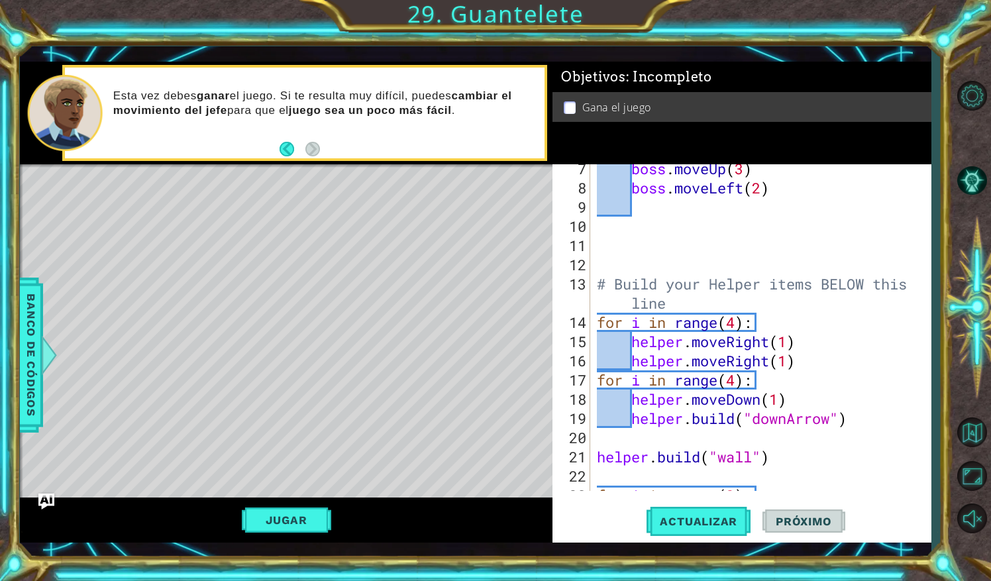
scroll to position [184, 0]
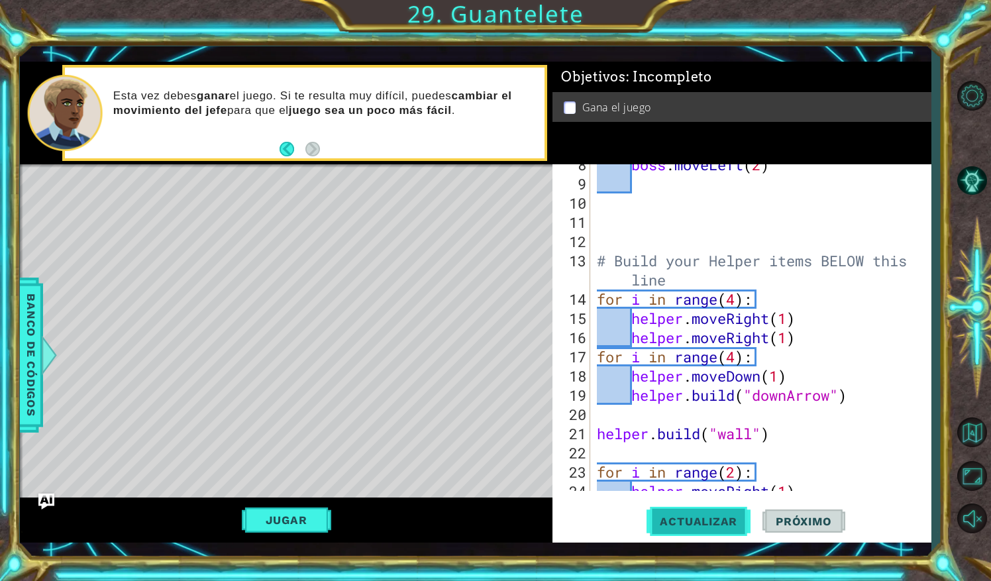
click at [705, 525] on span "Actualizar" at bounding box center [698, 521] width 104 height 13
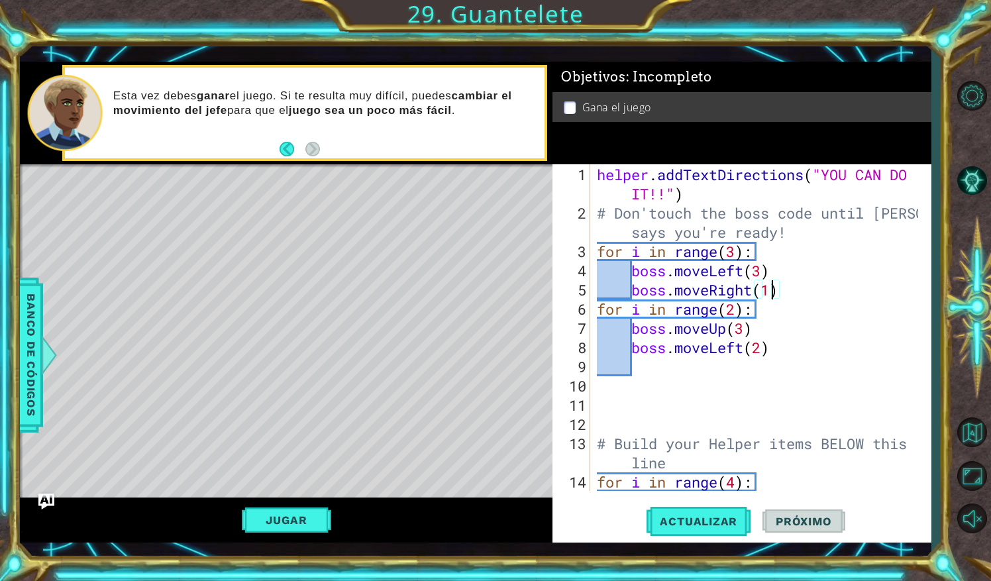
scroll to position [2, 0]
click at [768, 275] on div "helper . addTextDirections ( "YOU CAN DO IT!!" ) # Don'touch the boss code unti…" at bounding box center [759, 356] width 330 height 384
click at [764, 273] on div "helper . addTextDirections ( "YOU CAN DO IT!!" ) # Don'touch the boss code unti…" at bounding box center [759, 356] width 330 height 384
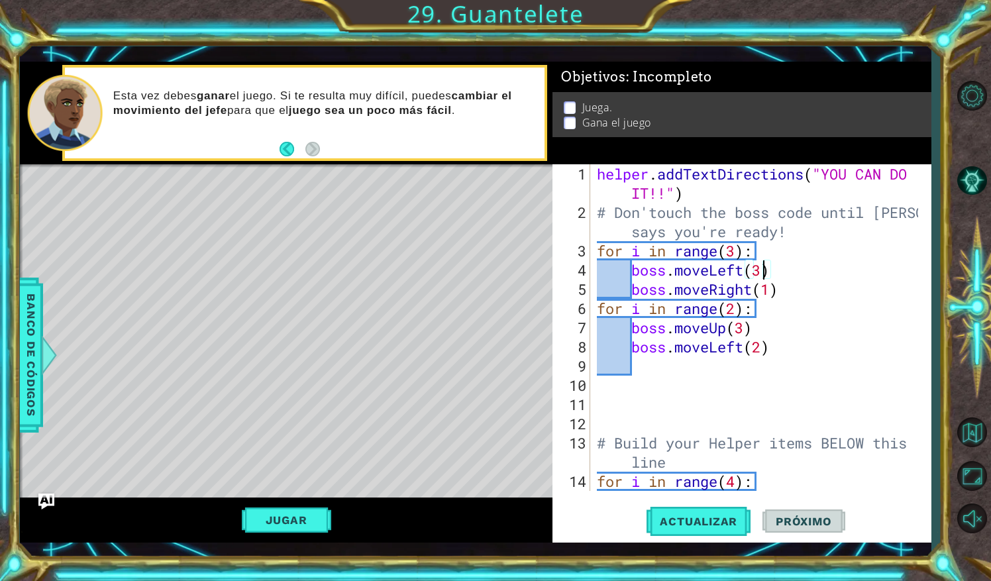
scroll to position [0, 7]
type textarea "boss.moveLeft(1)"
click at [771, 269] on div "helper . addTextDirections ( "YOU CAN DO IT!!" ) # Don'touch the boss code unti…" at bounding box center [759, 356] width 330 height 384
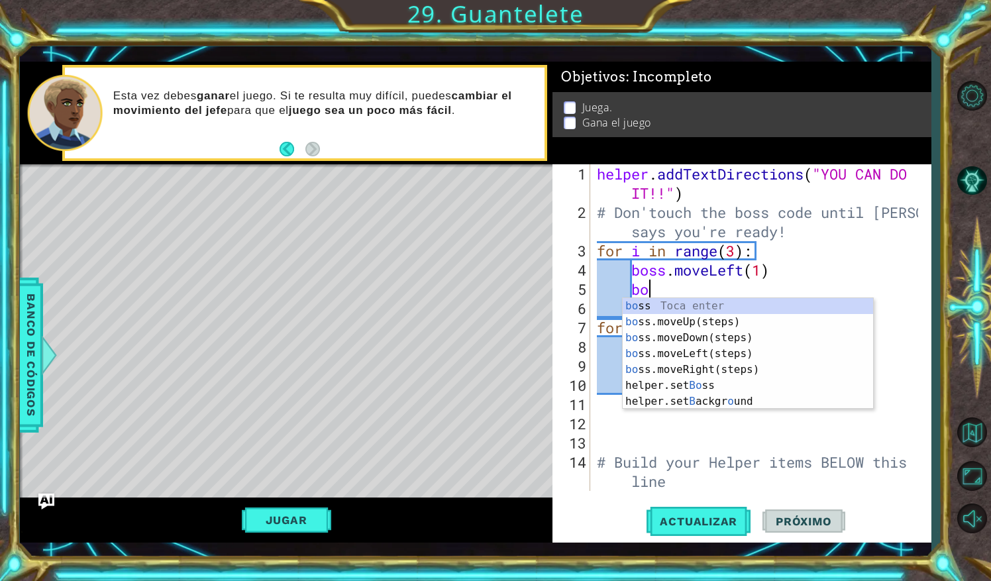
type textarea "boo"
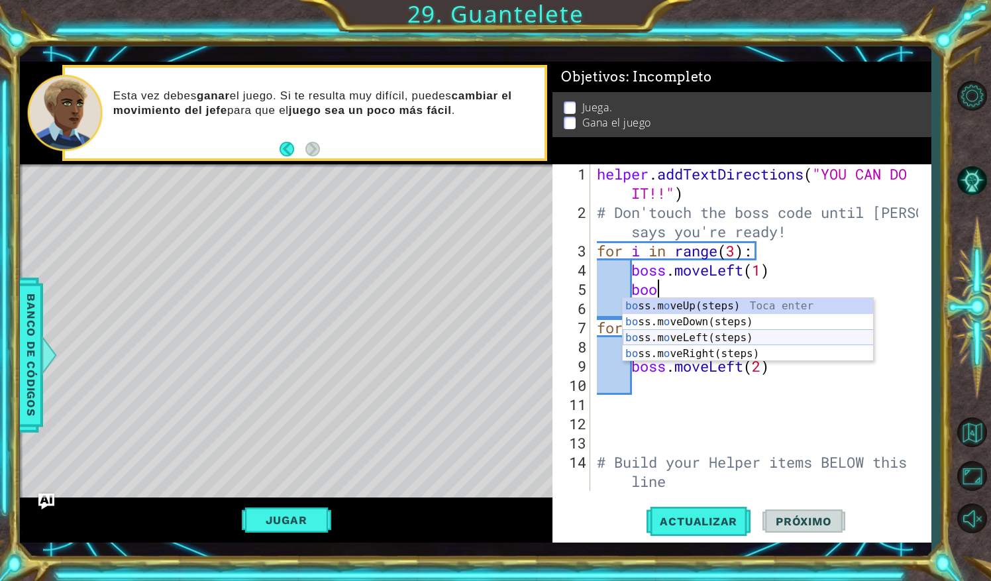
click at [770, 335] on div "bo ss.m o veUp(steps) Toca enter bo ss.m o veDown(steps) Toca enter bo ss.m o v…" at bounding box center [747, 345] width 251 height 95
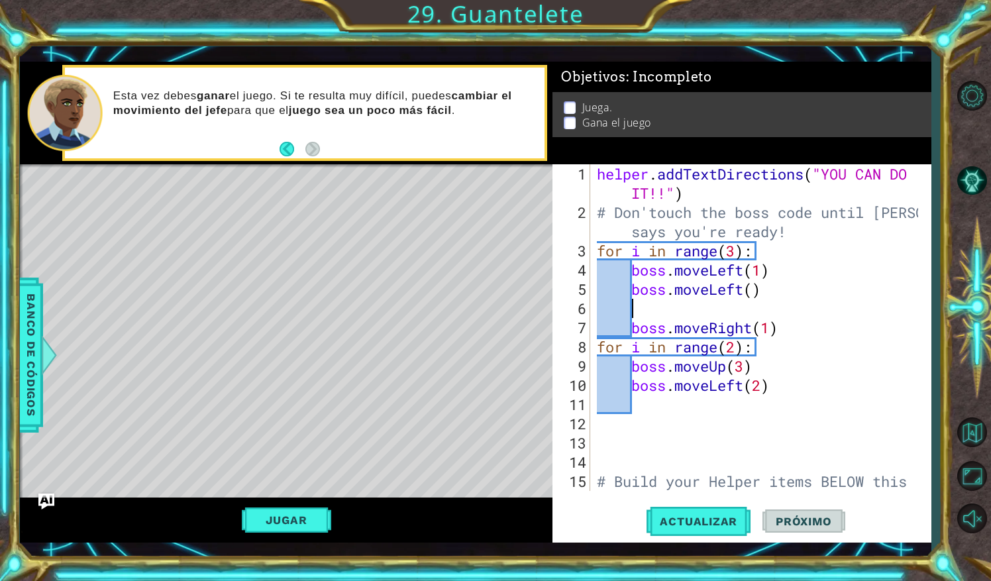
scroll to position [0, 1]
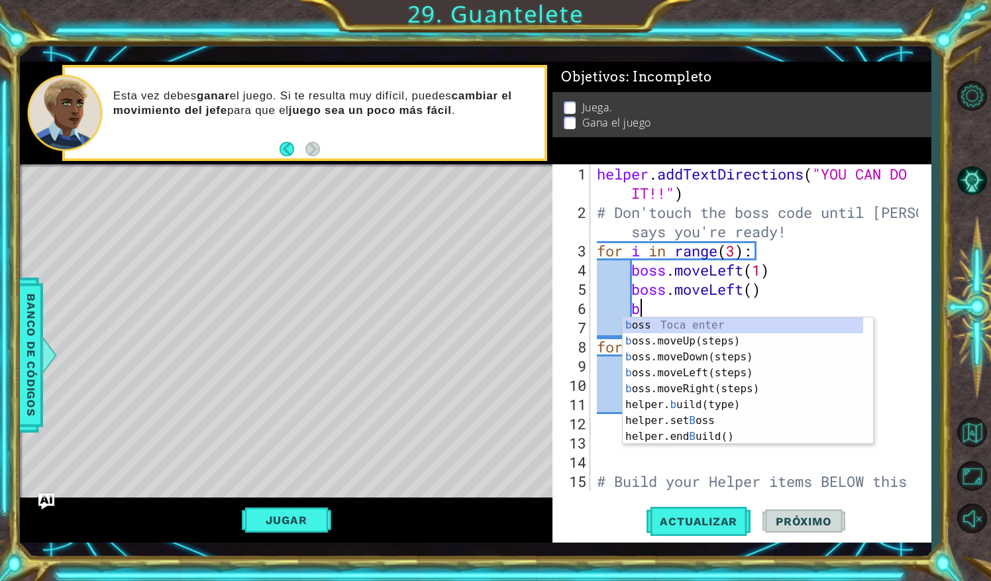
type textarea "bo"
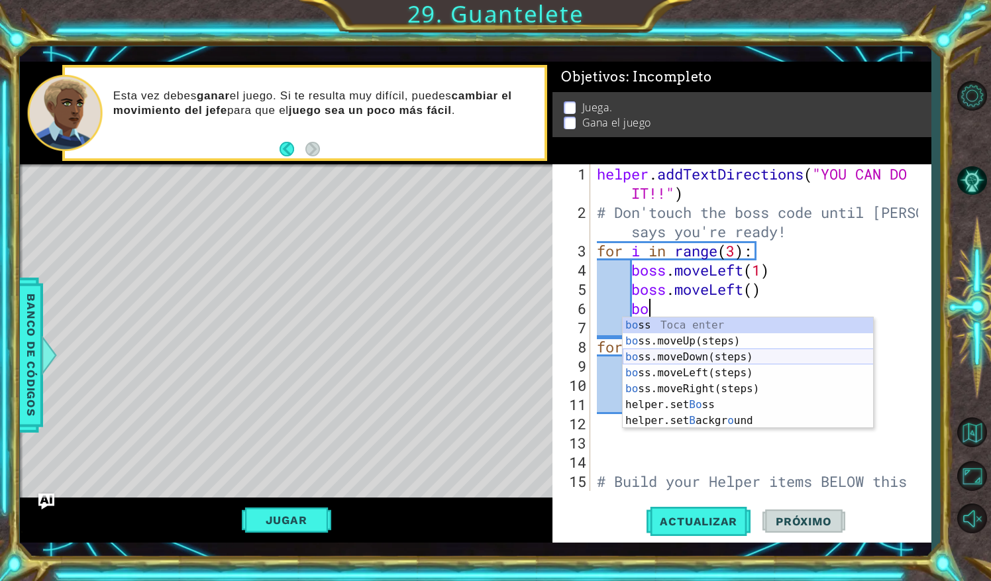
click at [734, 369] on div "bo ss Toca enter bo ss.moveUp(steps) Toca enter bo ss.moveDown(steps) Toca ente…" at bounding box center [747, 388] width 251 height 143
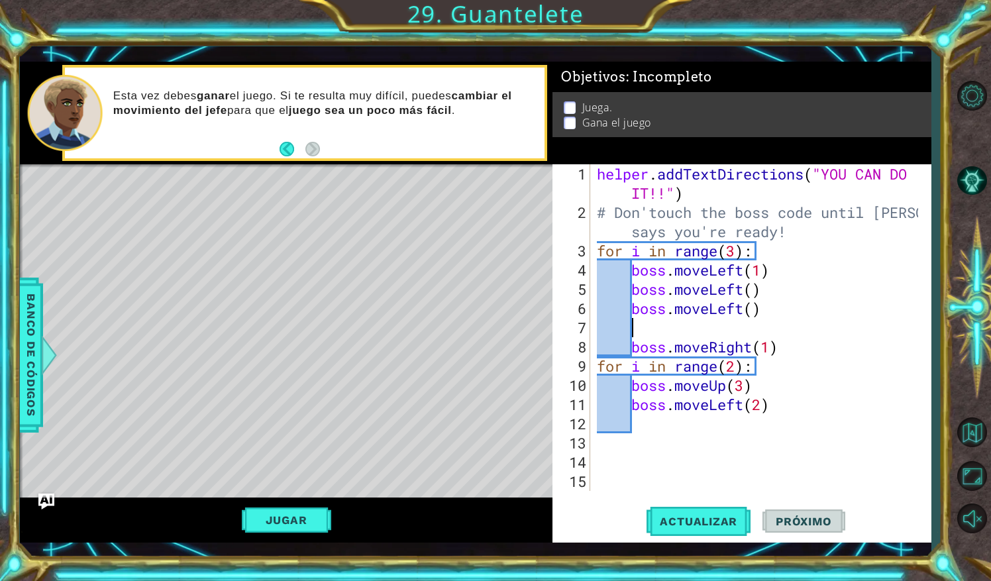
scroll to position [0, 1]
click at [709, 527] on span "Actualizar" at bounding box center [698, 521] width 104 height 13
click at [275, 523] on button "Jugar" at bounding box center [286, 519] width 89 height 25
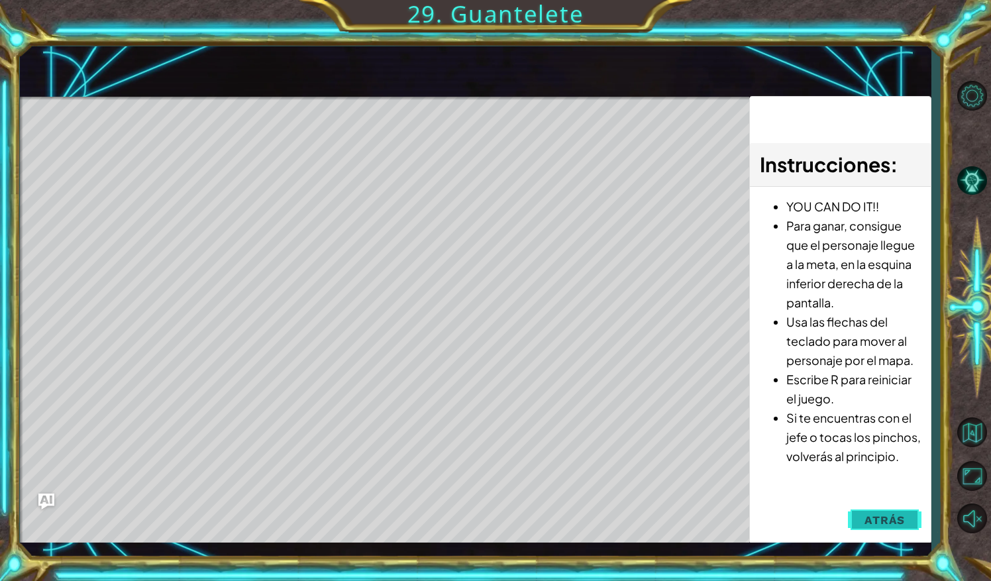
click at [865, 523] on button "Atrás" at bounding box center [885, 520] width 74 height 26
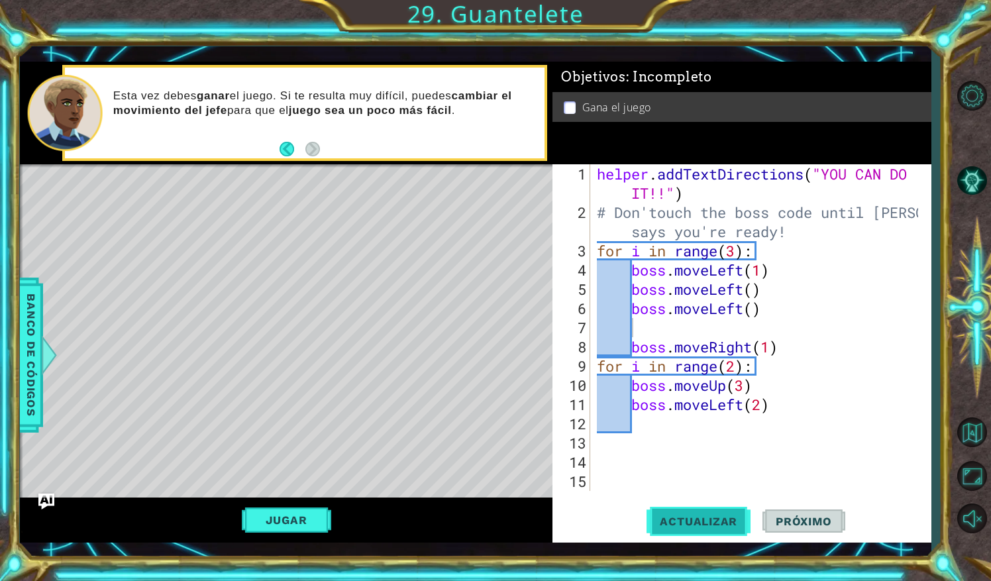
click at [716, 526] on span "Actualizar" at bounding box center [698, 521] width 104 height 13
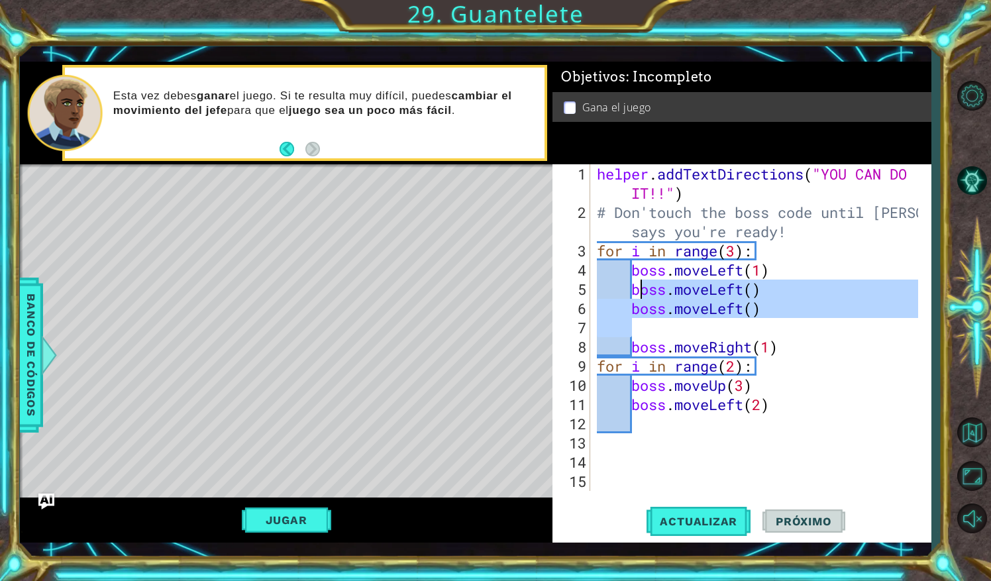
drag, startPoint x: 764, startPoint y: 317, endPoint x: 637, endPoint y: 279, distance: 132.6
click at [637, 279] on div "helper . addTextDirections ( "YOU CAN DO IT!!" ) # Don'touch the boss code unti…" at bounding box center [759, 365] width 330 height 403
type textarea "b"
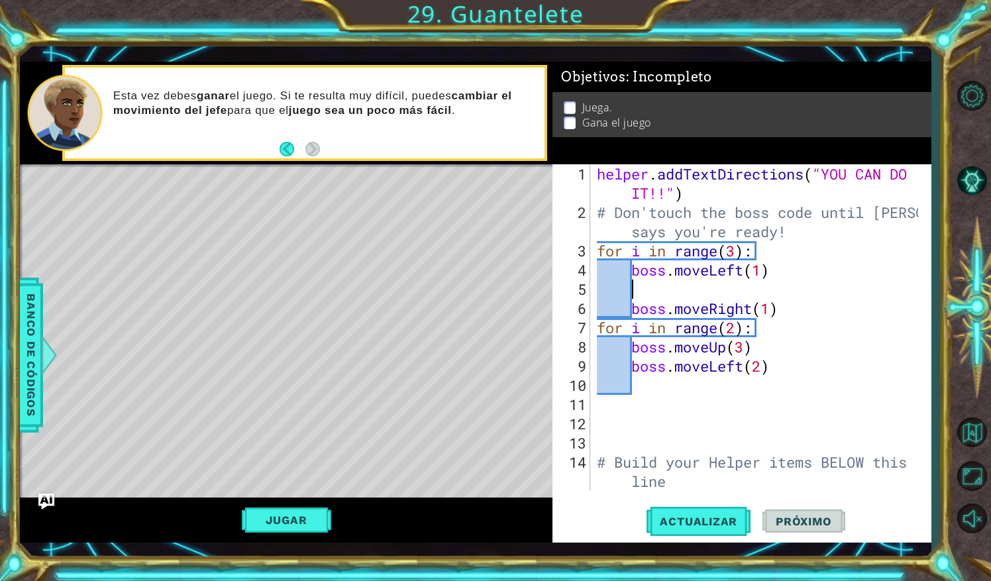
scroll to position [0, 0]
click at [658, 293] on div "helper . addTextDirections ( "YOU CAN DO IT!!" ) # Don'touch the boss code unti…" at bounding box center [759, 356] width 330 height 384
click at [675, 285] on div "helper . addTextDirections ( "YOU CAN DO IT!!" ) # Don'touch the boss code unti…" at bounding box center [759, 356] width 330 height 384
click at [644, 293] on div "helper . addTextDirections ( "YOU CAN DO IT!!" ) # Don'touch the boss code unti…" at bounding box center [759, 356] width 330 height 384
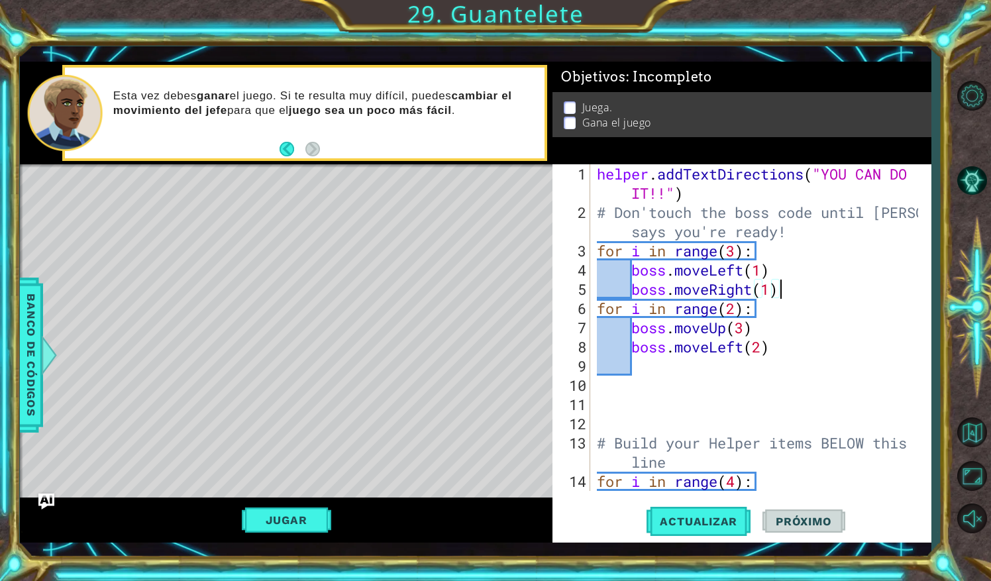
drag, startPoint x: 784, startPoint y: 287, endPoint x: 809, endPoint y: 294, distance: 25.6
click at [809, 294] on div "helper . addTextDirections ( "YOU CAN DO IT!!" ) # Don'touch the boss code unti…" at bounding box center [759, 356] width 330 height 384
click at [762, 271] on div "helper . addTextDirections ( "YOU CAN DO IT!!" ) # Don'touch the boss code unti…" at bounding box center [759, 356] width 330 height 384
click at [774, 273] on div "helper . addTextDirections ( "YOU CAN DO IT!!" ) # Don'touch the boss code unti…" at bounding box center [759, 356] width 330 height 384
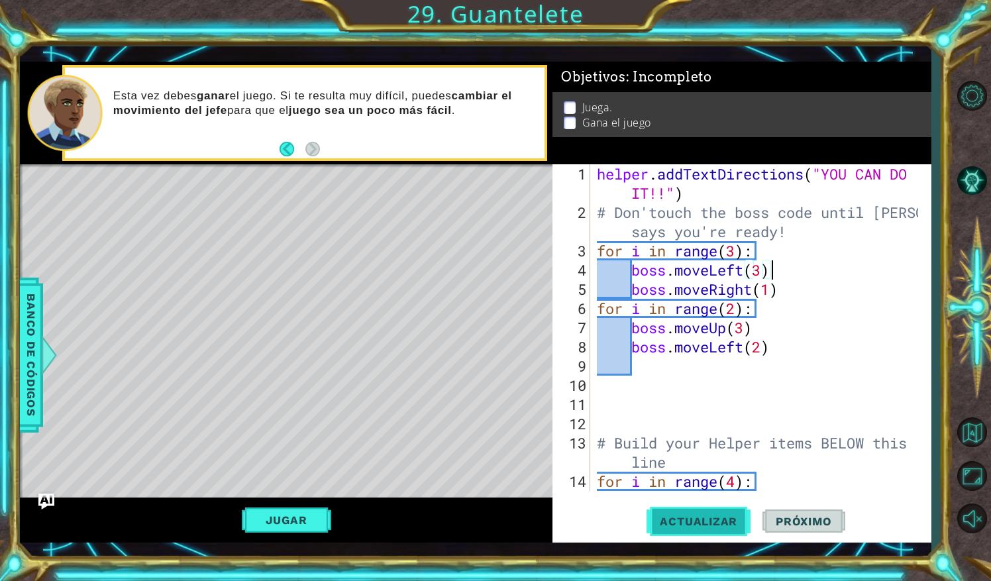
type textarea "boss.moveLeft(3)"
click at [705, 528] on button "Actualizar" at bounding box center [698, 521] width 104 height 38
click at [317, 519] on button "Jugar" at bounding box center [286, 519] width 89 height 25
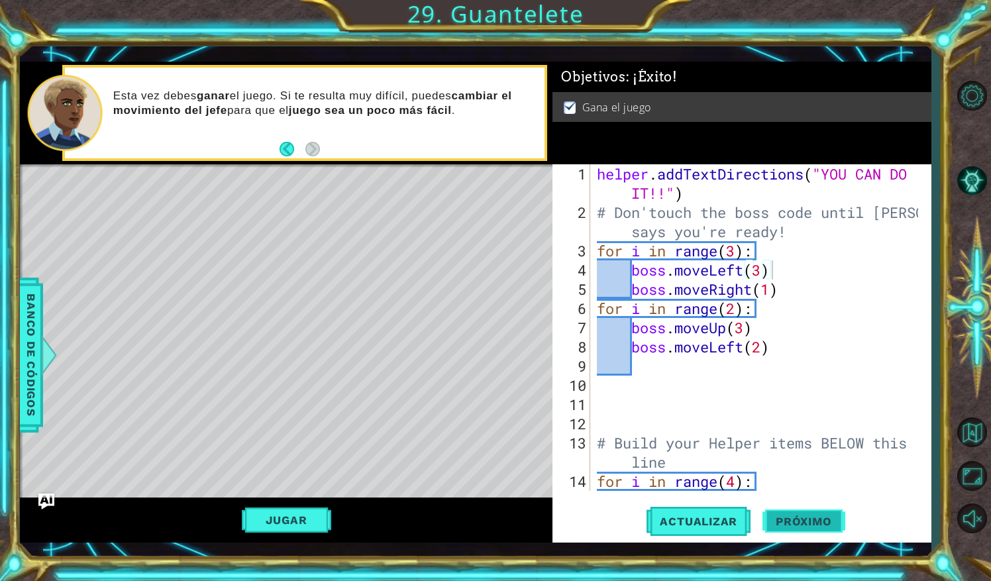
click at [808, 522] on span "Próximo" at bounding box center [803, 521] width 82 height 13
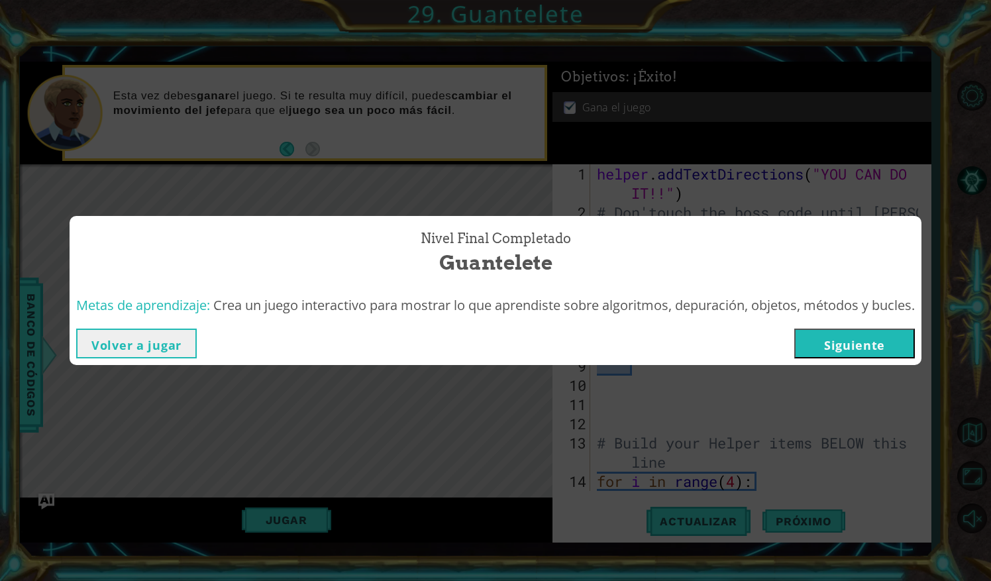
click at [859, 348] on button "Siguiente" at bounding box center [854, 343] width 121 height 30
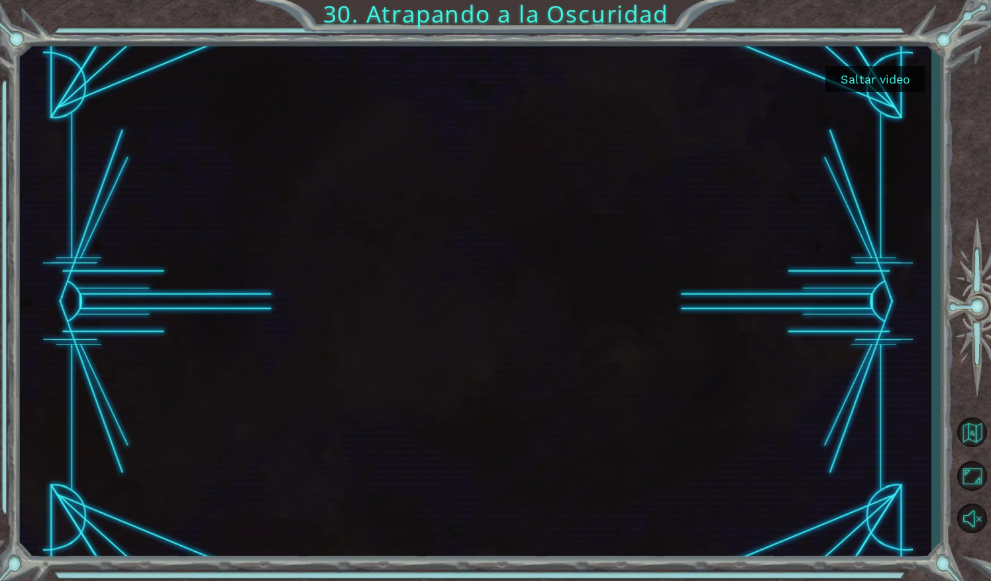
click at [893, 82] on button "Saltar video" at bounding box center [874, 79] width 99 height 26
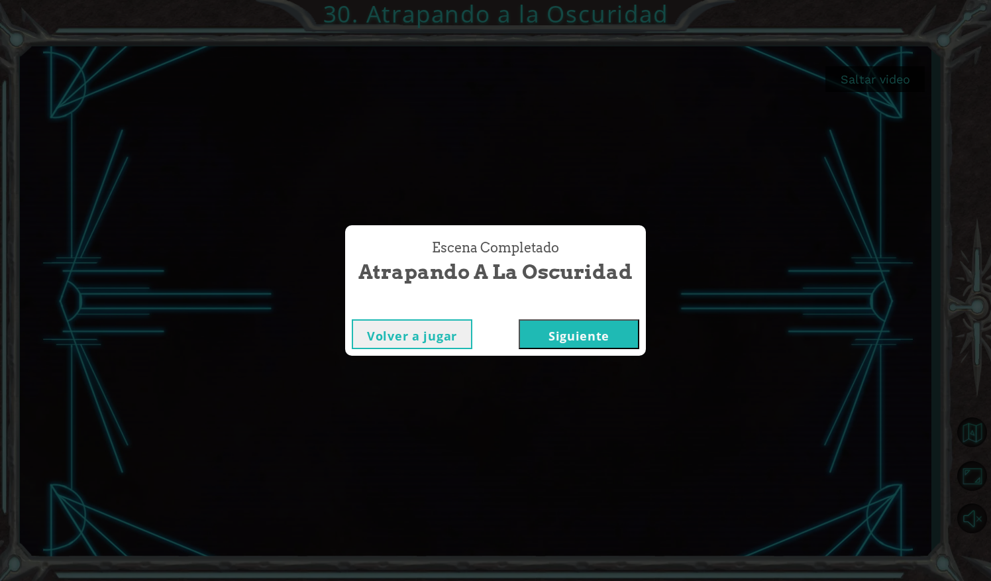
click at [571, 313] on div "Volver a jugar [GEOGRAPHIC_DATA]" at bounding box center [495, 334] width 301 height 43
click at [588, 335] on button "Siguiente" at bounding box center [578, 334] width 121 height 30
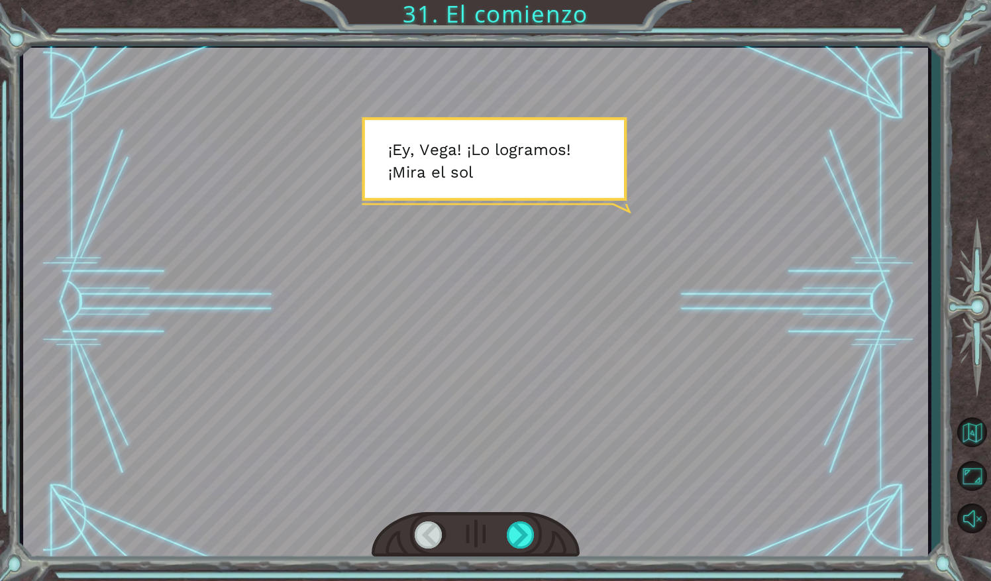
click at [532, 550] on div at bounding box center [475, 535] width 208 height 46
click at [528, 548] on div at bounding box center [522, 534] width 30 height 27
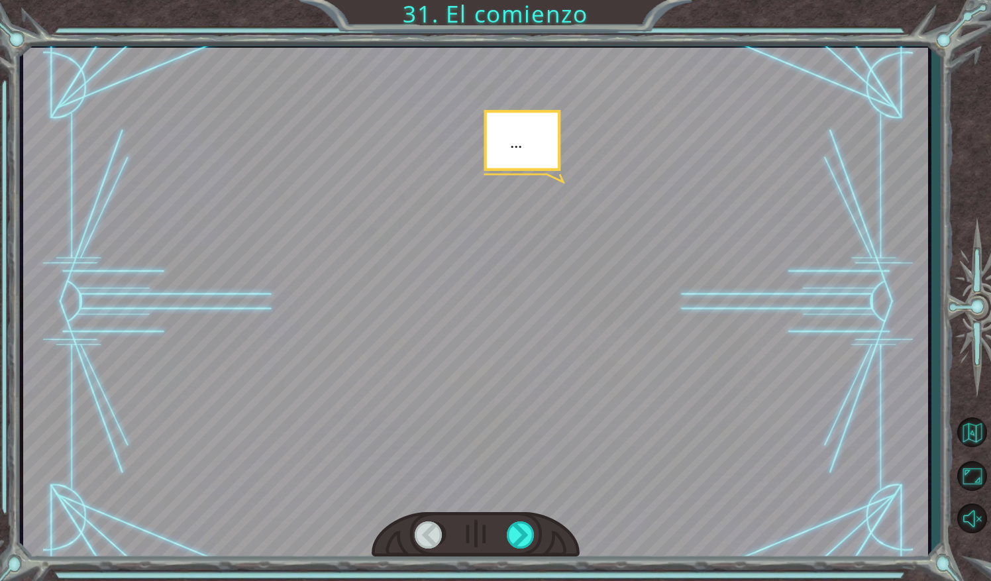
click at [528, 548] on div at bounding box center [475, 535] width 208 height 46
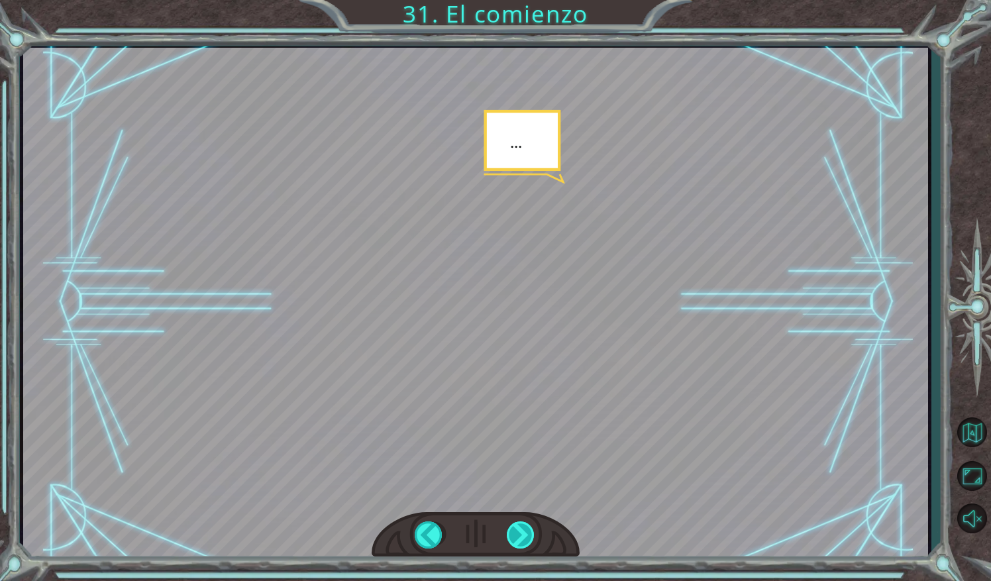
click at [524, 534] on div at bounding box center [522, 534] width 30 height 27
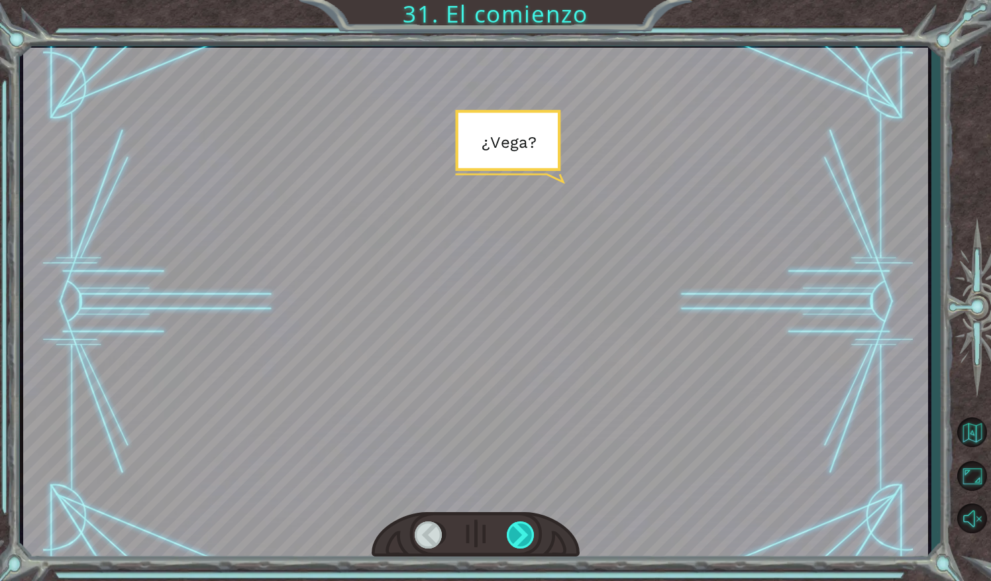
click at [524, 534] on div at bounding box center [522, 534] width 30 height 27
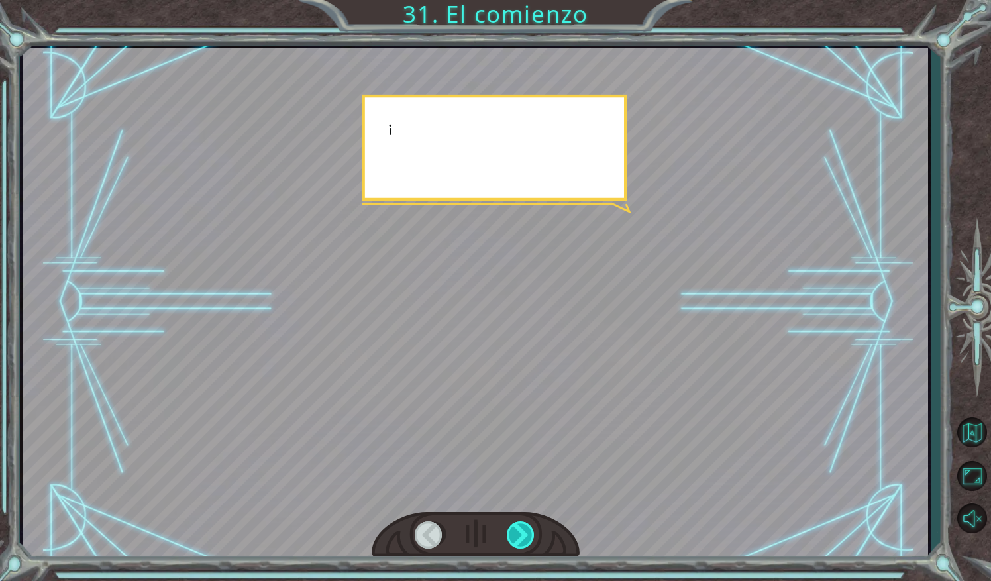
click at [524, 534] on div at bounding box center [522, 534] width 30 height 27
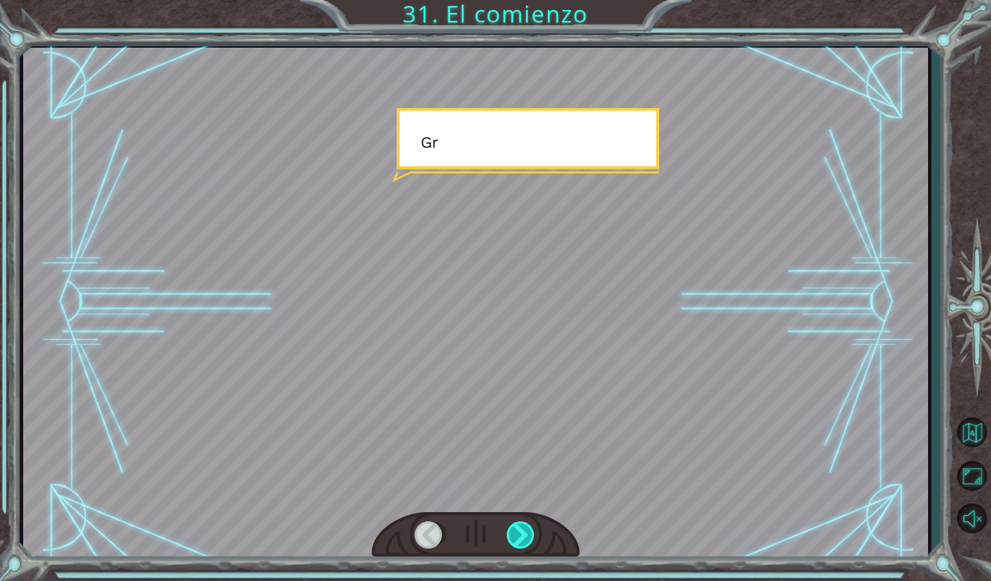
click at [524, 534] on div at bounding box center [522, 534] width 30 height 27
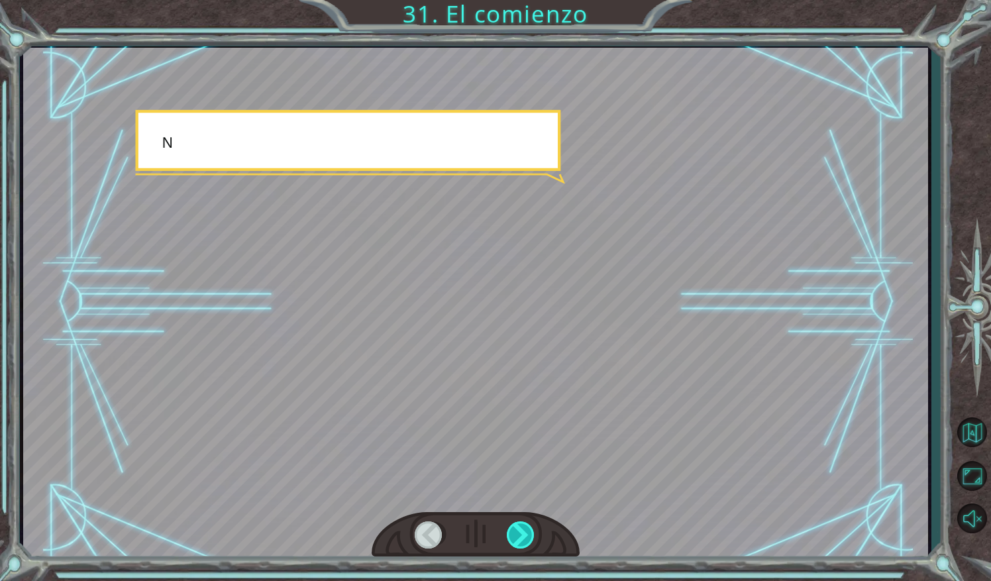
click at [524, 534] on div at bounding box center [522, 534] width 30 height 27
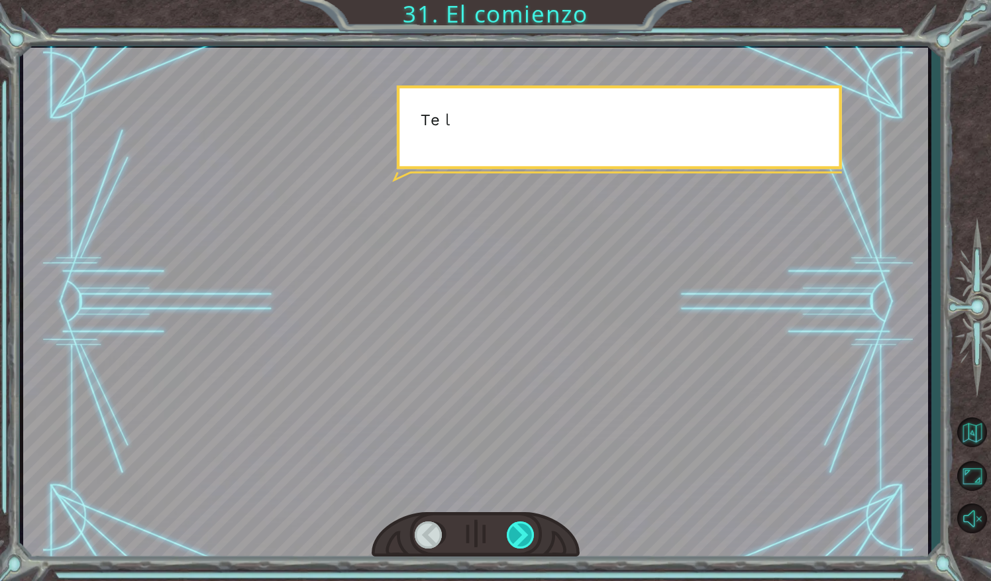
click at [524, 534] on div at bounding box center [522, 534] width 30 height 27
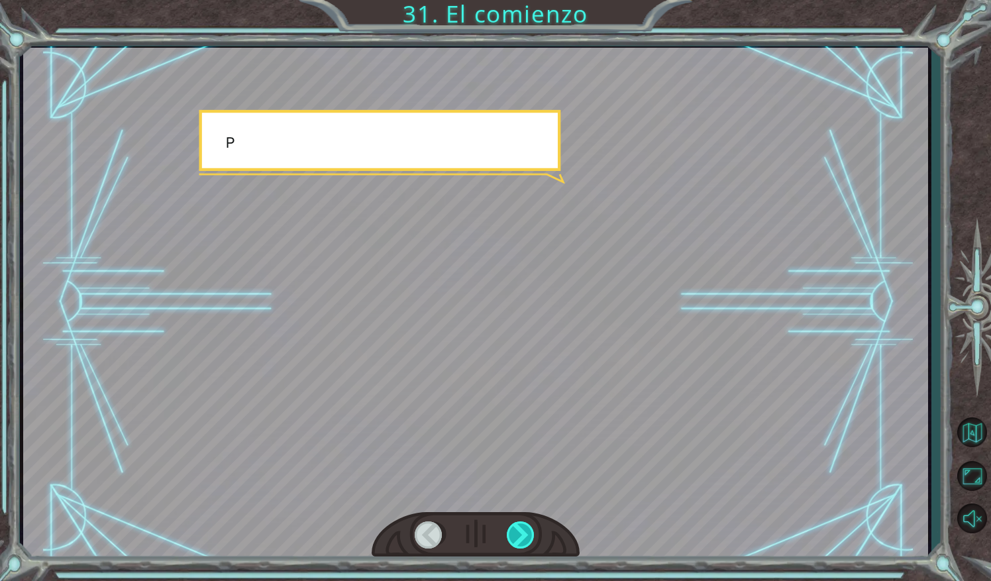
click at [524, 534] on div at bounding box center [522, 534] width 30 height 27
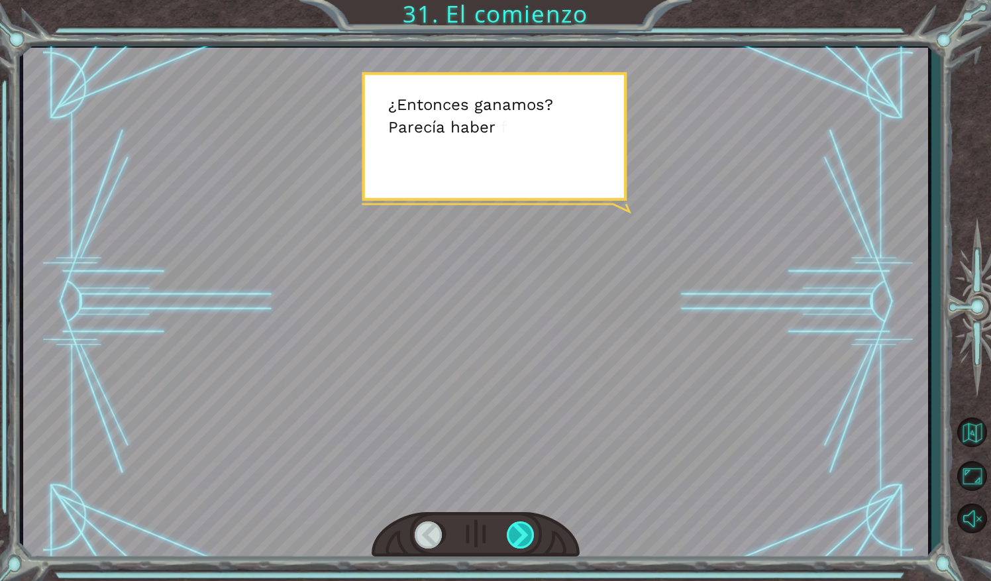
click at [524, 534] on div at bounding box center [522, 534] width 30 height 27
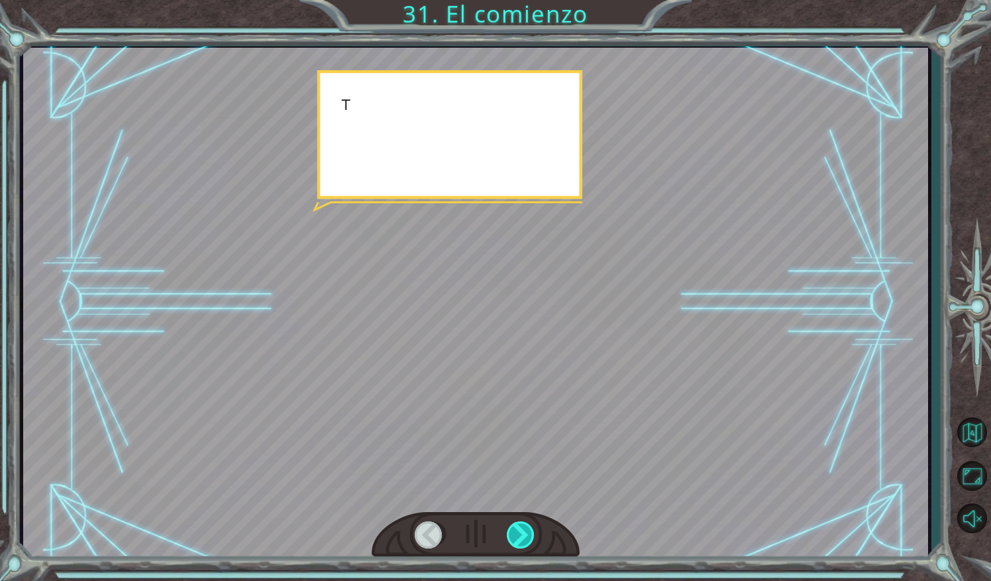
click at [524, 534] on div at bounding box center [522, 534] width 30 height 27
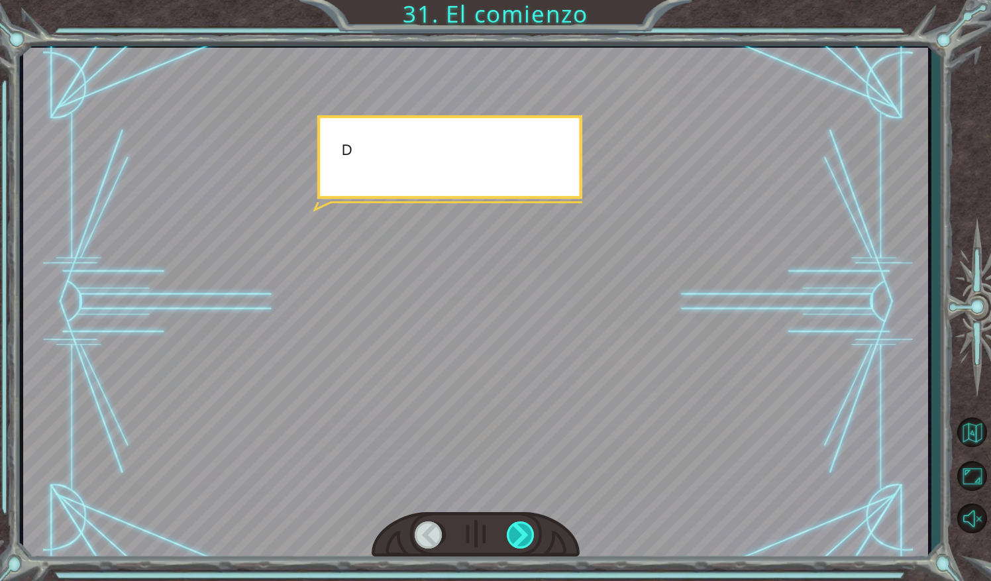
click at [524, 534] on div at bounding box center [522, 534] width 30 height 27
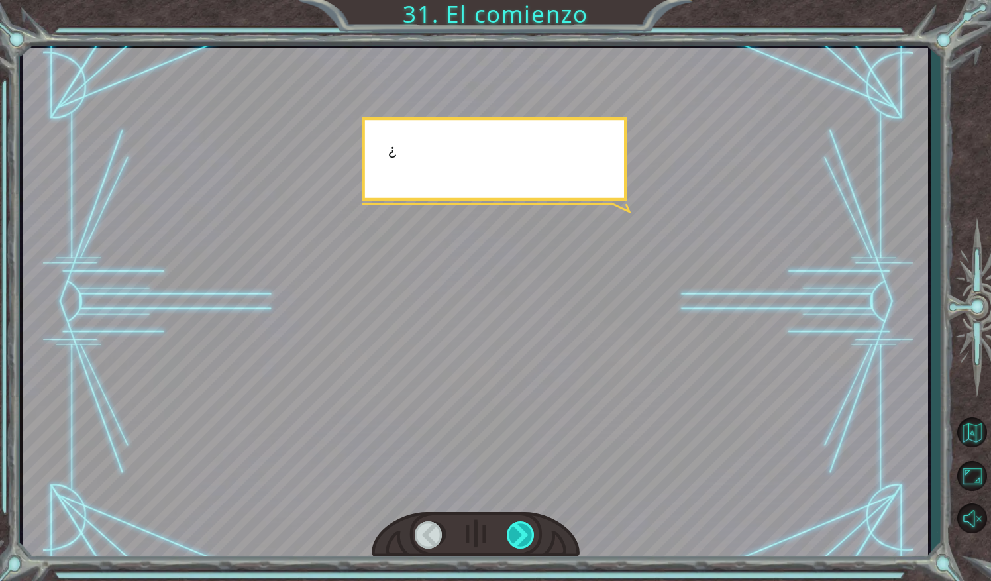
click at [524, 534] on div at bounding box center [522, 534] width 30 height 27
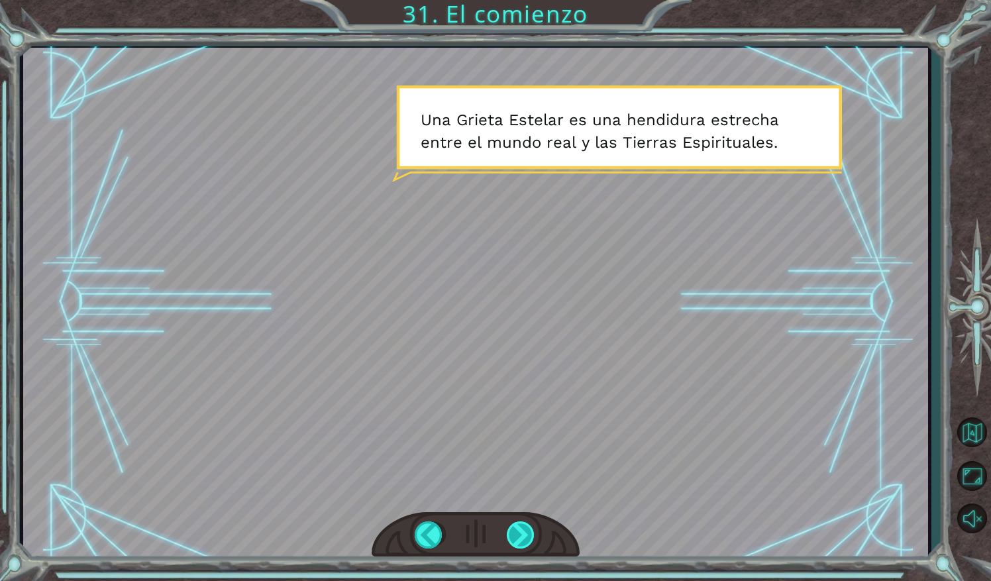
click at [524, 534] on div at bounding box center [522, 534] width 30 height 27
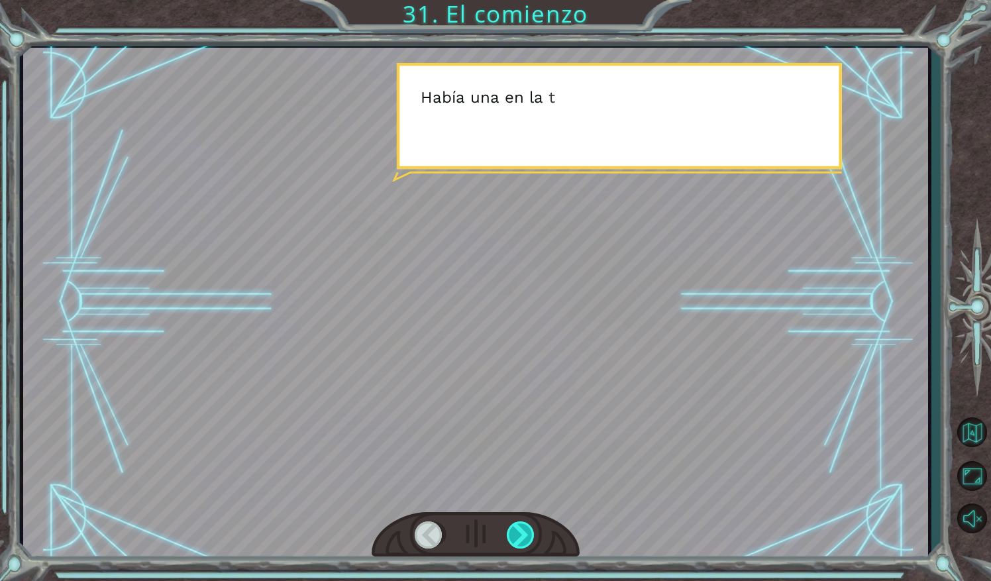
click at [524, 534] on div at bounding box center [522, 534] width 30 height 27
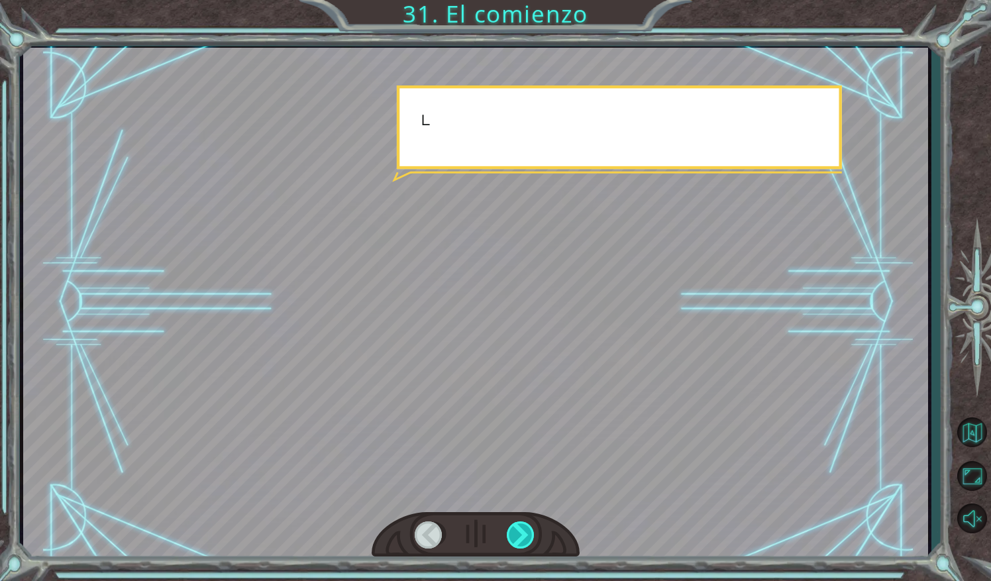
click at [524, 534] on div at bounding box center [522, 534] width 30 height 27
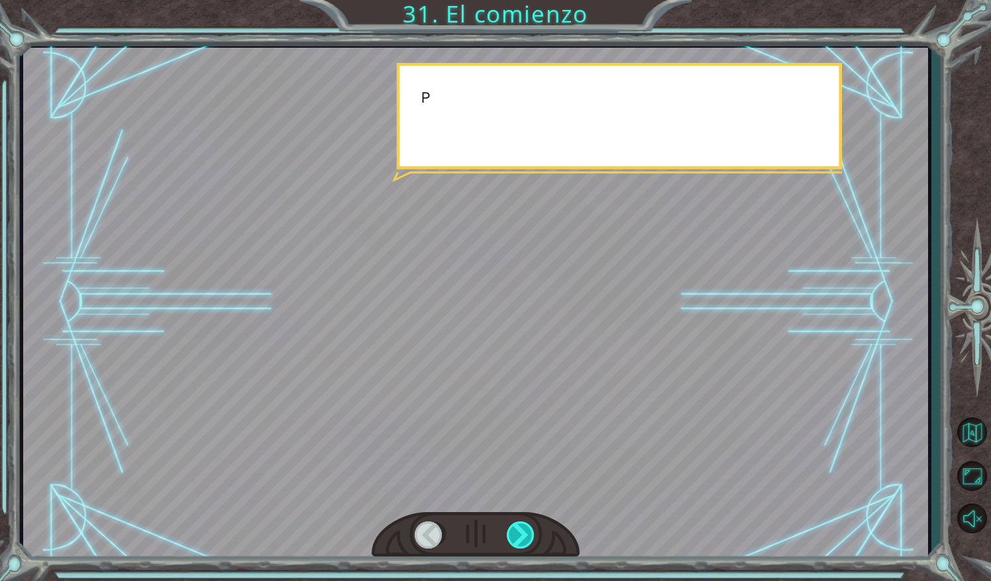
click at [524, 534] on div at bounding box center [522, 534] width 30 height 27
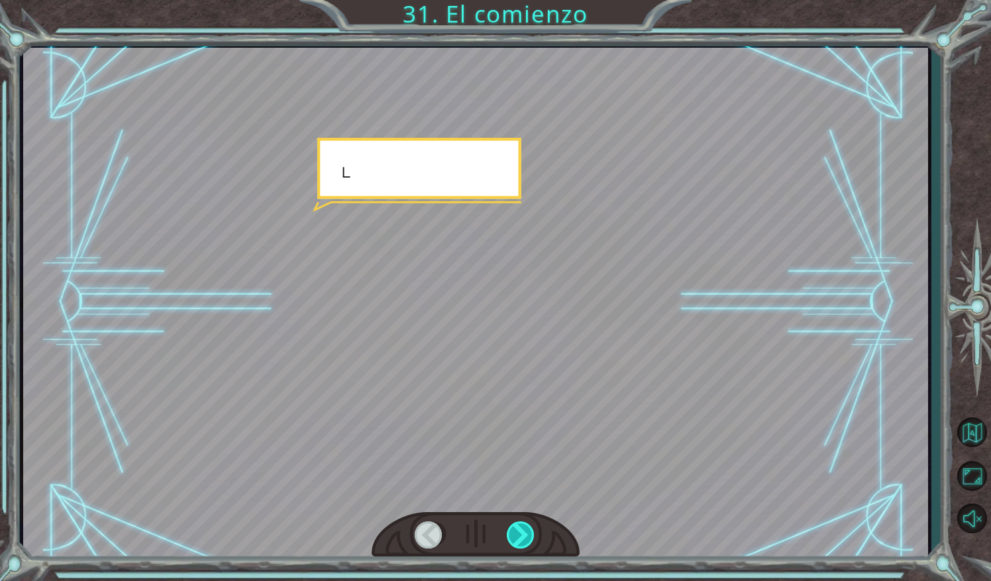
click at [524, 534] on div at bounding box center [522, 534] width 30 height 27
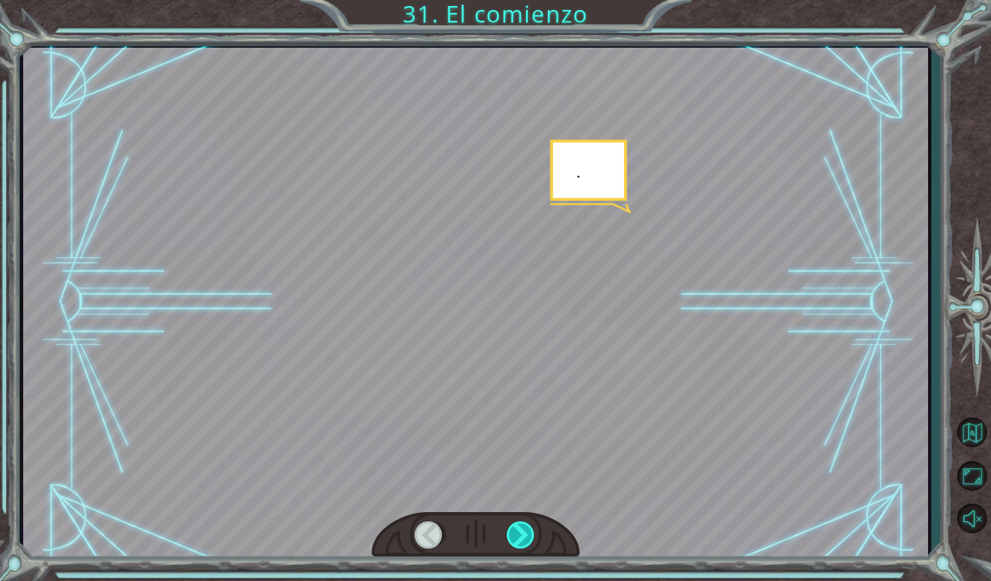
click at [524, 534] on div at bounding box center [522, 534] width 30 height 27
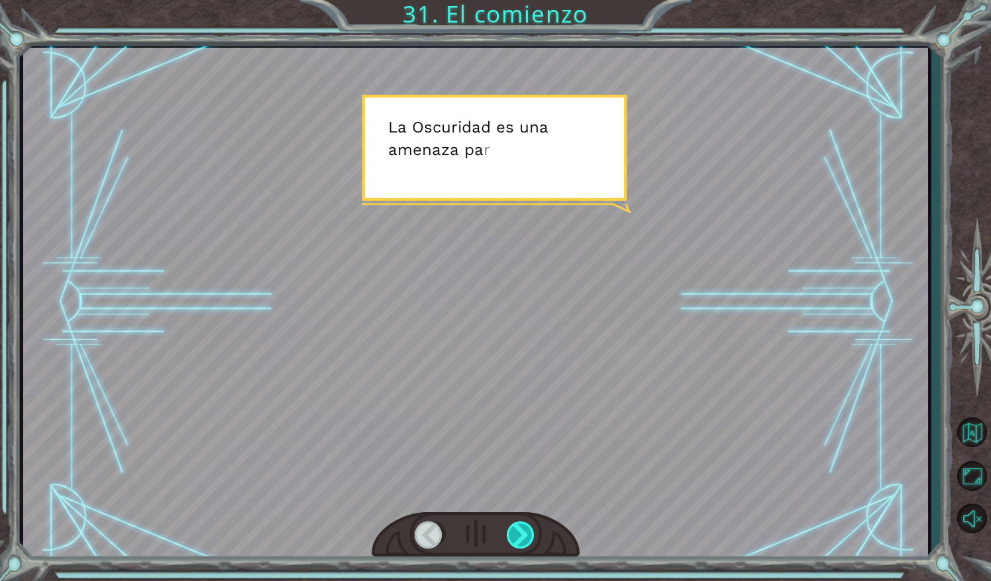
click at [524, 534] on div at bounding box center [522, 534] width 30 height 27
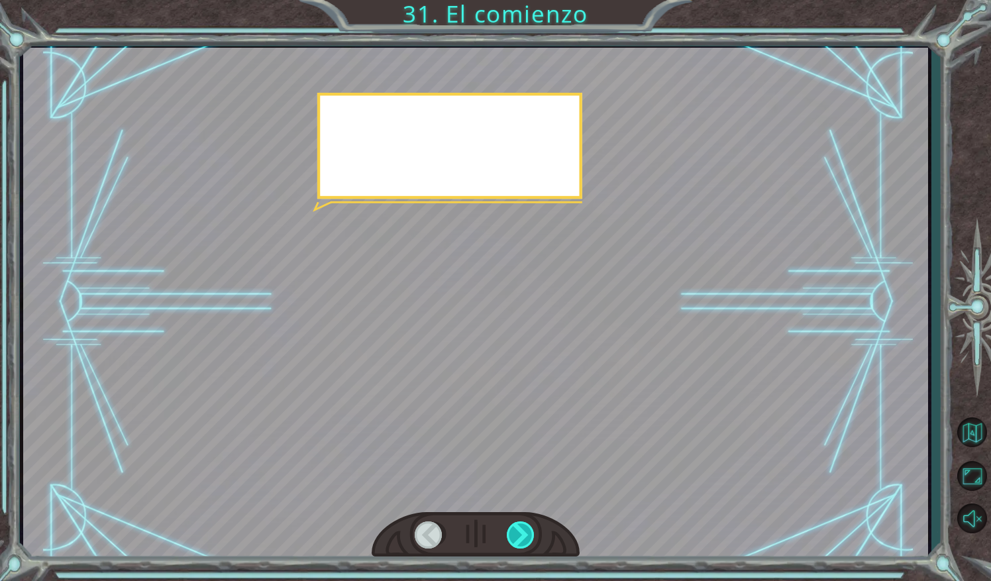
click at [524, 534] on div at bounding box center [522, 534] width 30 height 27
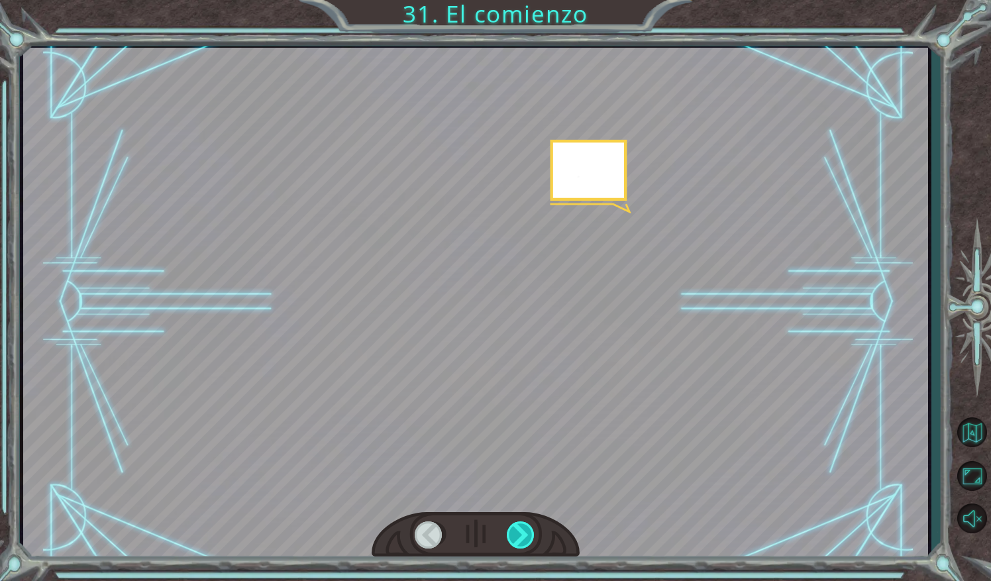
click at [524, 534] on div at bounding box center [522, 534] width 30 height 27
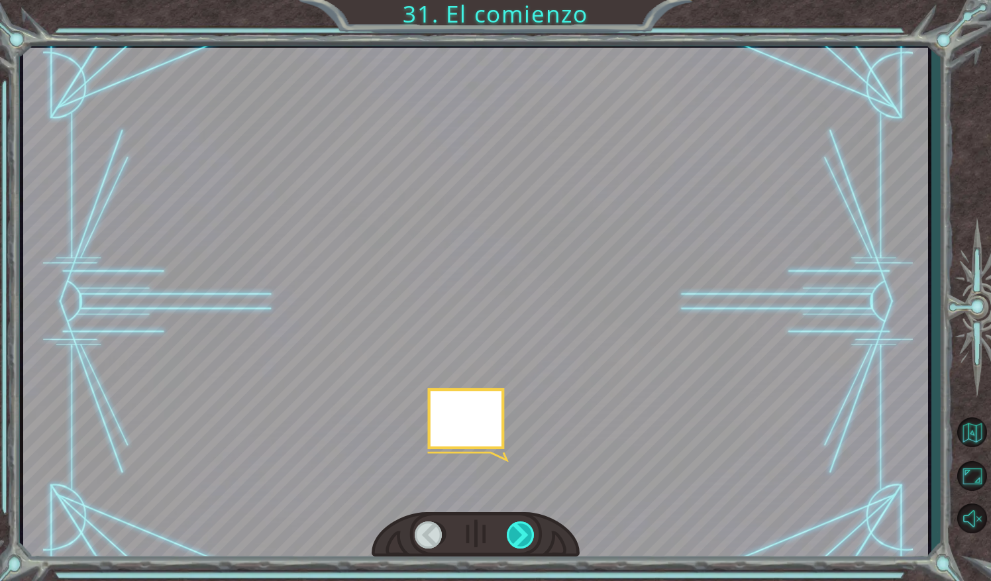
click at [524, 534] on div at bounding box center [522, 534] width 30 height 27
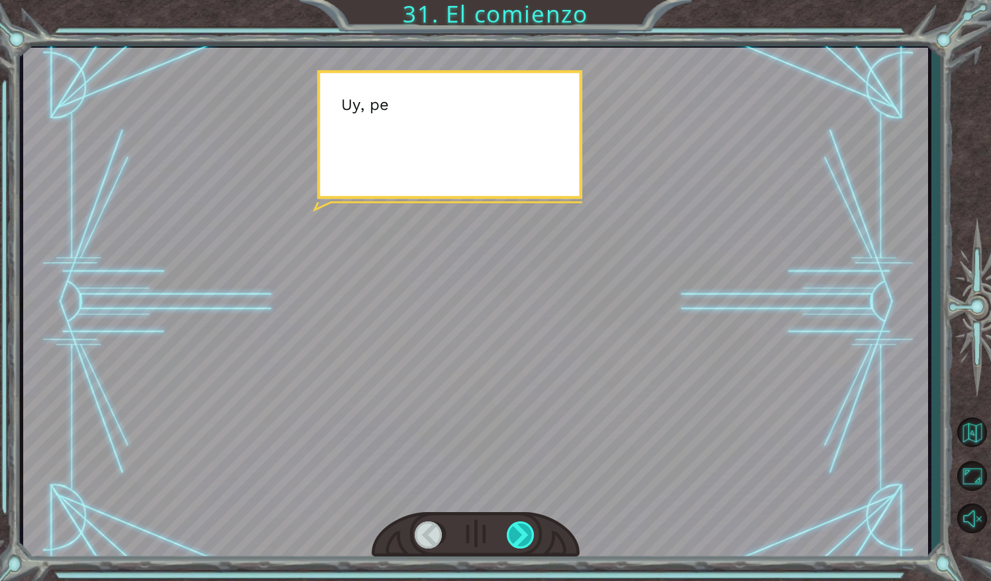
click at [524, 534] on div at bounding box center [522, 534] width 30 height 27
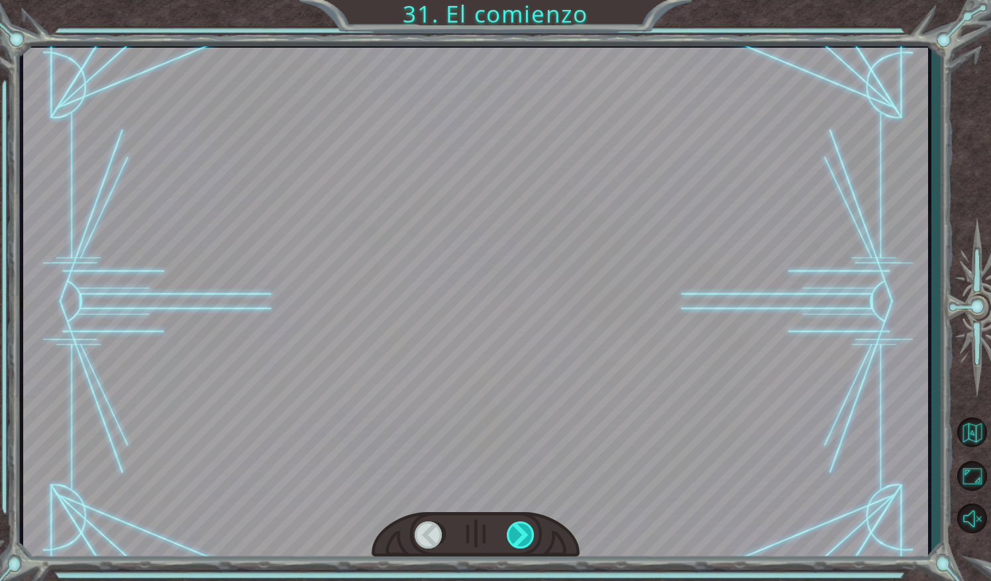
click at [524, 534] on div at bounding box center [522, 534] width 30 height 27
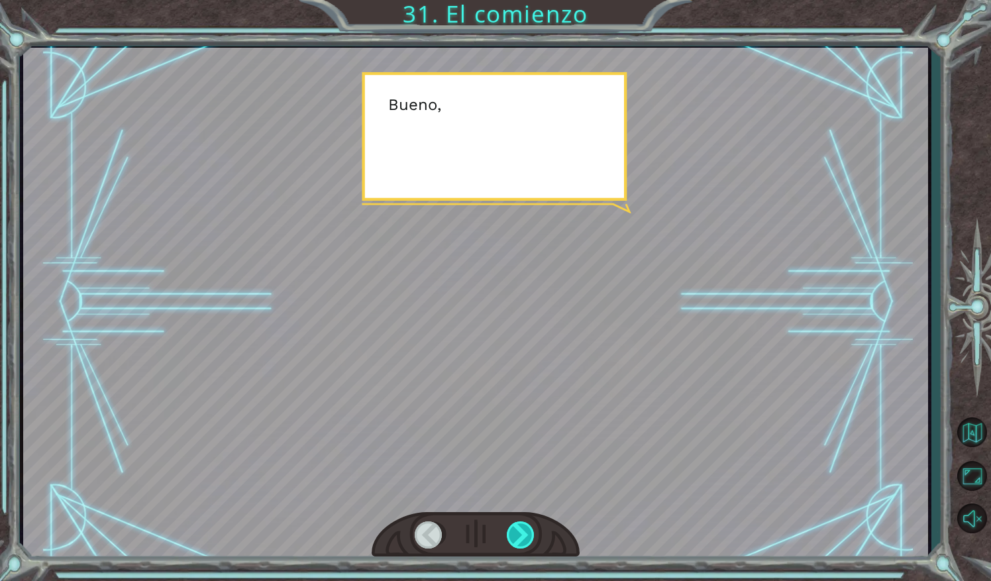
click at [524, 534] on div at bounding box center [522, 534] width 30 height 27
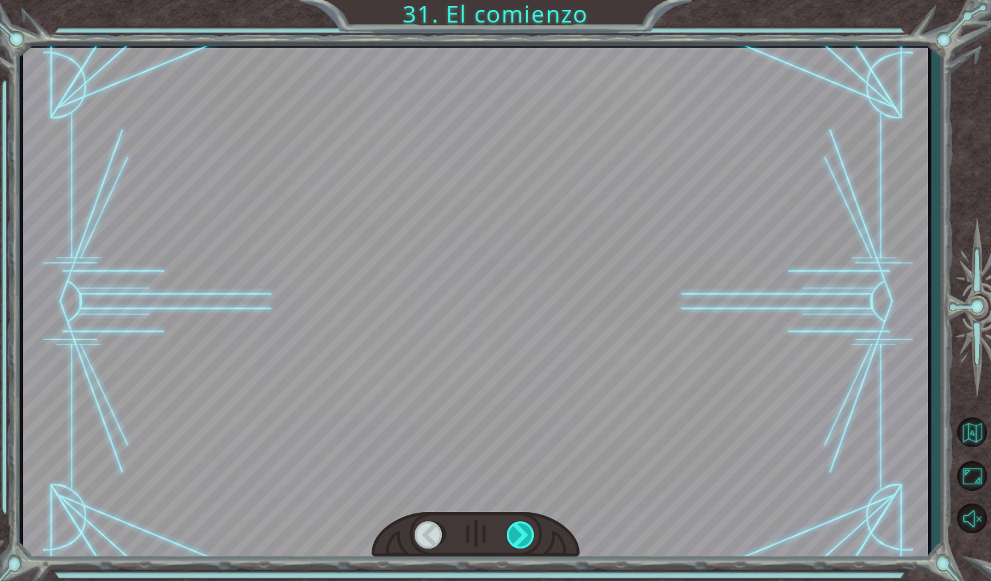
click at [524, 534] on div at bounding box center [522, 534] width 30 height 27
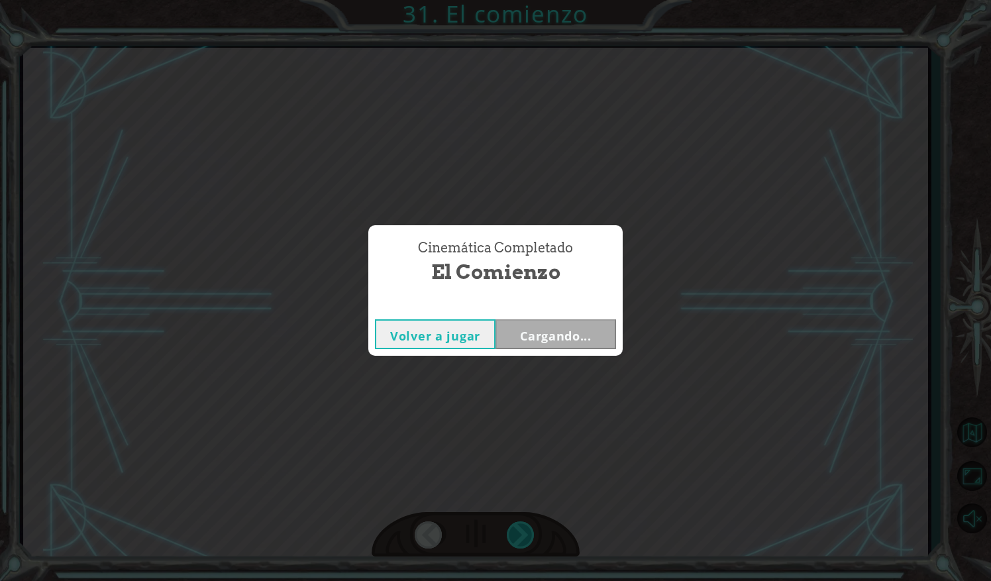
click at [524, 534] on div "Cinemática Completado El comienzo Volver a jugar Cargando..." at bounding box center [495, 290] width 991 height 581
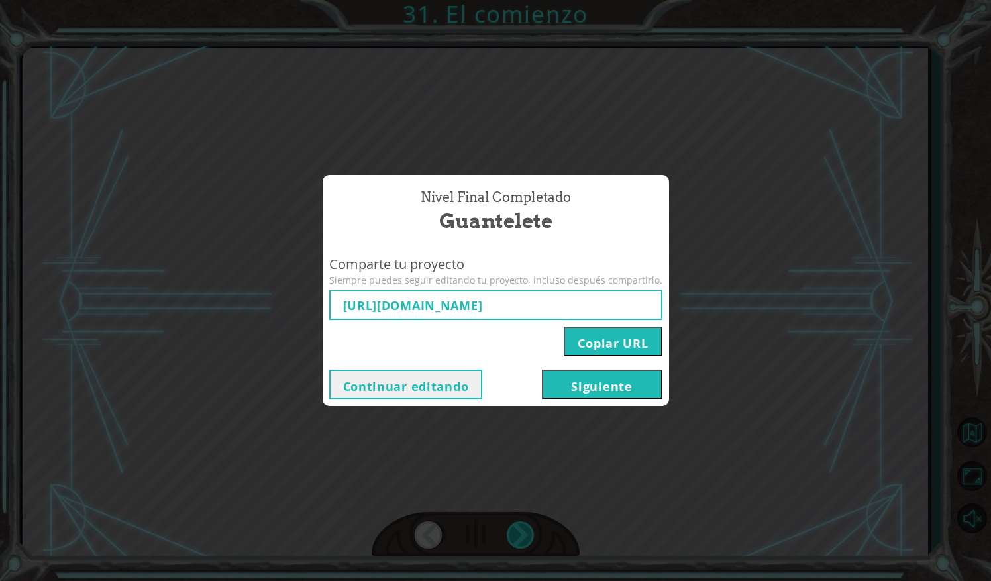
type input "[URL][DOMAIN_NAME]"
click at [593, 396] on button "Siguiente" at bounding box center [602, 384] width 121 height 30
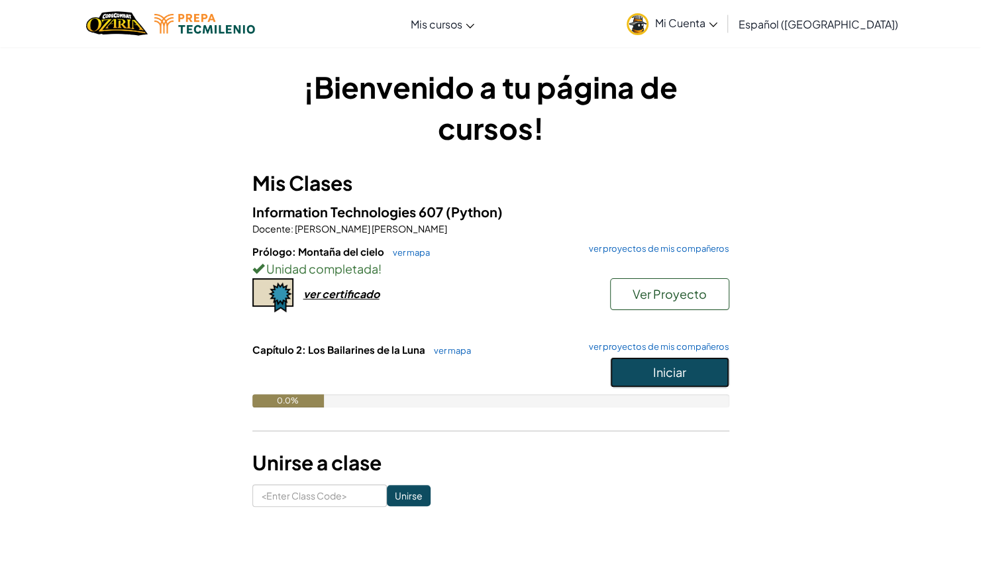
click at [650, 375] on button "Iniciar" at bounding box center [669, 372] width 119 height 30
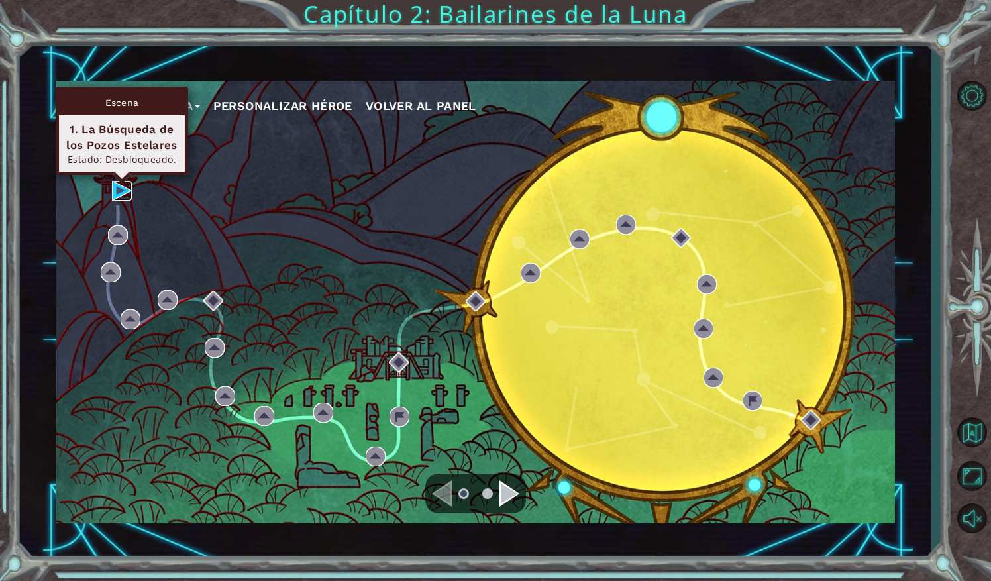
click at [121, 191] on img at bounding box center [122, 191] width 20 height 20
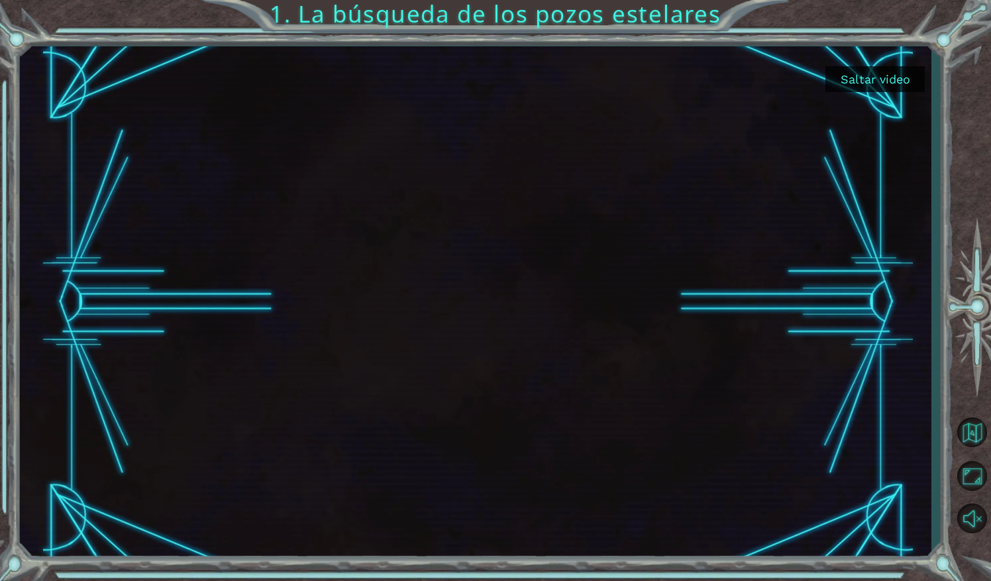
click at [900, 80] on button "Saltar video" at bounding box center [874, 79] width 99 height 26
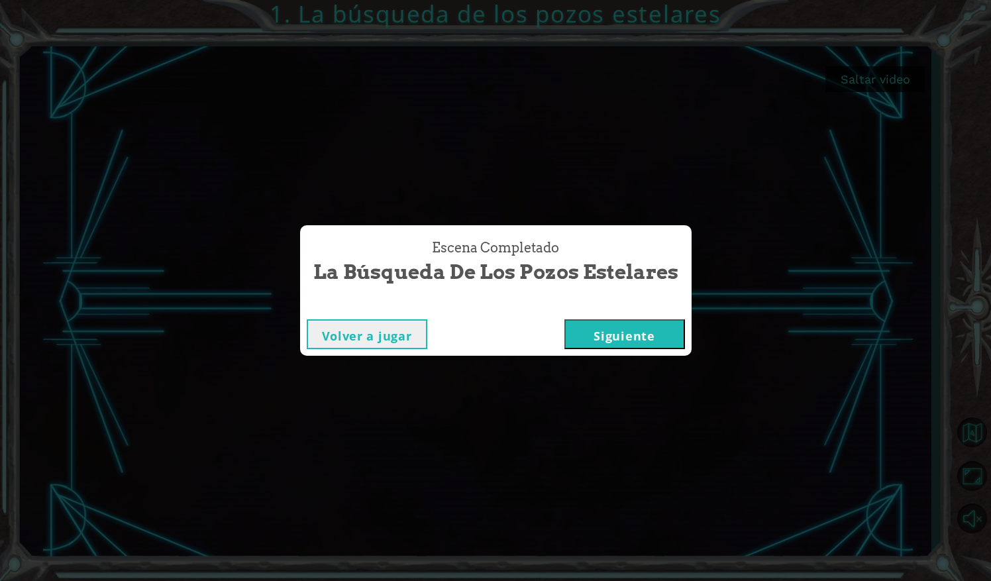
click at [658, 322] on button "Siguiente" at bounding box center [624, 334] width 121 height 30
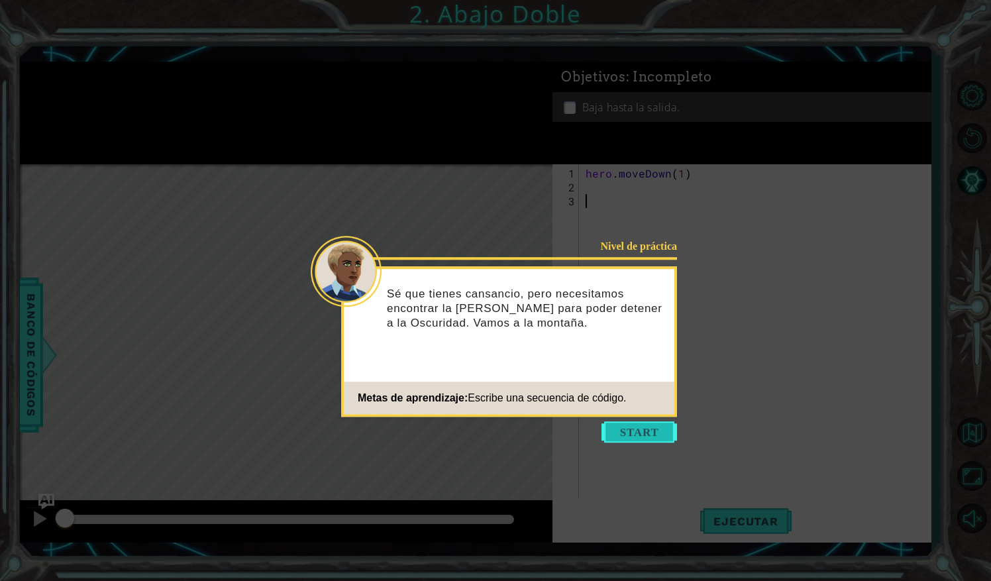
click at [645, 430] on button "Start" at bounding box center [638, 431] width 75 height 21
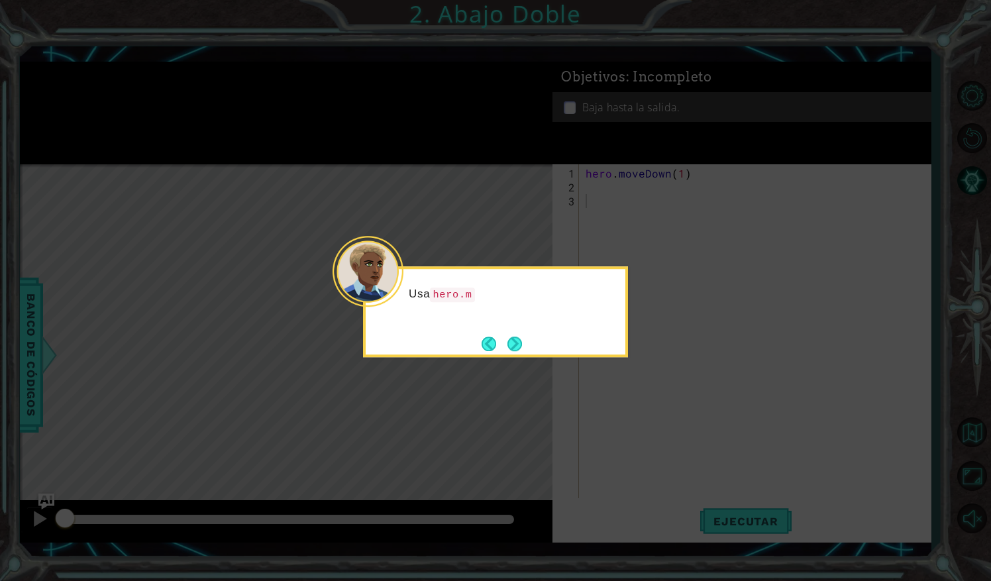
click at [497, 358] on icon at bounding box center [495, 290] width 991 height 581
click at [500, 352] on footer at bounding box center [501, 344] width 40 height 20
click at [502, 352] on footer at bounding box center [501, 344] width 40 height 20
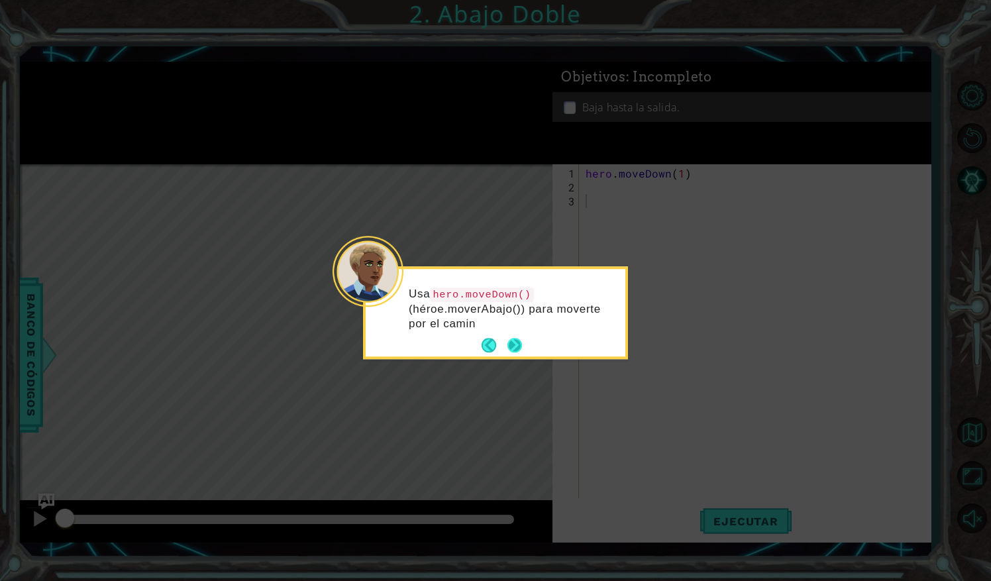
click at [511, 348] on button "Next" at bounding box center [514, 345] width 15 height 15
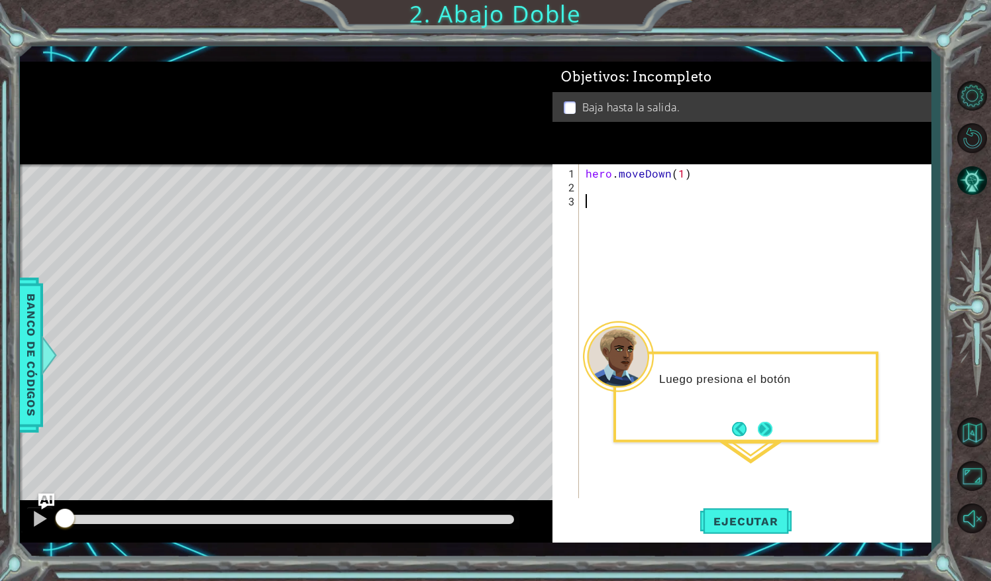
click at [768, 427] on button "Next" at bounding box center [765, 428] width 15 height 15
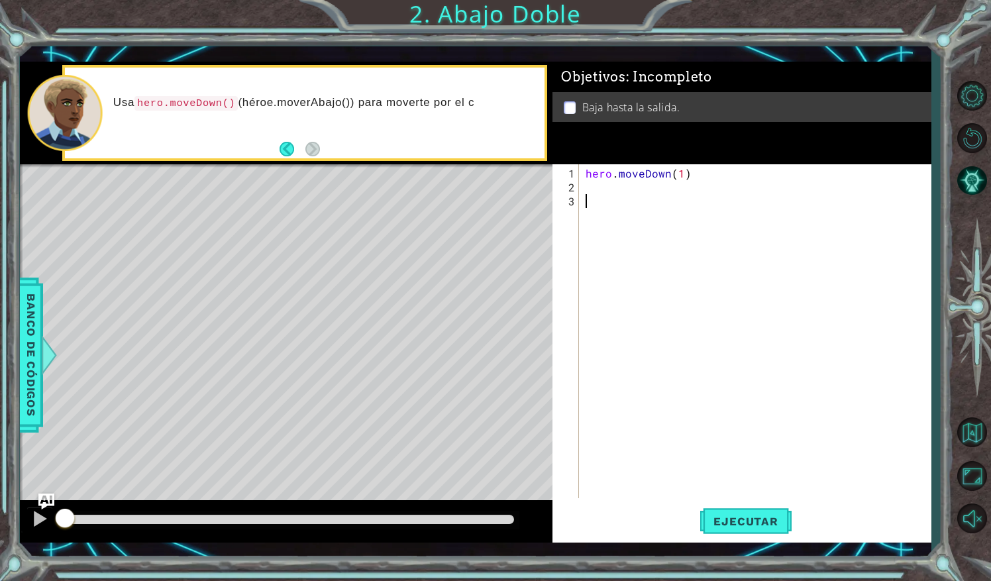
click at [603, 194] on div "hero . moveDown ( 1 )" at bounding box center [758, 347] width 351 height 362
click at [604, 197] on div "hero . moveDown ( 1 )" at bounding box center [758, 347] width 351 height 362
click at [603, 193] on div "hero . moveDown ( 1 )" at bounding box center [758, 347] width 351 height 362
click at [624, 217] on div "her o.moveDown Toca enter" at bounding box center [701, 231] width 251 height 48
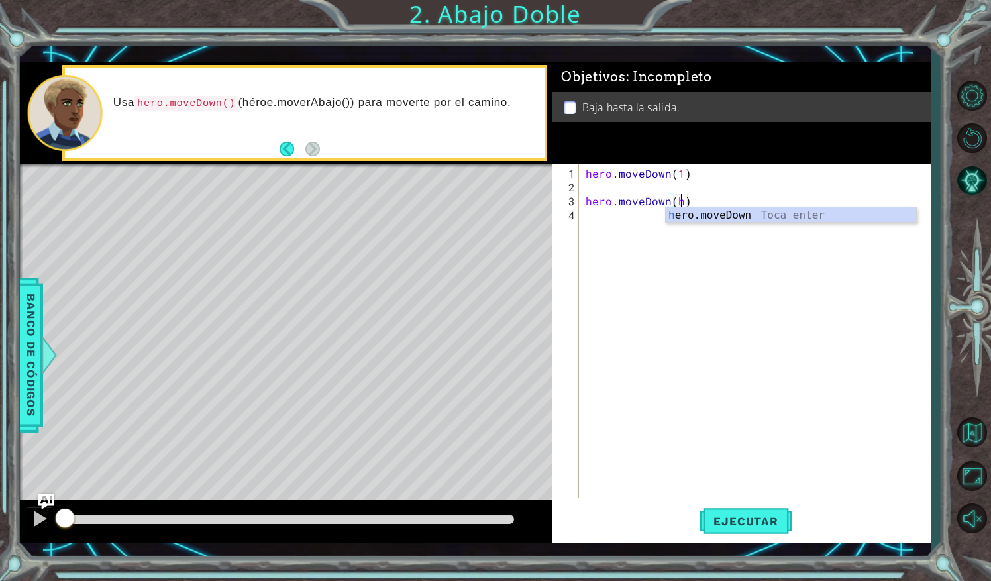
type textarea "hero.moveDown()"
click at [627, 222] on div "hero . moveDown ( 1 ) hero . moveDown ( )" at bounding box center [758, 347] width 351 height 362
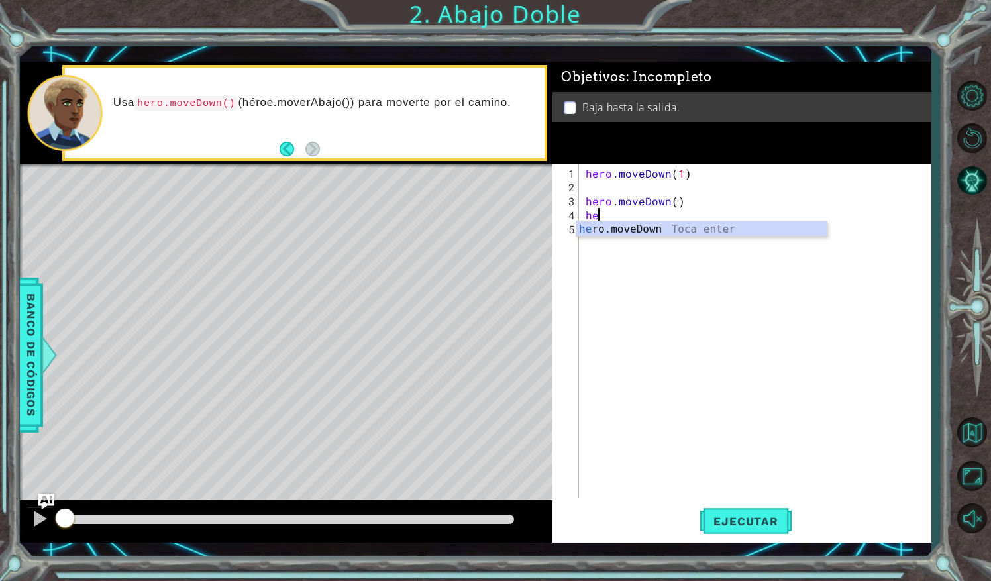
scroll to position [0, 0]
click at [627, 222] on div "her o.moveDown Toca enter" at bounding box center [701, 245] width 251 height 48
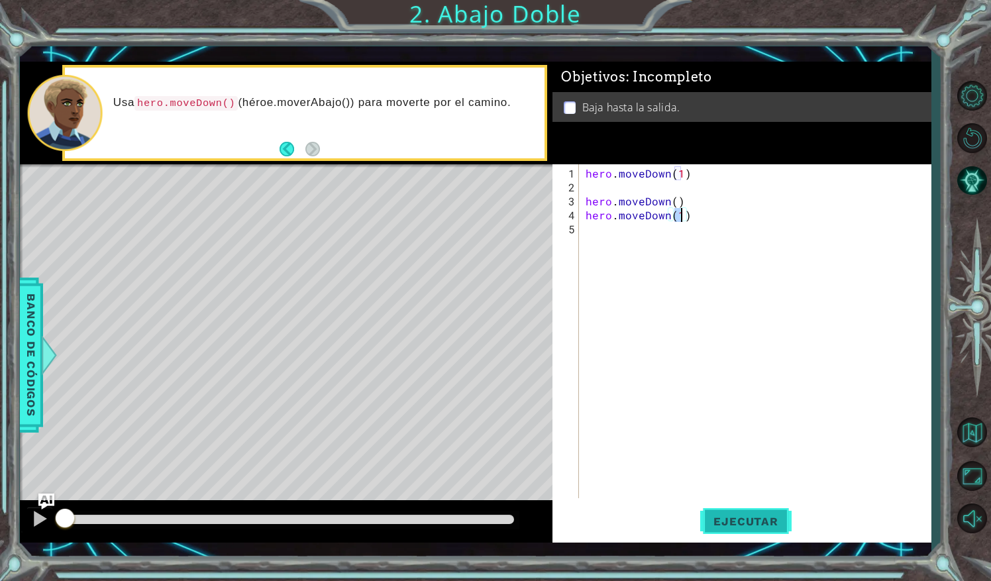
click at [779, 522] on span "Ejecutar" at bounding box center [745, 521] width 91 height 13
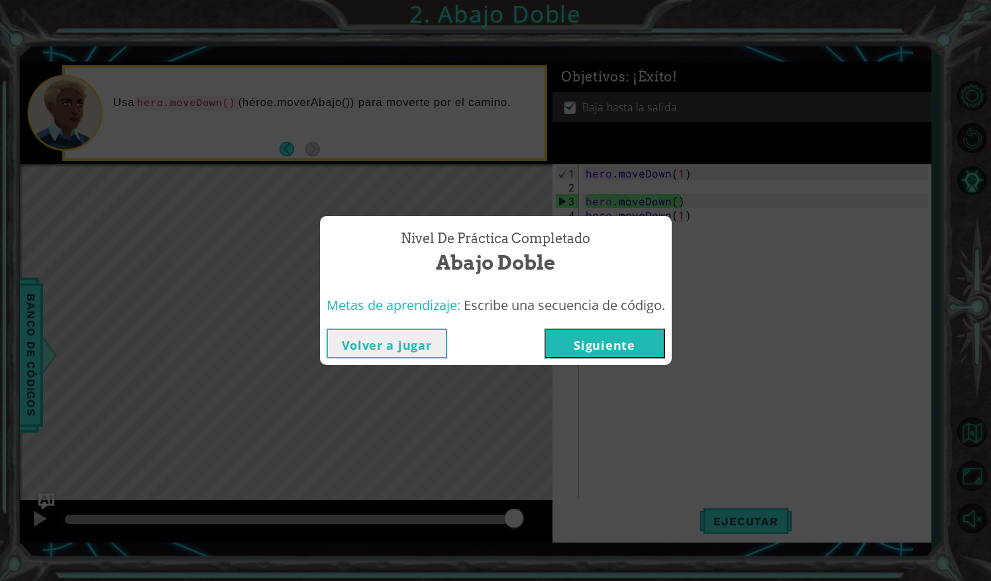
click at [408, 341] on button "Volver a jugar" at bounding box center [386, 343] width 121 height 30
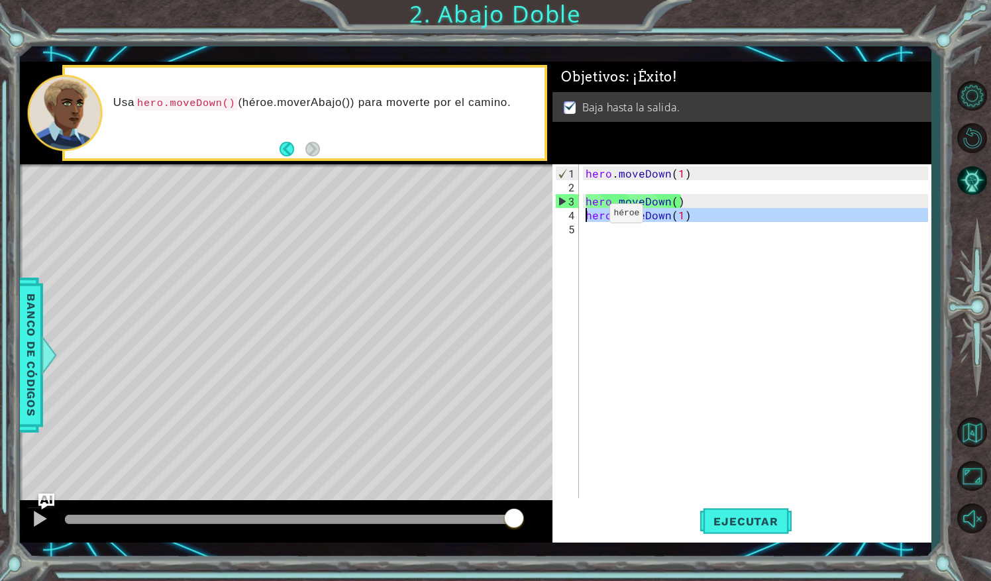
drag, startPoint x: 699, startPoint y: 222, endPoint x: 587, endPoint y: 217, distance: 112.7
click at [587, 217] on div "hero . moveDown ( 1 ) hero . moveDown ( ) hero . moveDown ( 1 )" at bounding box center [758, 347] width 351 height 362
type textarea "hero.moveDown(1)"
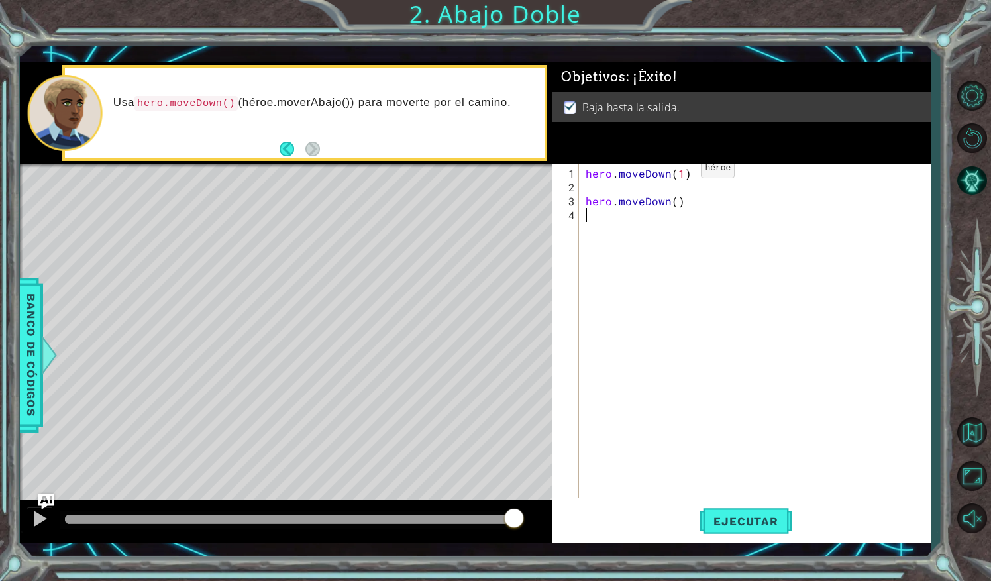
click at [678, 173] on div "hero . moveDown ( 1 ) hero . moveDown ( )" at bounding box center [758, 347] width 351 height 362
type textarea "hero.moveDown(2)"
drag, startPoint x: 686, startPoint y: 208, endPoint x: 579, endPoint y: 208, distance: 107.3
click at [579, 208] on div "hero.moveDown(2) 1 2 3 4 hero . moveDown ( 2 ) hero . moveDown ( ) הההההההההההה…" at bounding box center [739, 331] width 375 height 334
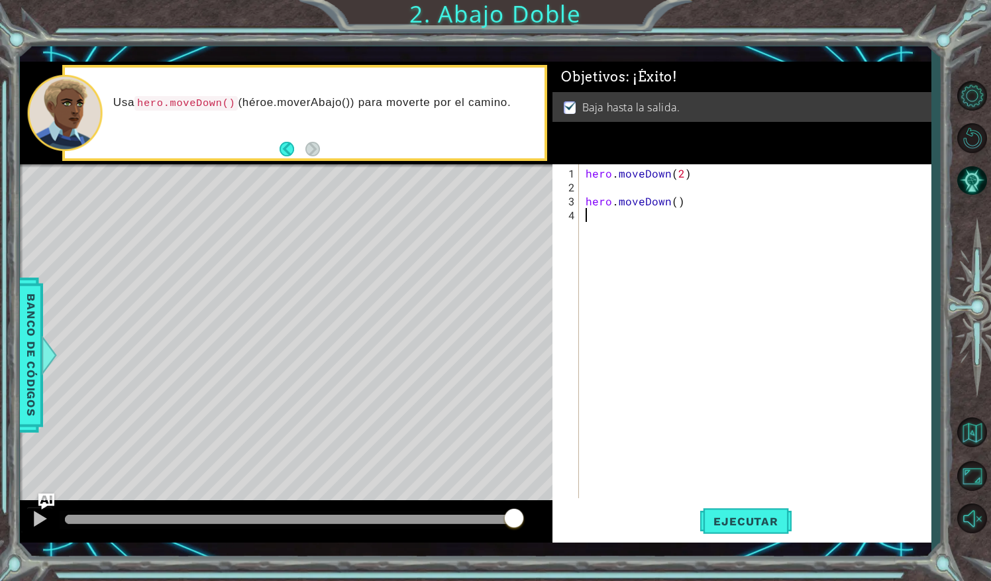
scroll to position [0, 0]
drag, startPoint x: 694, startPoint y: 202, endPoint x: 550, endPoint y: 202, distance: 143.7
click at [550, 202] on div "1 ההההההההההההההההההההההההההההההההההההההההההההההההההההההההההההההההההההההההההההה…" at bounding box center [475, 302] width 911 height 481
type textarea "hero.moveDown()"
click at [747, 530] on button "Ejecutar" at bounding box center [745, 521] width 91 height 38
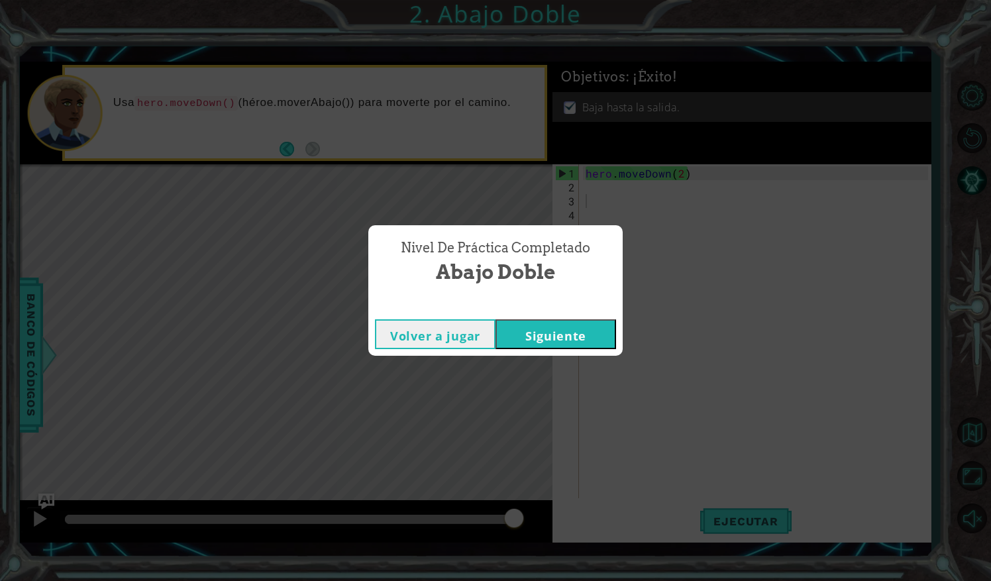
click at [469, 344] on button "Volver a jugar" at bounding box center [435, 334] width 121 height 30
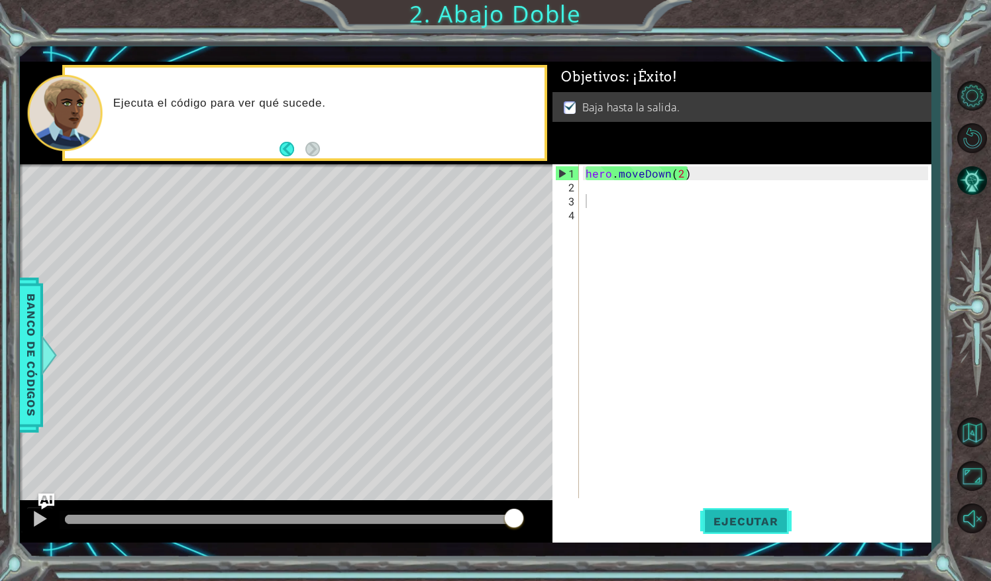
click at [737, 526] on span "Ejecutar" at bounding box center [745, 521] width 91 height 13
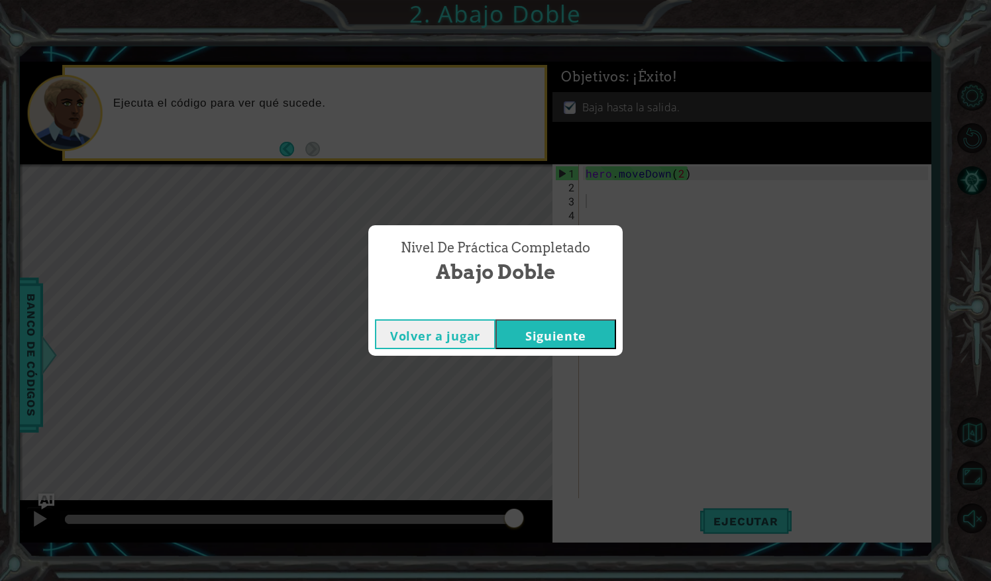
click at [574, 328] on button "Siguiente" at bounding box center [555, 334] width 121 height 30
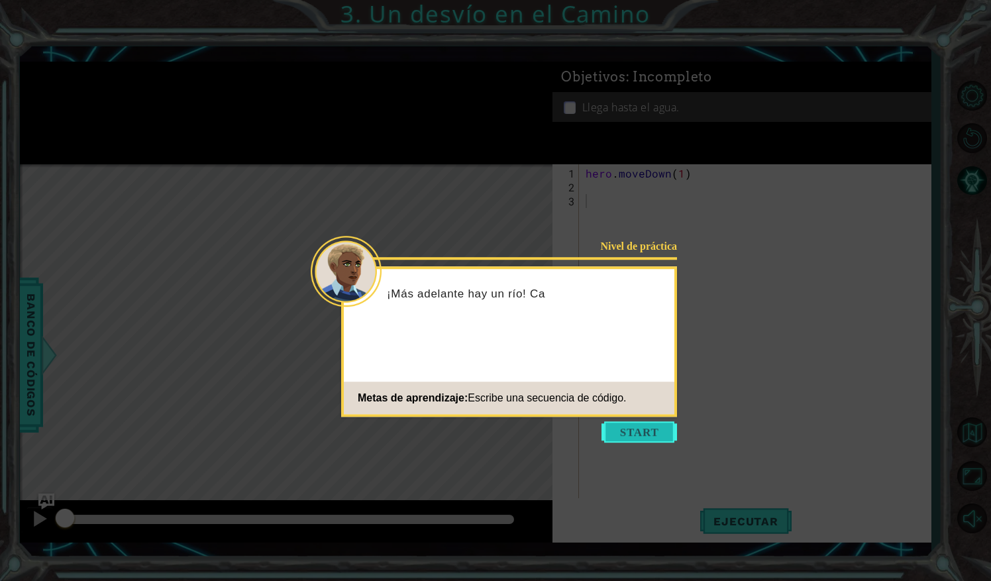
click at [645, 438] on button "Start" at bounding box center [638, 431] width 75 height 21
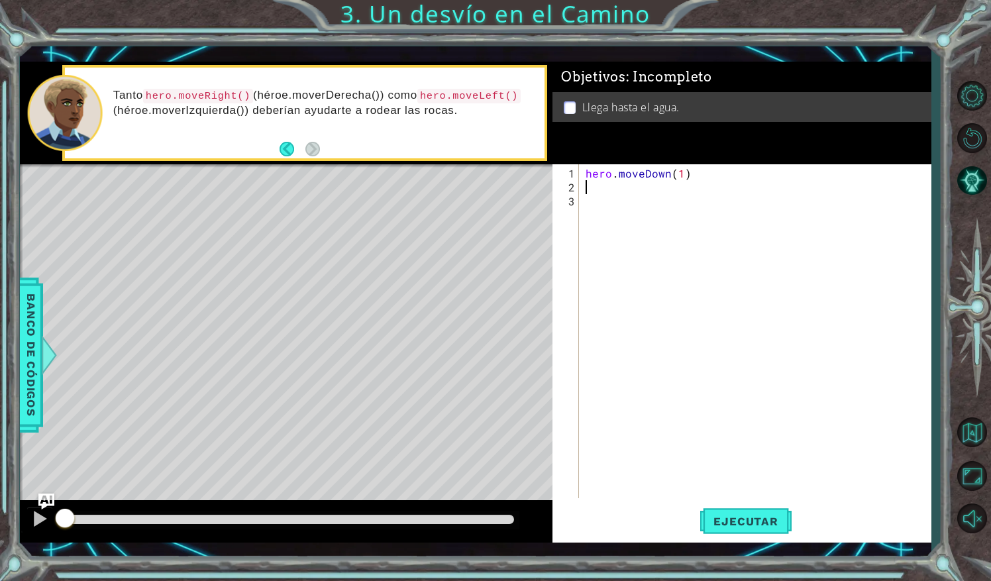
click at [609, 182] on div "hero . moveDown ( 1 )" at bounding box center [758, 347] width 351 height 362
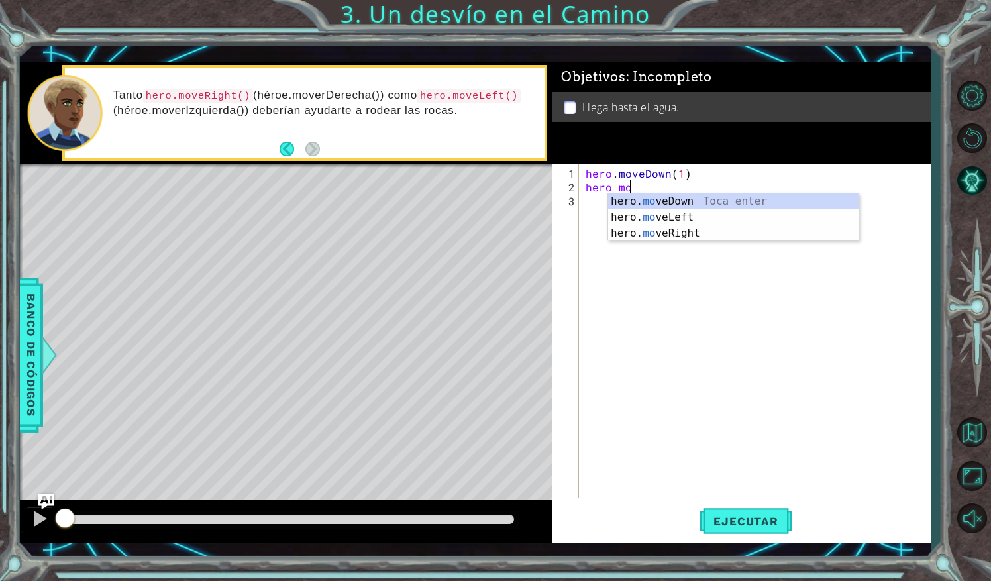
scroll to position [0, 2]
click at [667, 221] on div "hero. mo veDown Toca enter hero. mo veLeft Toca enter hero. mo veRight Toca ent…" at bounding box center [733, 232] width 251 height 79
type textarea "hero.moveLeft(1)"
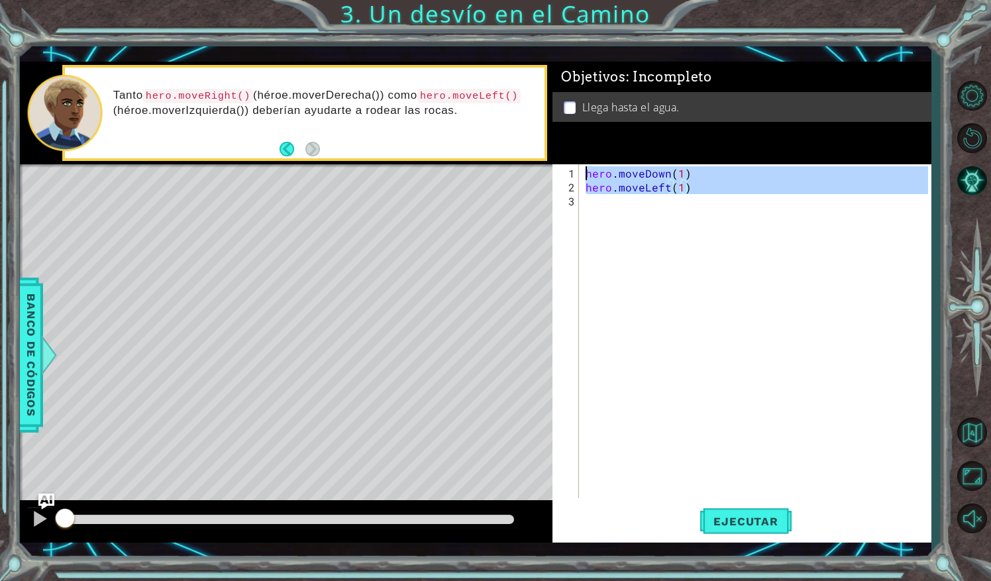
click at [636, 208] on div "hero . moveDown ( 1 ) hero . moveLeft ( 1 )" at bounding box center [758, 347] width 351 height 362
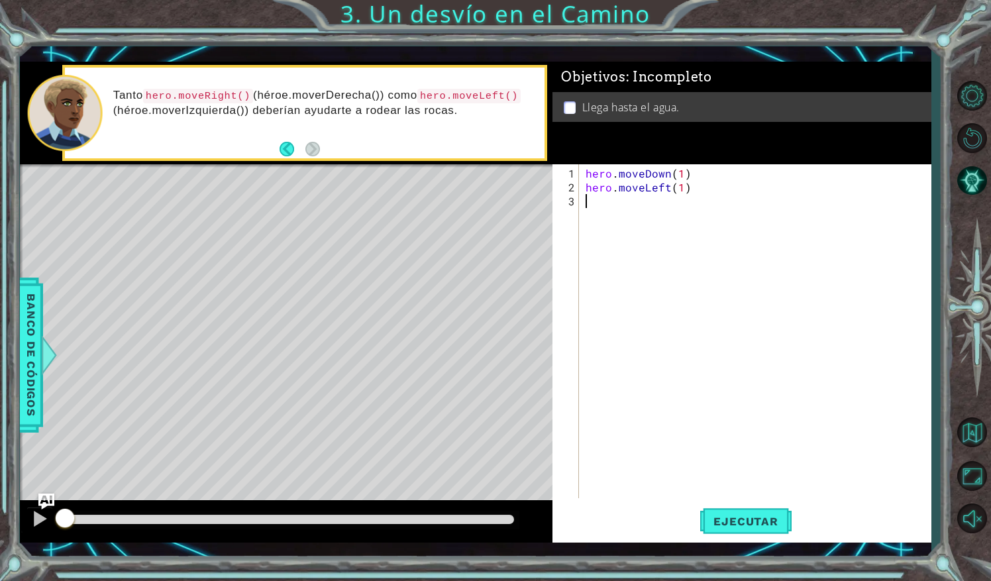
type textarea "g"
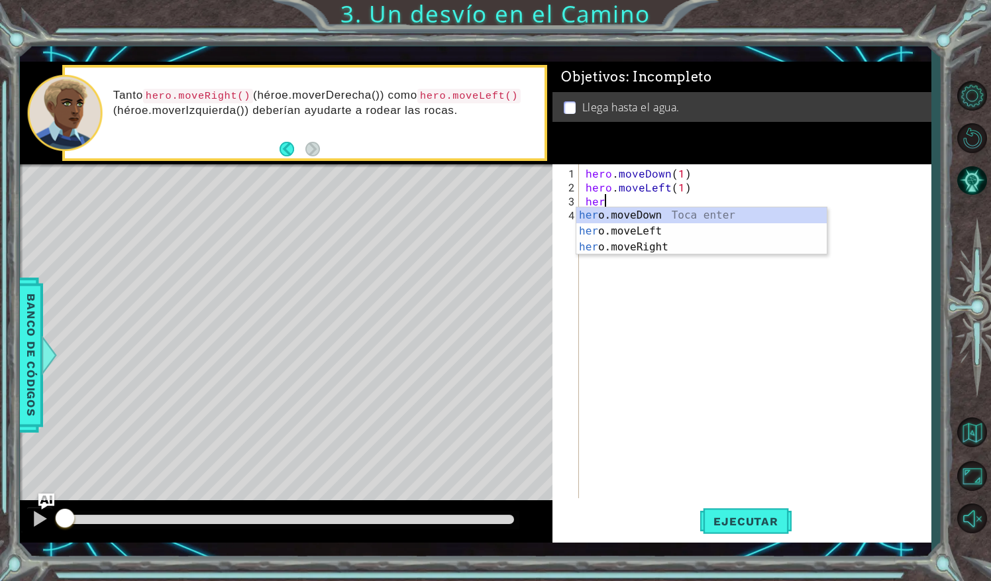
scroll to position [0, 1]
click at [654, 216] on div "hero .moveDown Toca enter hero .moveLeft Toca enter hero .moveRight Toca enter" at bounding box center [701, 246] width 251 height 79
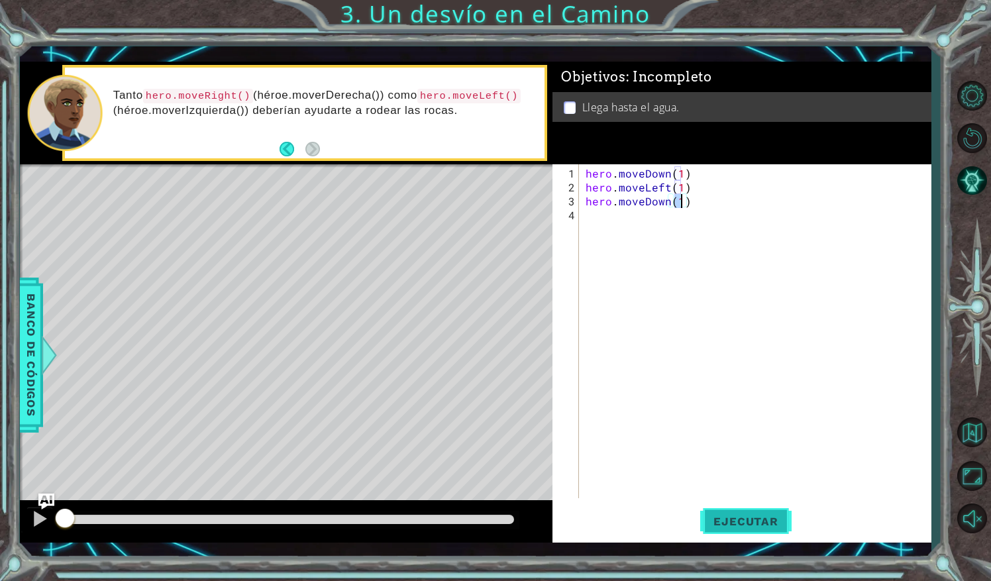
type textarea "hero.moveDown(1)"
click at [768, 517] on span "Ejecutar" at bounding box center [745, 521] width 91 height 13
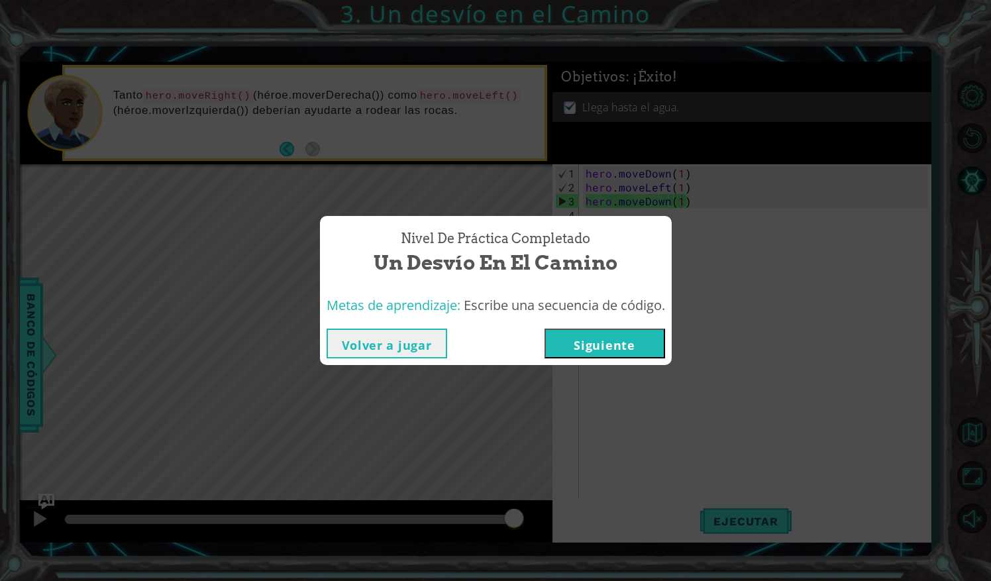
click at [438, 338] on button "Volver a jugar" at bounding box center [386, 343] width 121 height 30
